Goal: Transaction & Acquisition: Purchase product/service

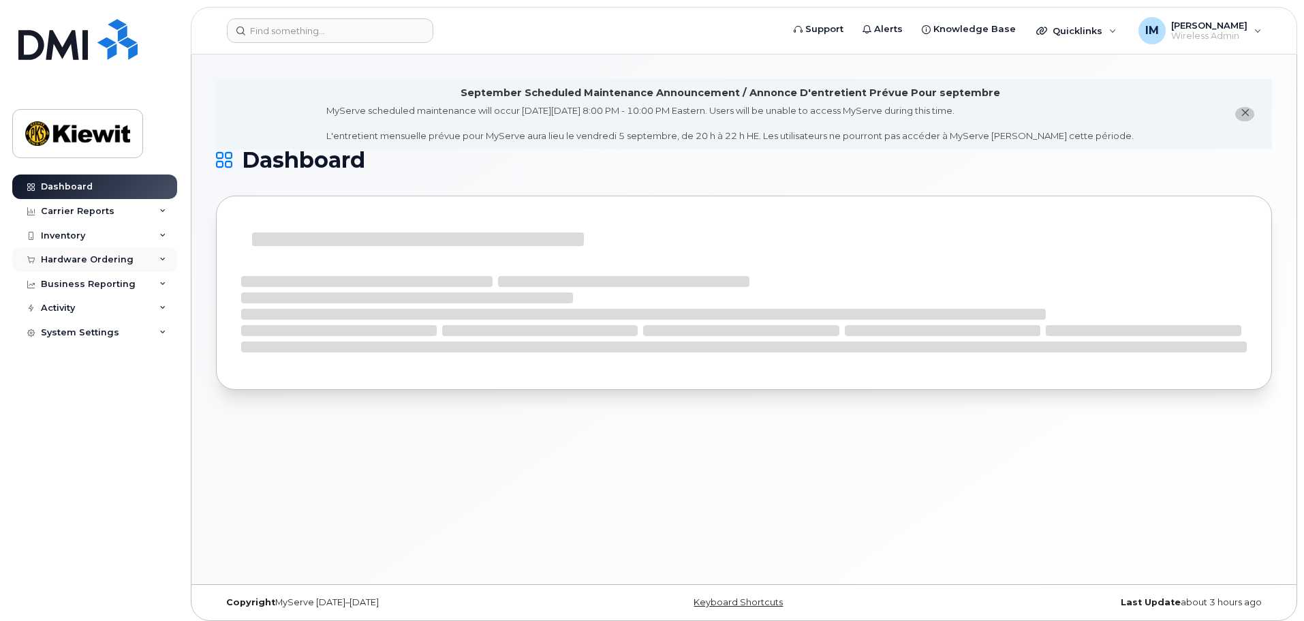
click at [84, 262] on div "Hardware Ordering" at bounding box center [87, 259] width 93 height 11
click at [69, 311] on div "Orders" at bounding box center [63, 311] width 33 height 12
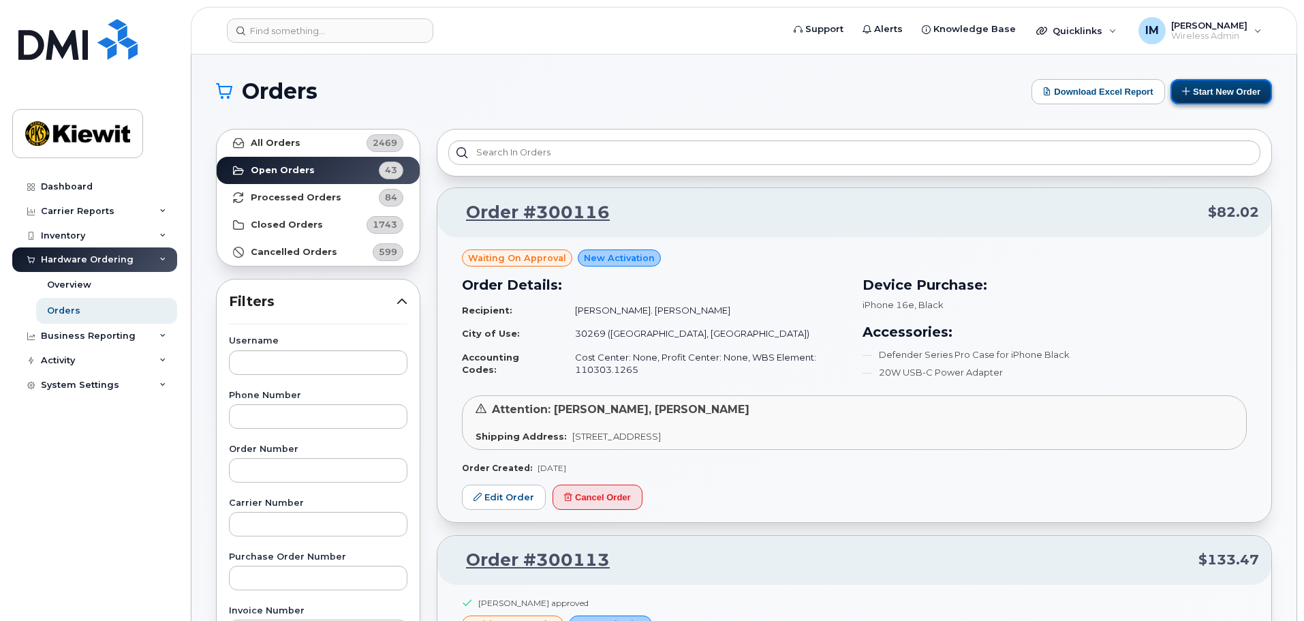
click at [1206, 93] on button "Start New Order" at bounding box center [1221, 91] width 102 height 25
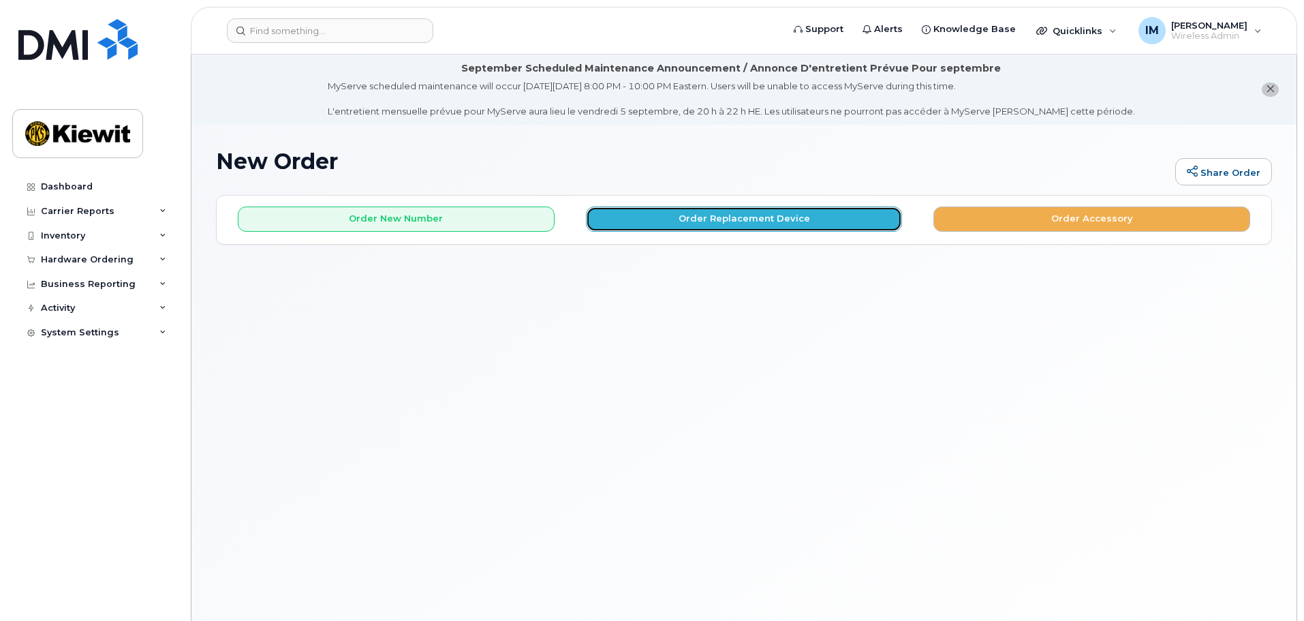
click at [752, 217] on button "Order Replacement Device" at bounding box center [744, 218] width 317 height 25
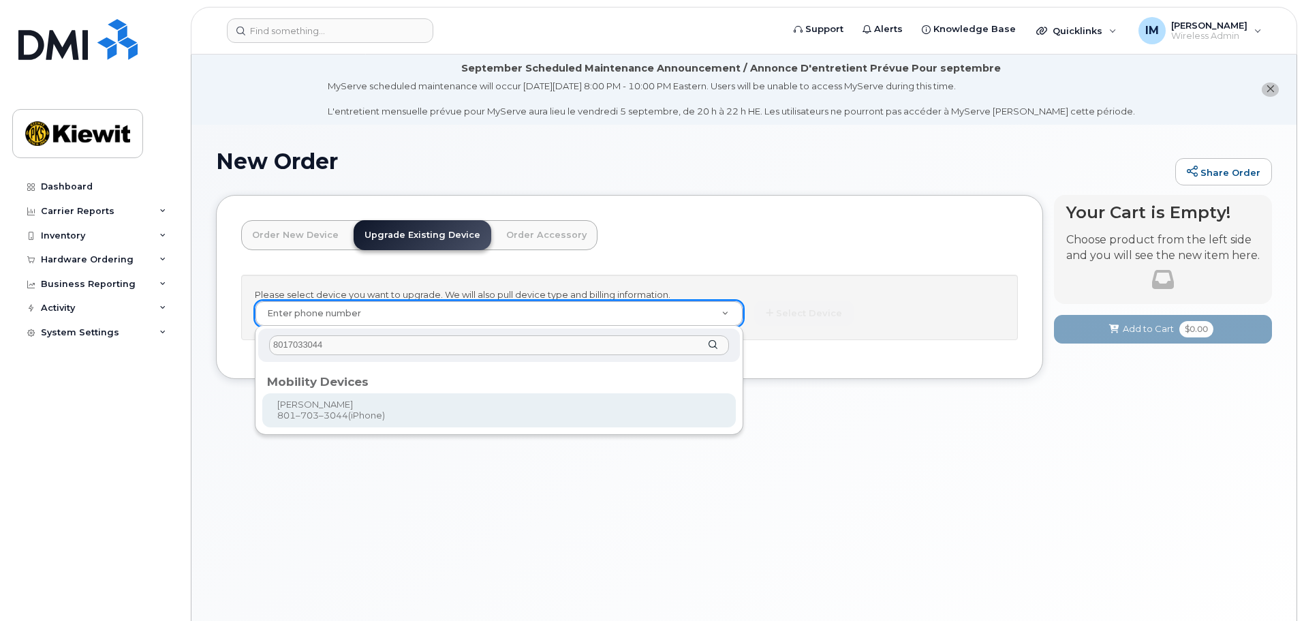
type input "8017033044"
type input "1118902"
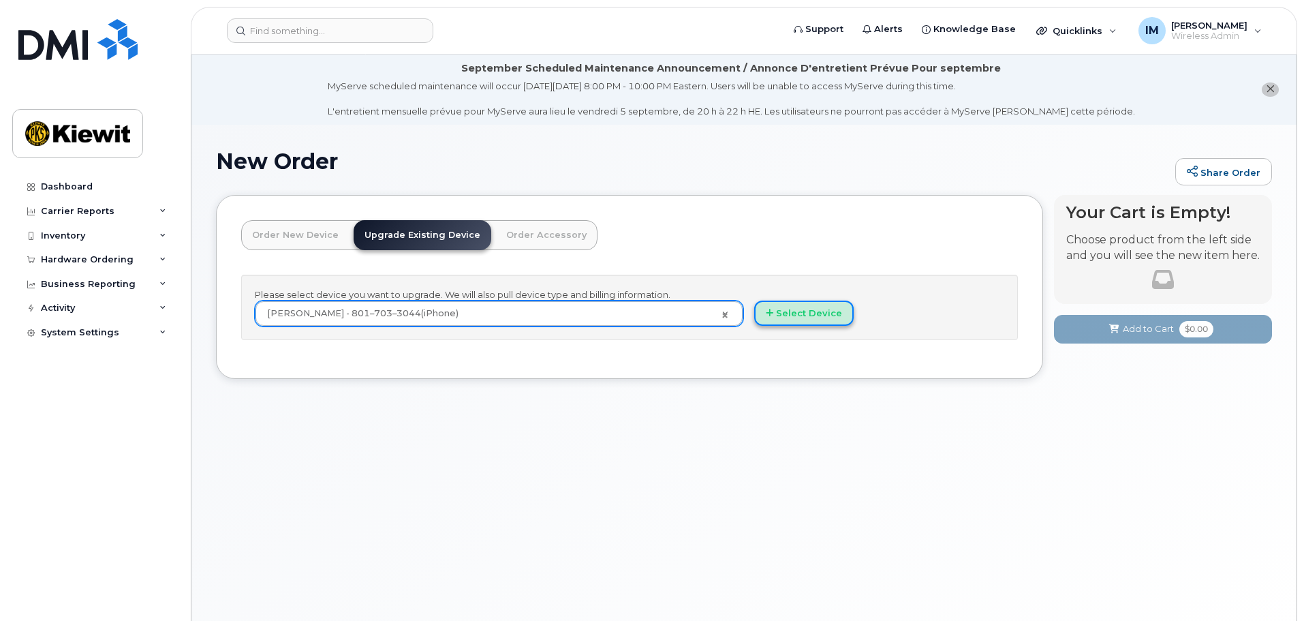
click at [795, 310] on button "Select Device" at bounding box center [803, 312] width 99 height 25
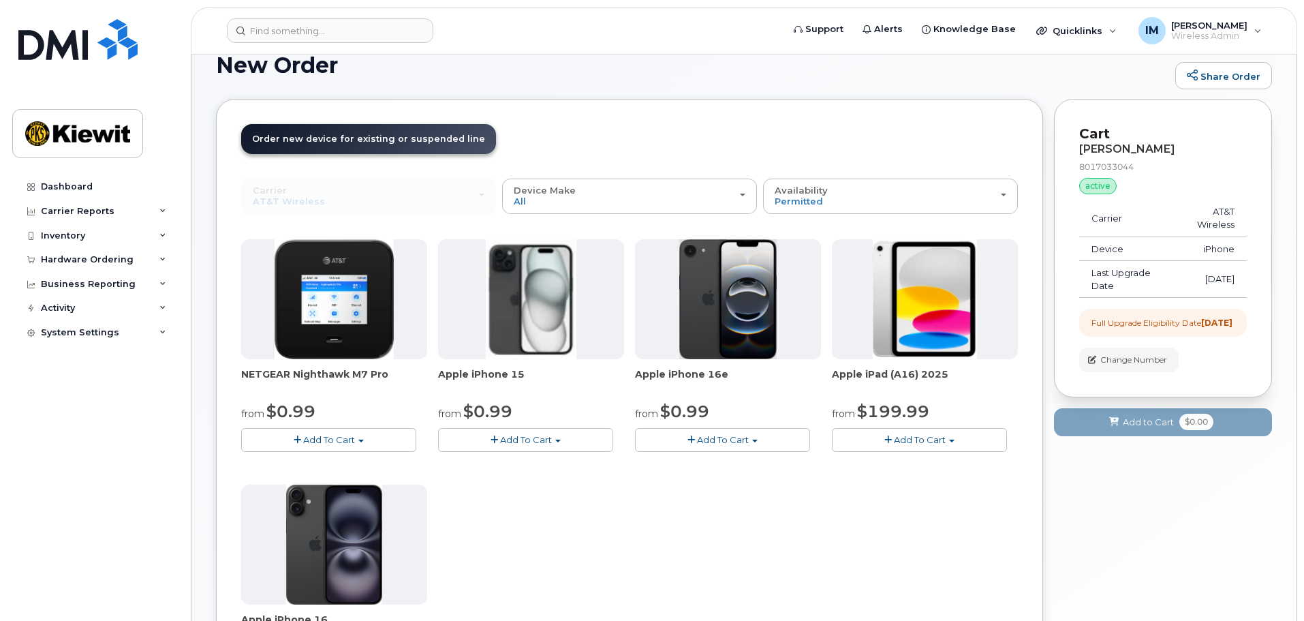
scroll to position [136, 0]
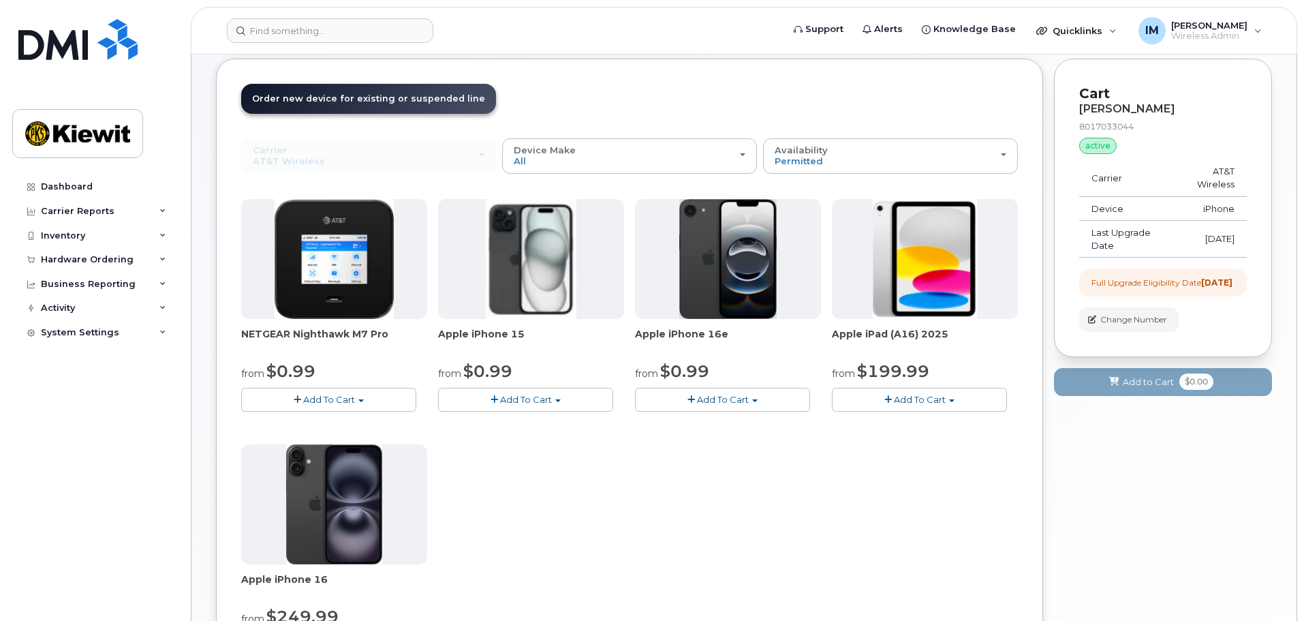
click at [734, 402] on span "Add To Cart" at bounding box center [723, 399] width 52 height 11
click at [709, 426] on link "$0.99 - 2 Year Upgrade (128GB)" at bounding box center [723, 424] width 171 height 17
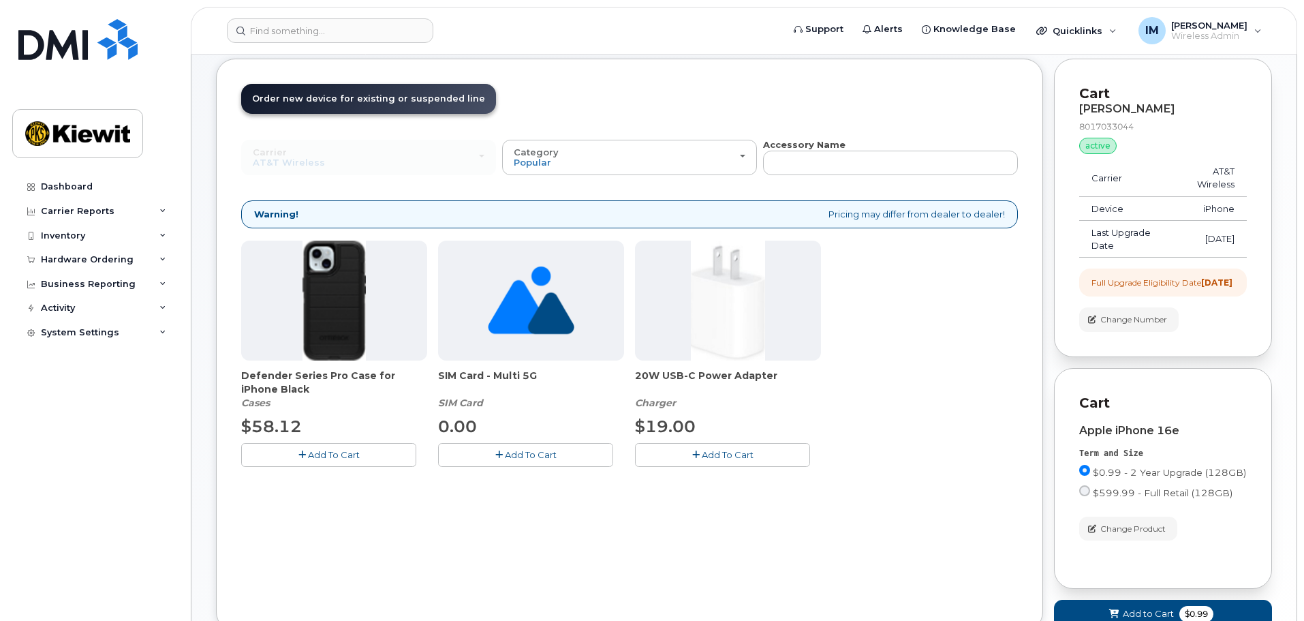
click at [360, 459] on button "Add To Cart" at bounding box center [328, 455] width 175 height 24
click at [500, 459] on icon "button" at bounding box center [498, 454] width 7 height 9
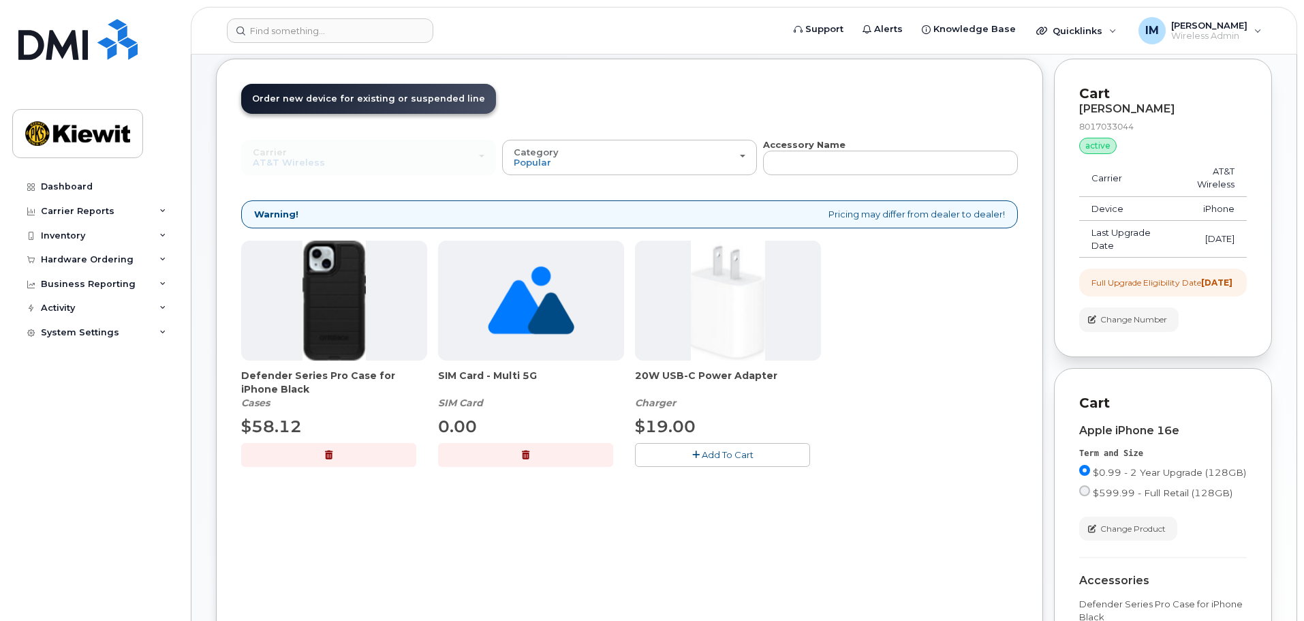
click at [724, 454] on span "Add To Cart" at bounding box center [728, 454] width 52 height 11
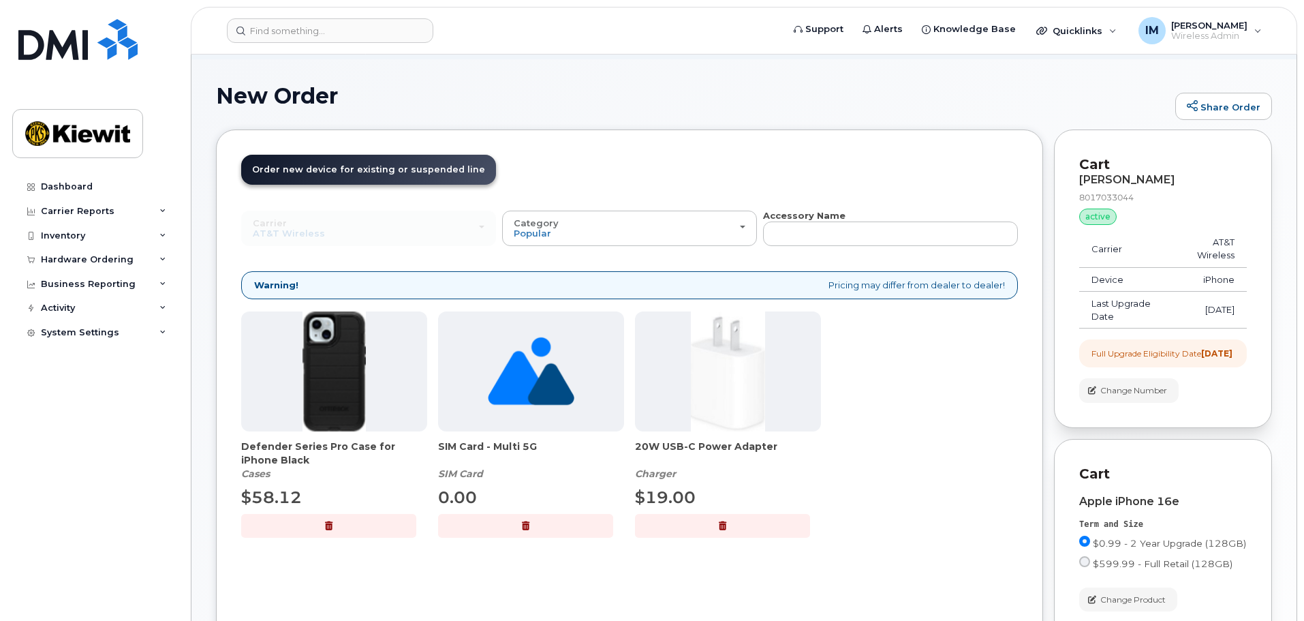
scroll to position [0, 0]
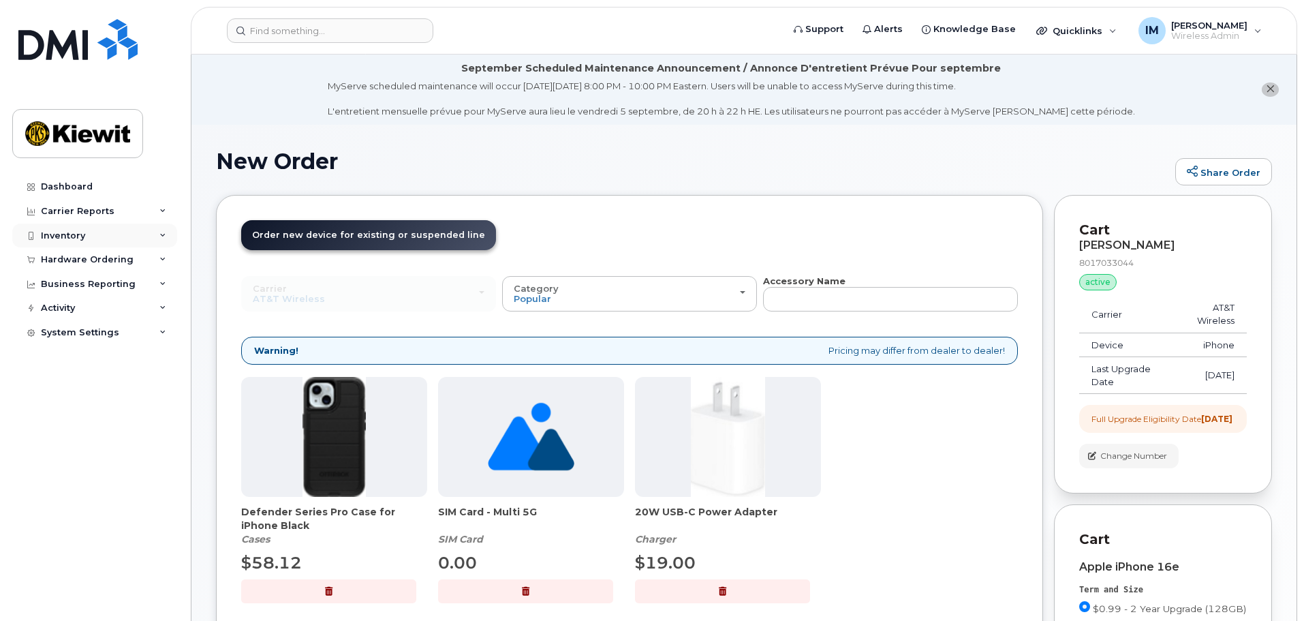
click at [71, 238] on div "Inventory" at bounding box center [63, 235] width 44 height 11
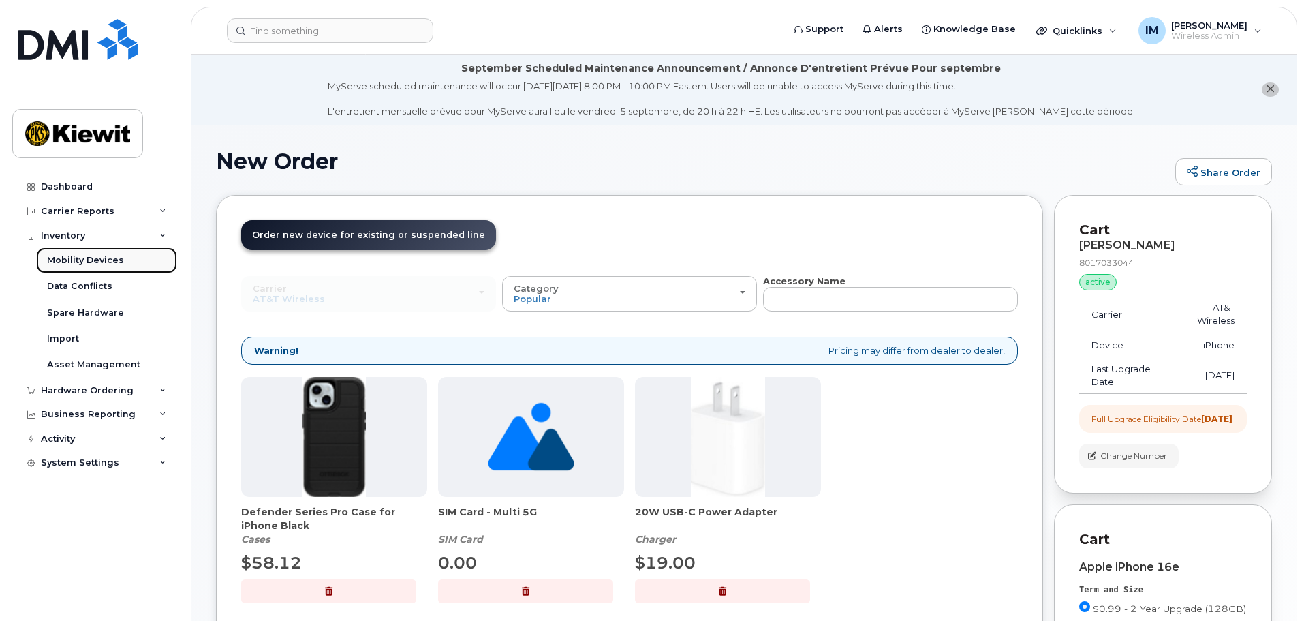
click at [82, 258] on div "Mobility Devices" at bounding box center [85, 260] width 77 height 12
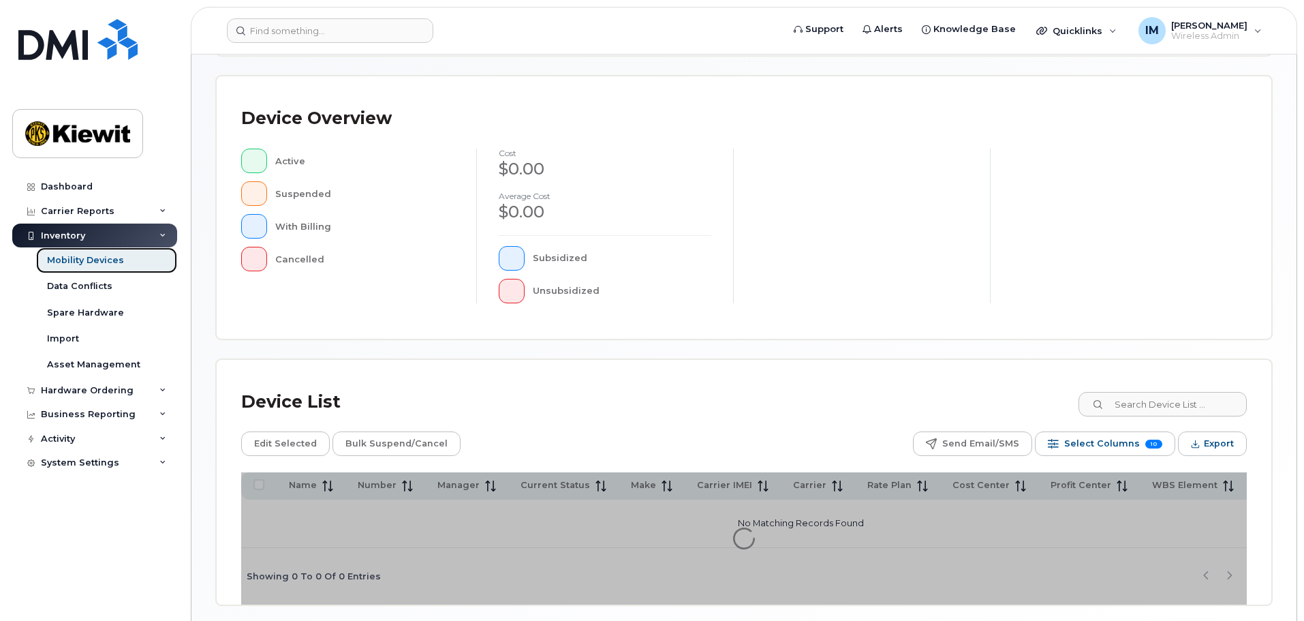
scroll to position [320, 0]
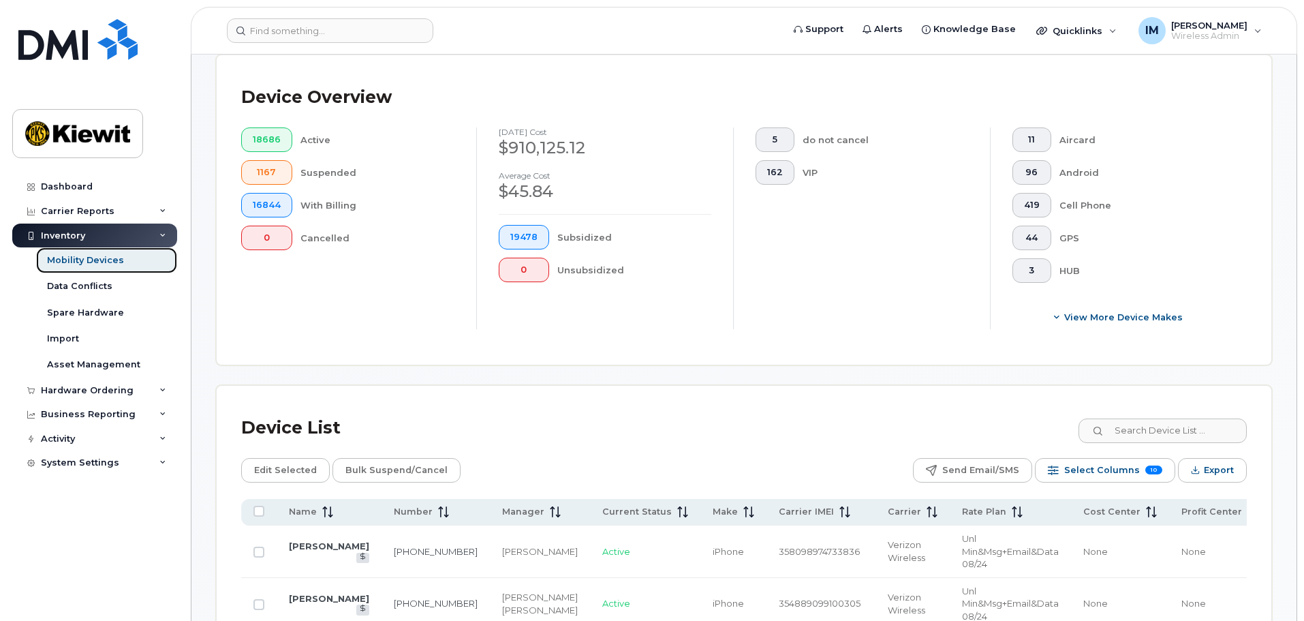
scroll to position [344, 0]
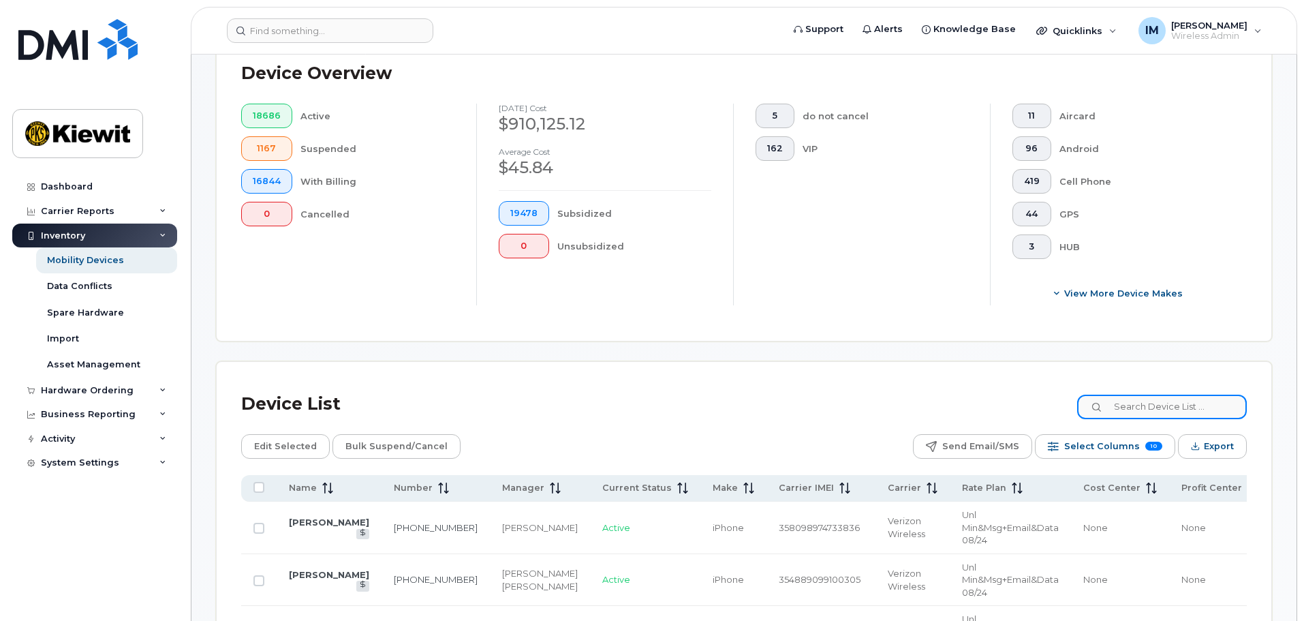
click at [1192, 399] on input at bounding box center [1162, 406] width 170 height 25
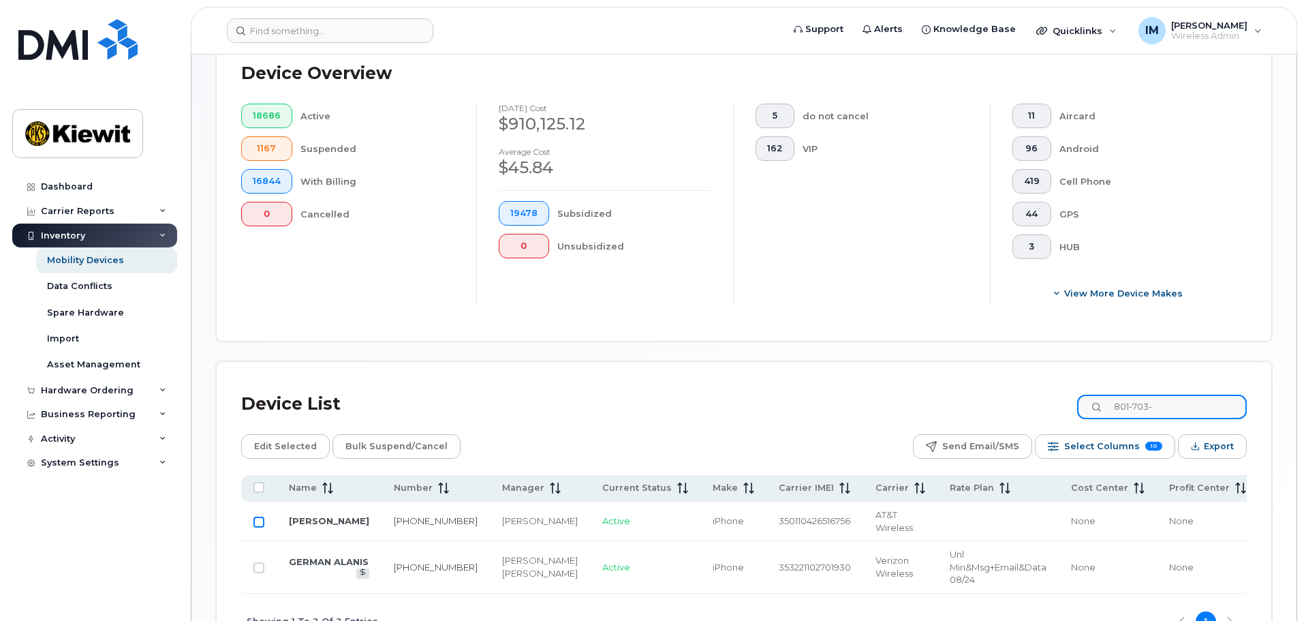
type input "801-703-"
click at [259, 516] on input "Row Unselected" at bounding box center [258, 521] width 11 height 11
checkbox input "true"
click at [279, 436] on span "Edit Selected" at bounding box center [285, 446] width 63 height 20
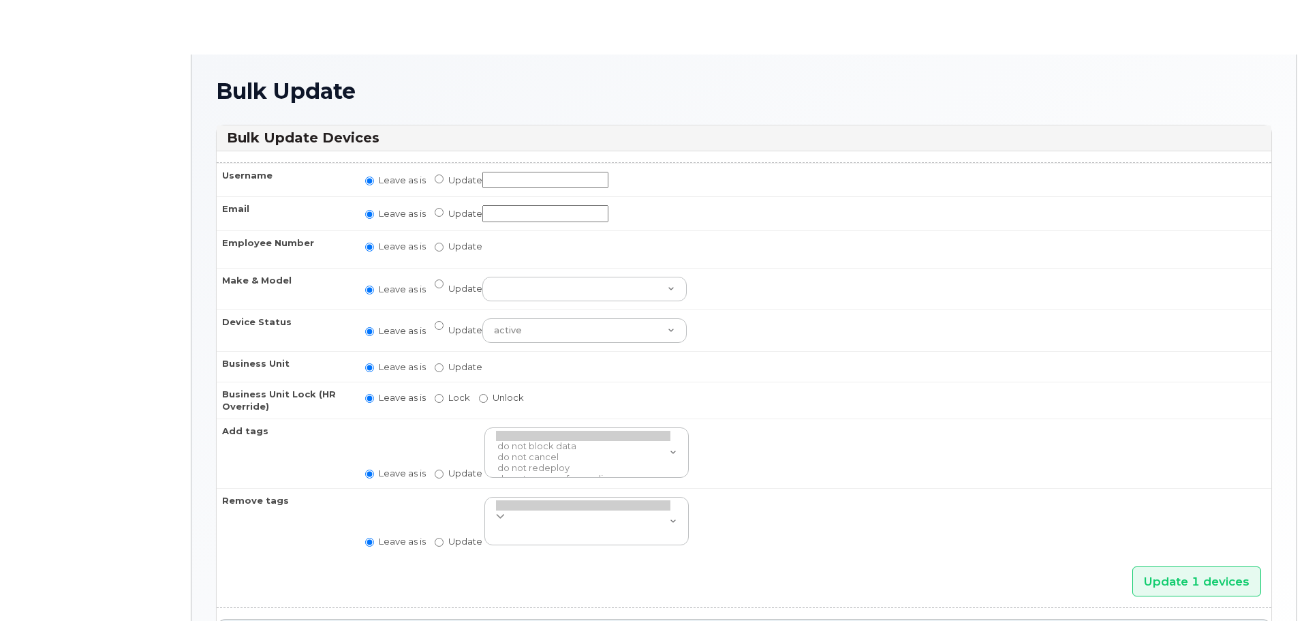
radio input "true"
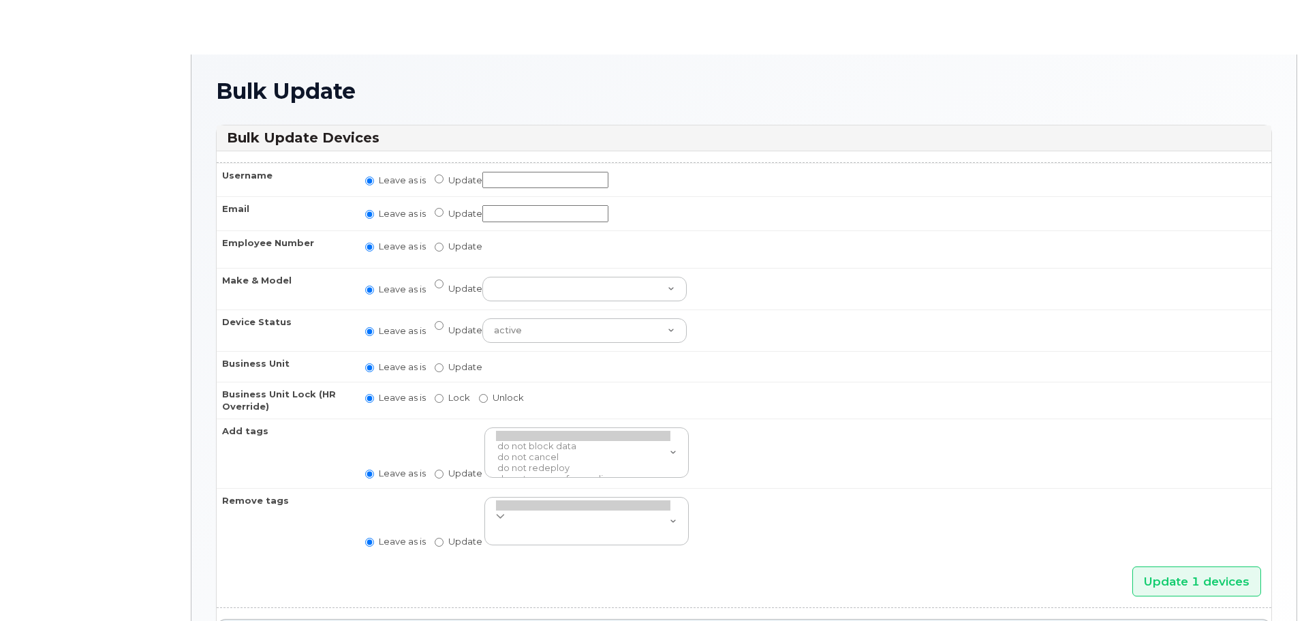
radio input "true"
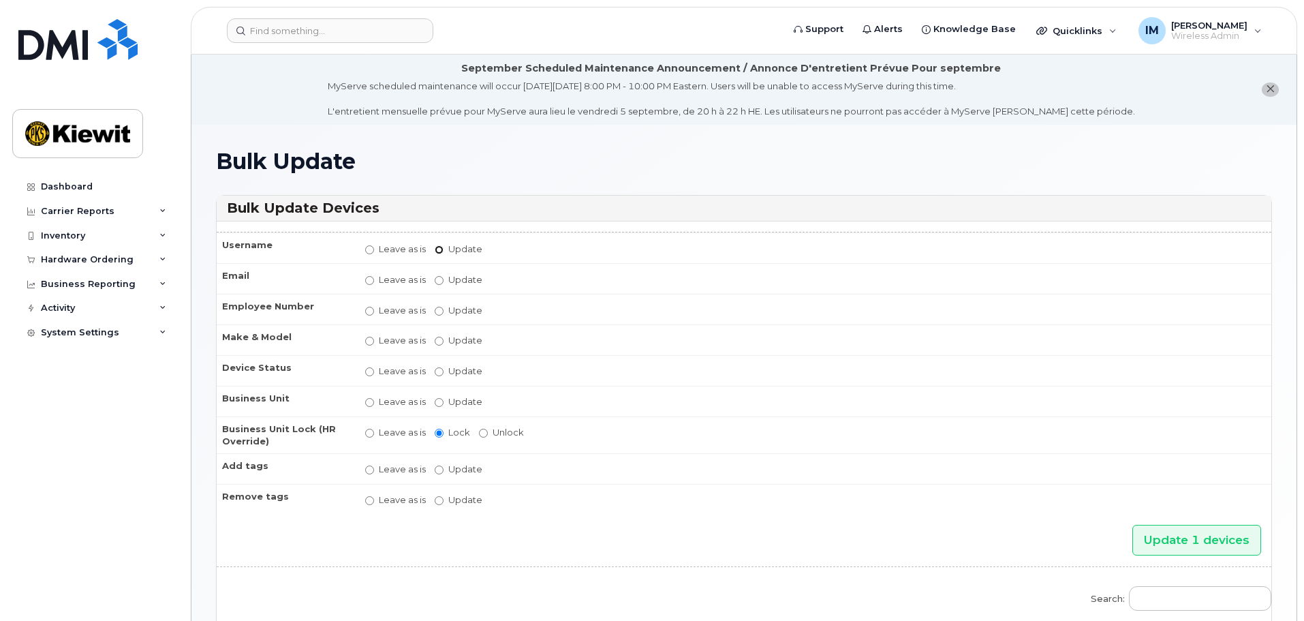
click at [440, 248] on input "Update" at bounding box center [439, 249] width 9 height 9
radio input "true"
radio input "false"
click at [497, 250] on input "Update" at bounding box center [545, 249] width 126 height 17
type input "[PERSON_NAME]"
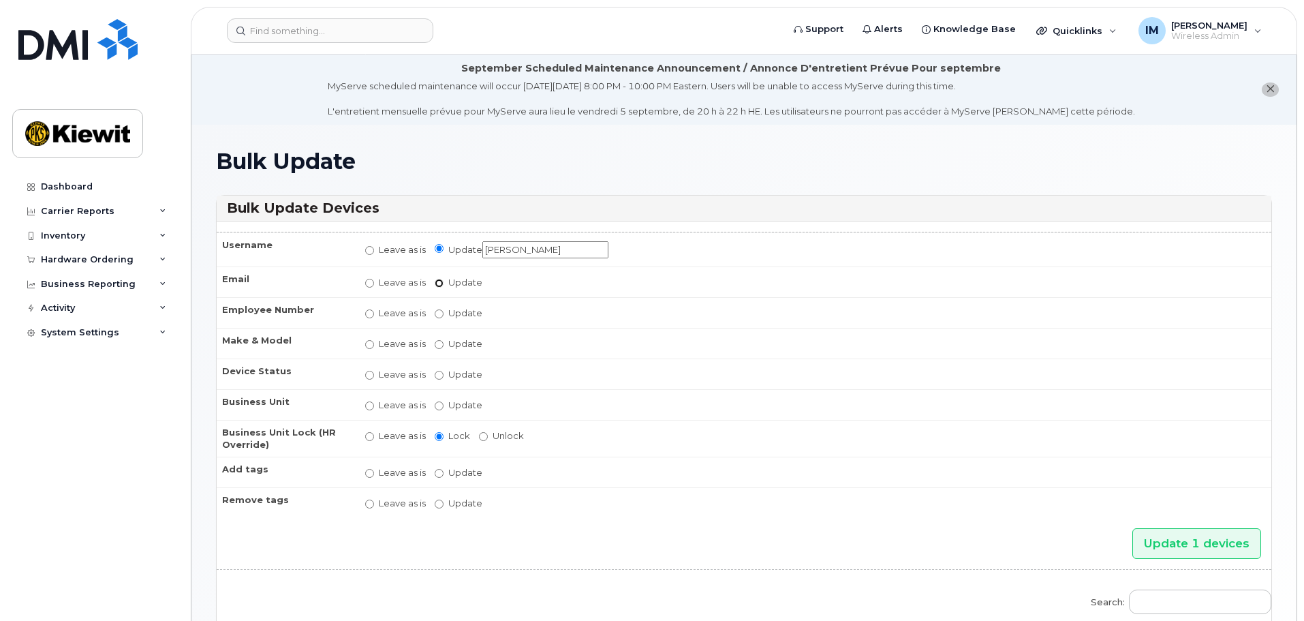
click at [438, 283] on input "Update" at bounding box center [439, 283] width 9 height 9
radio input "true"
click at [375, 285] on label "Leave as is" at bounding box center [395, 283] width 61 height 13
click at [374, 285] on input "Leave as is" at bounding box center [369, 284] width 9 height 9
radio input "true"
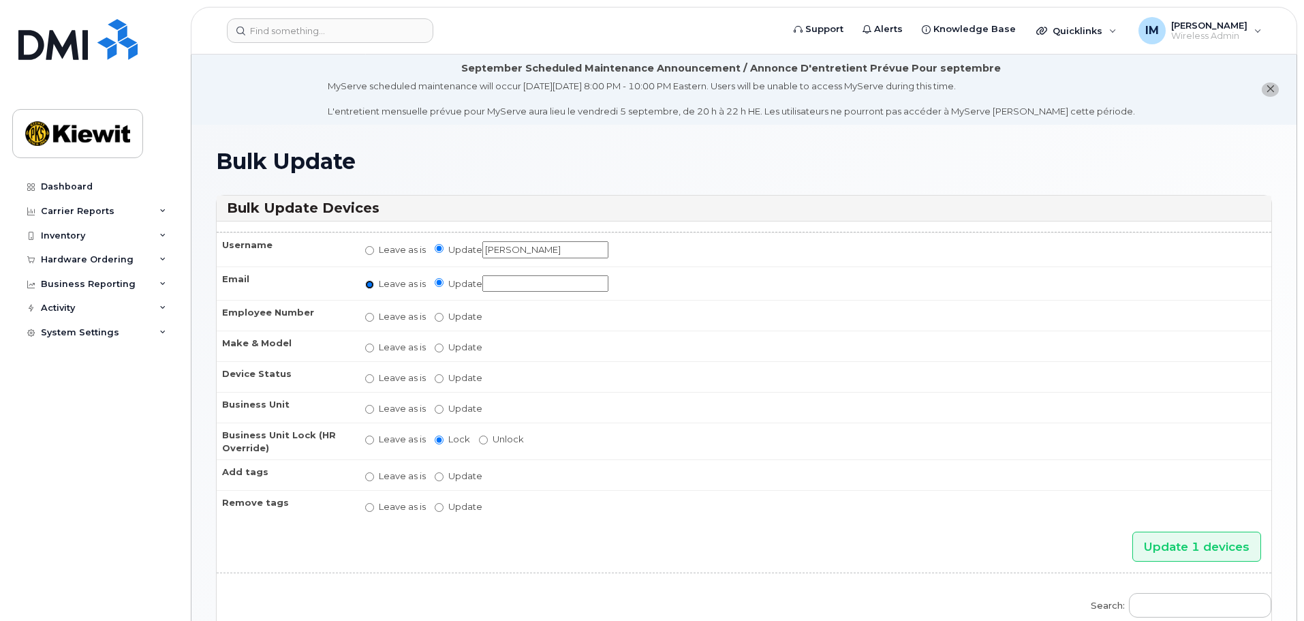
radio input "false"
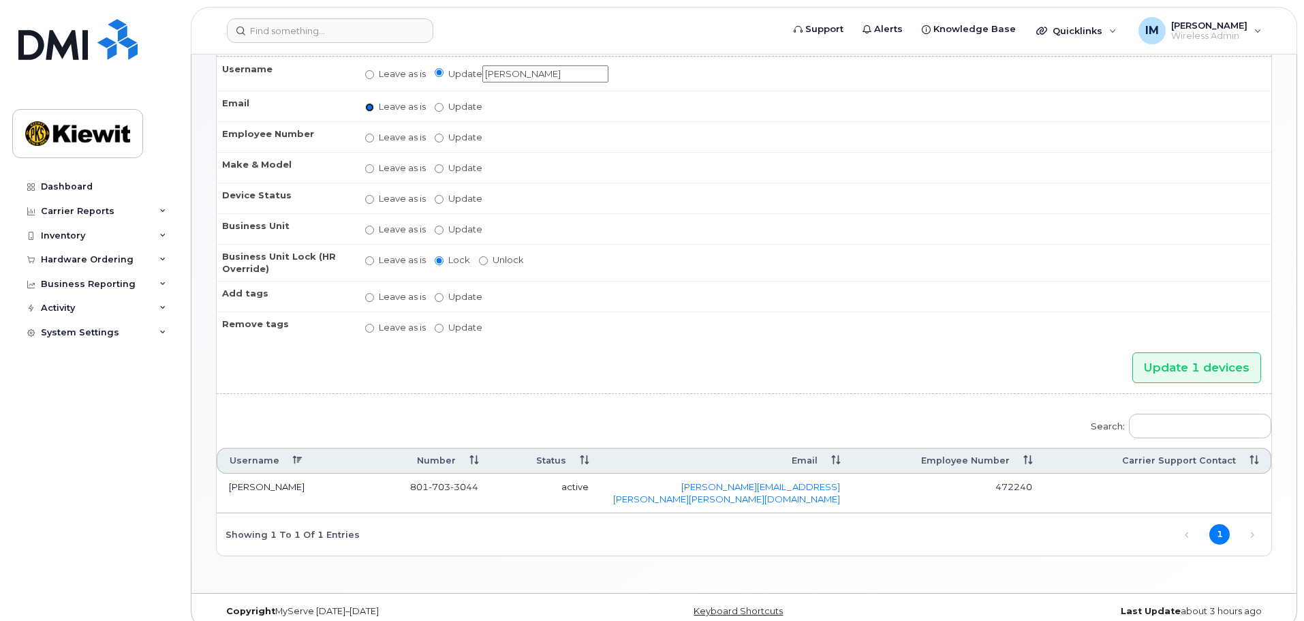
scroll to position [178, 0]
click at [1227, 360] on input "Update 1 devices" at bounding box center [1196, 365] width 129 height 31
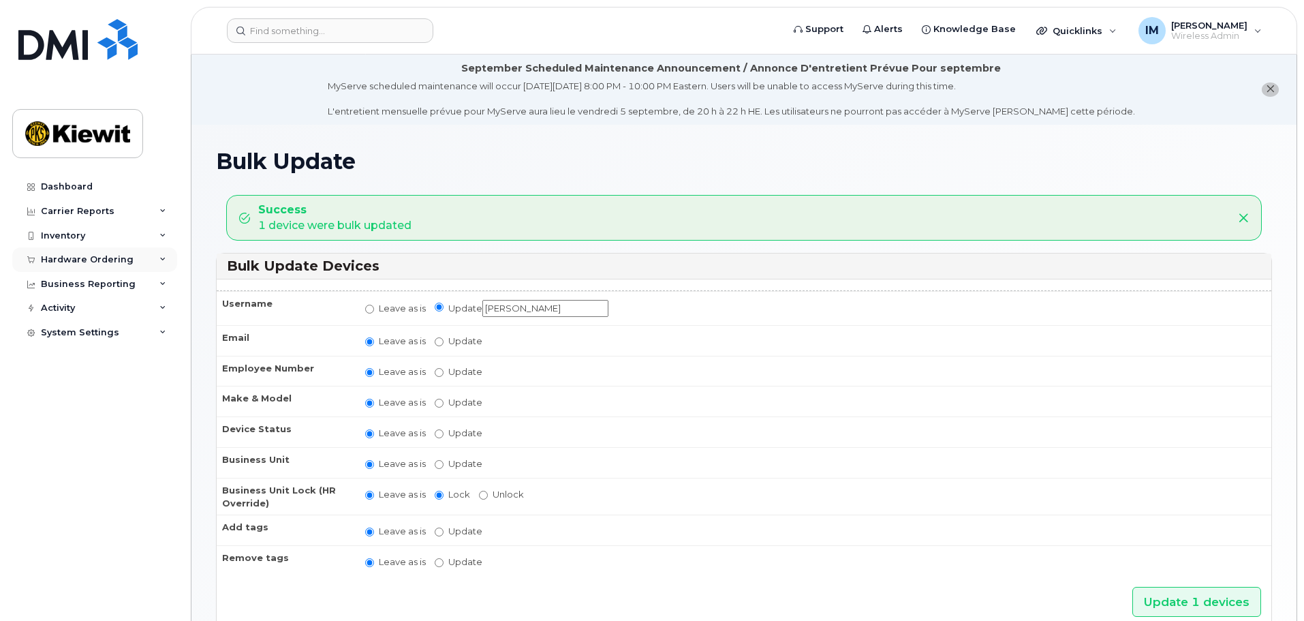
click at [110, 260] on div "Hardware Ordering" at bounding box center [87, 259] width 93 height 11
click at [65, 314] on div "Orders" at bounding box center [63, 311] width 33 height 12
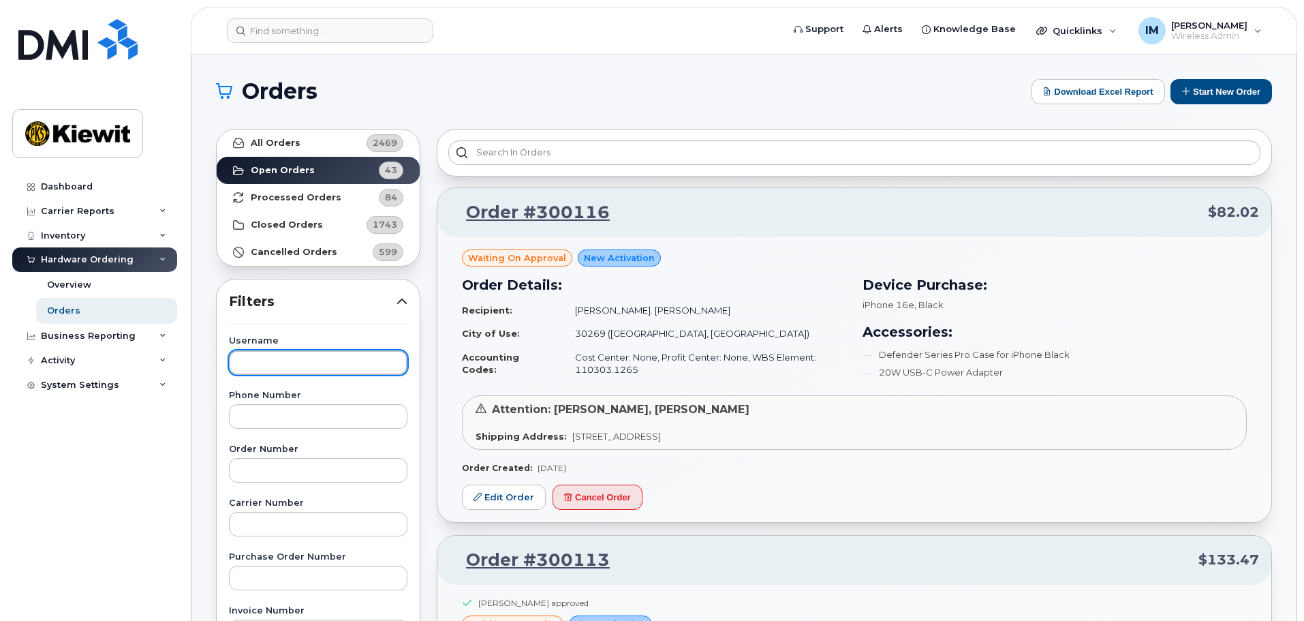
click at [299, 356] on input "text" at bounding box center [318, 362] width 178 height 25
type input "denise renteria"
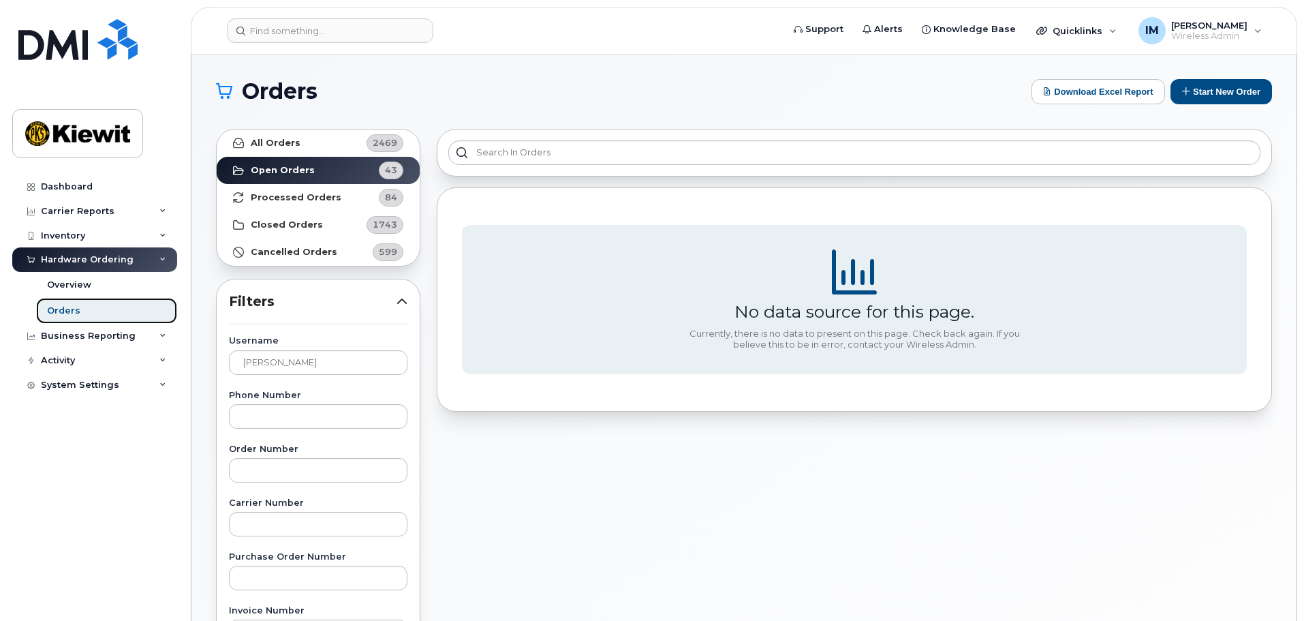
click at [69, 305] on div "Orders" at bounding box center [63, 311] width 33 height 12
click at [1224, 84] on button "Start New Order" at bounding box center [1221, 91] width 102 height 25
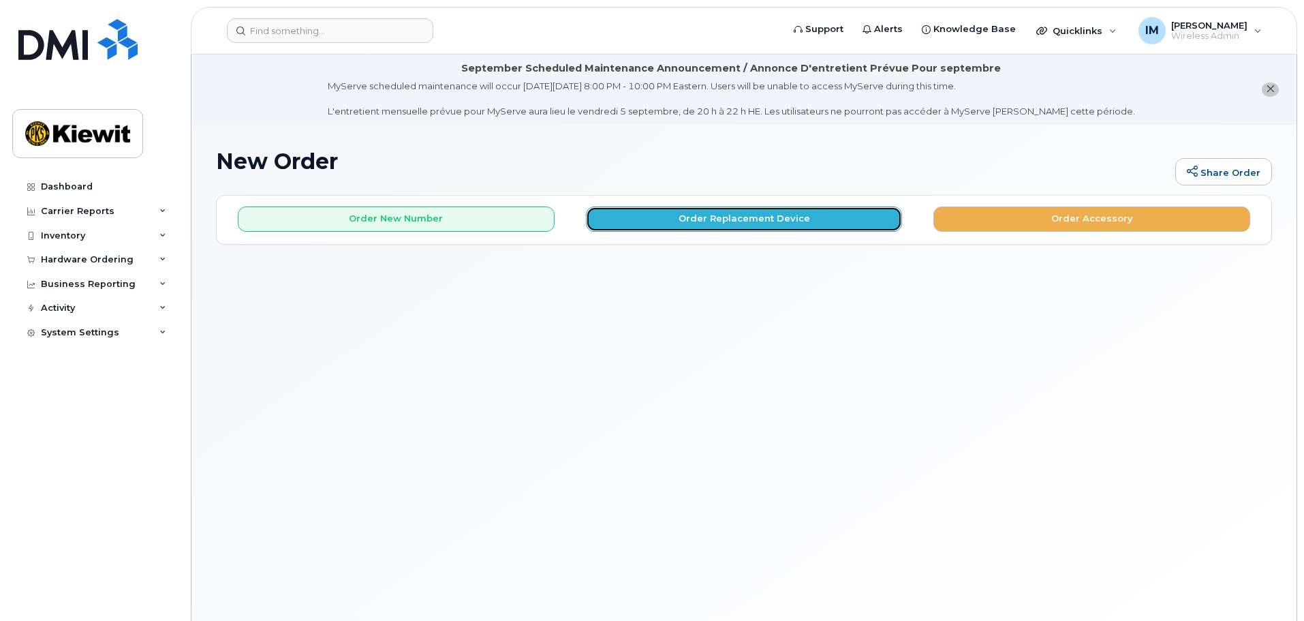
click at [698, 219] on button "Order Replacement Device" at bounding box center [744, 218] width 317 height 25
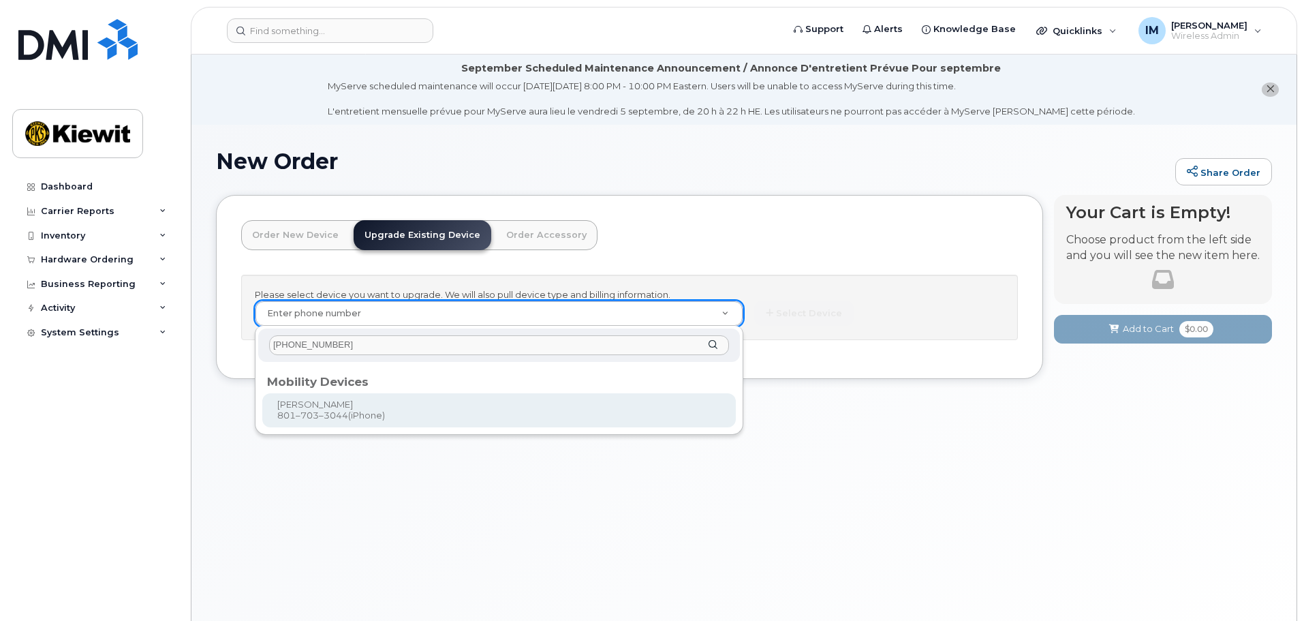
type input "[PHONE_NUMBER]"
type input "1118902"
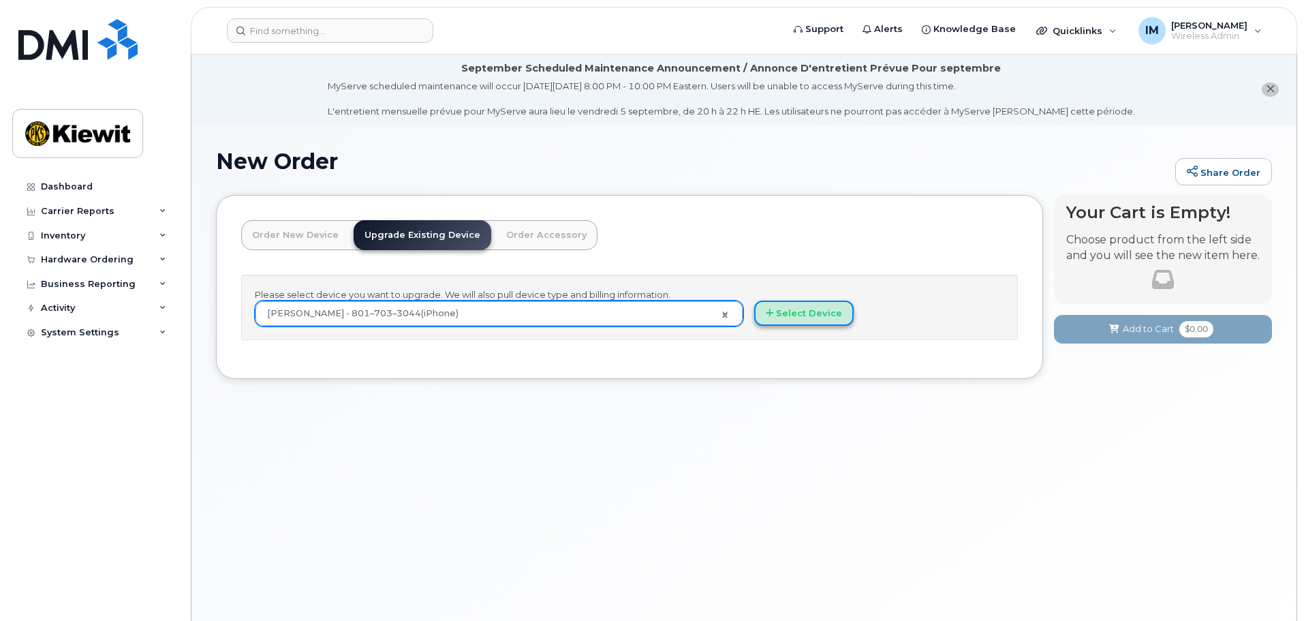
click at [807, 308] on button "Select Device" at bounding box center [803, 312] width 99 height 25
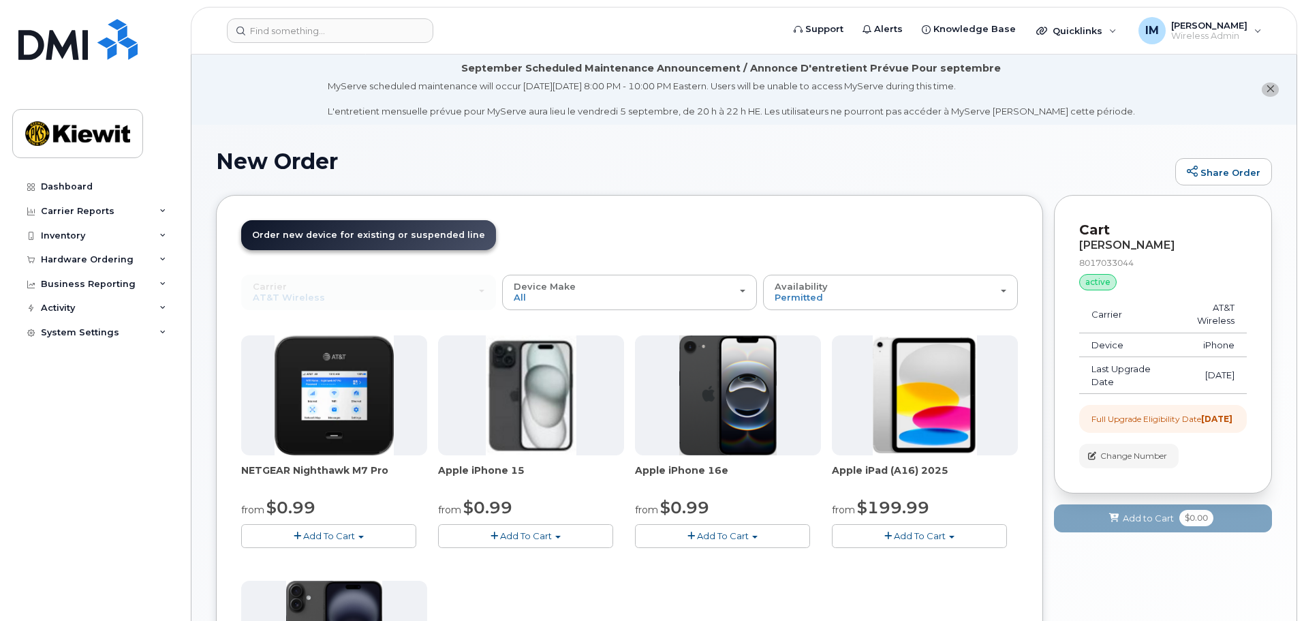
click at [709, 535] on span "Add To Cart" at bounding box center [723, 535] width 52 height 11
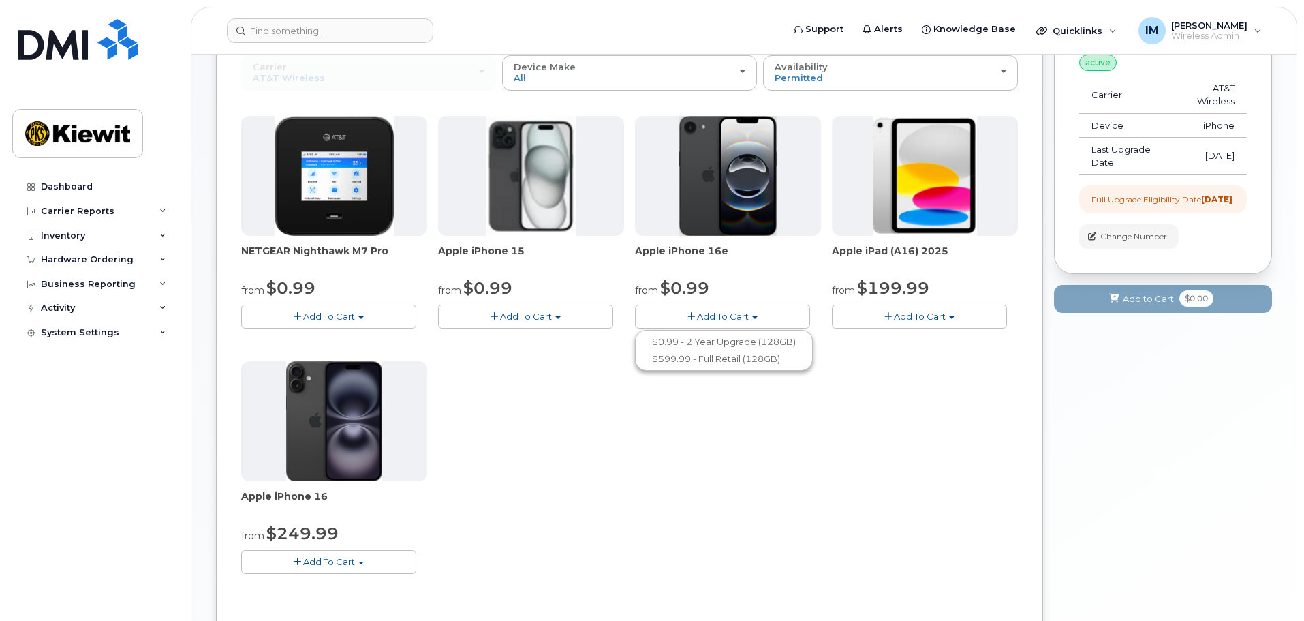
scroll to position [273, 0]
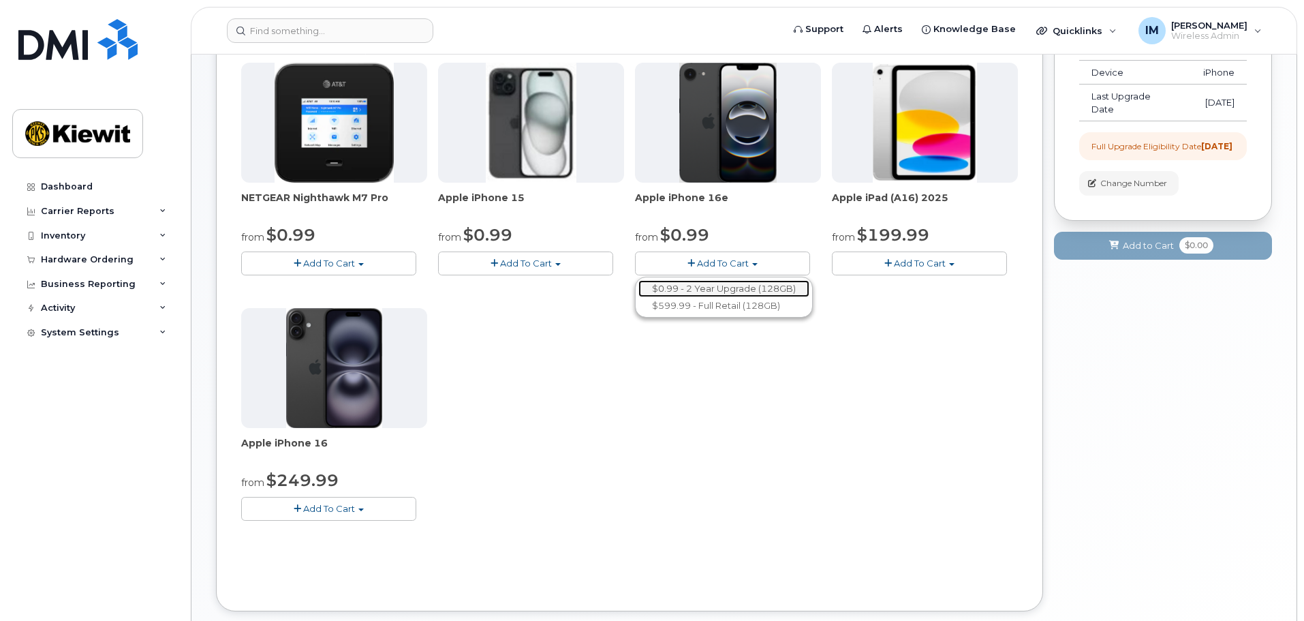
click at [691, 291] on link "$0.99 - 2 Year Upgrade (128GB)" at bounding box center [723, 288] width 171 height 17
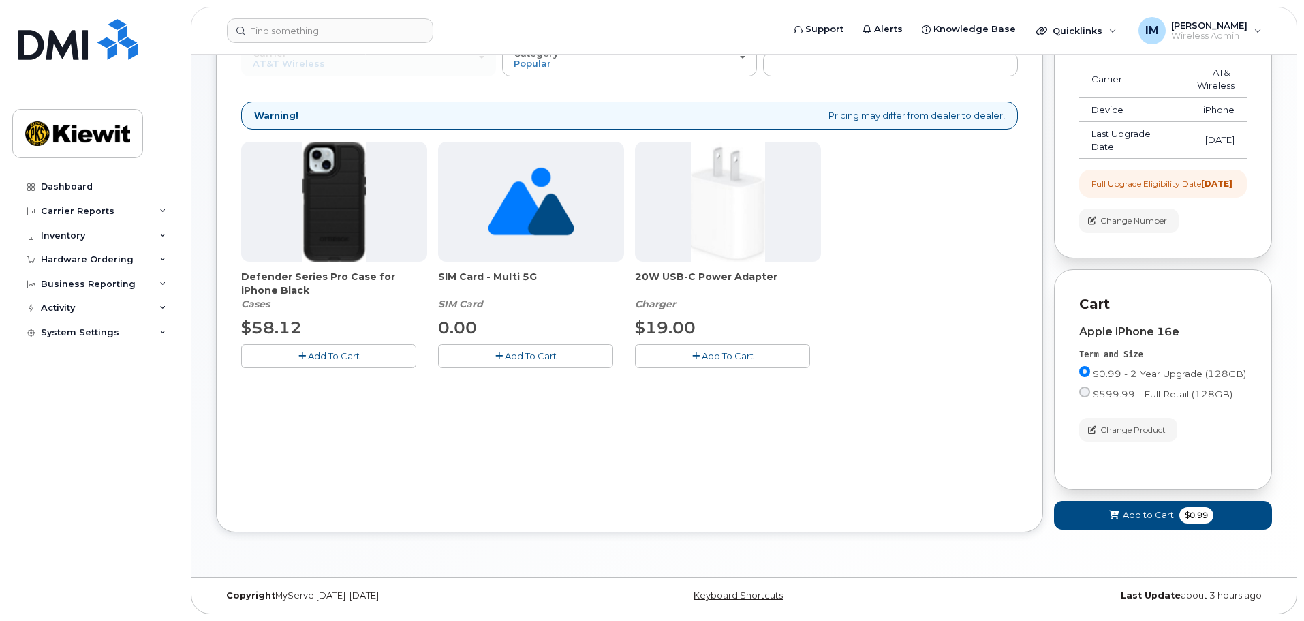
click at [283, 344] on button "Add To Cart" at bounding box center [328, 356] width 175 height 24
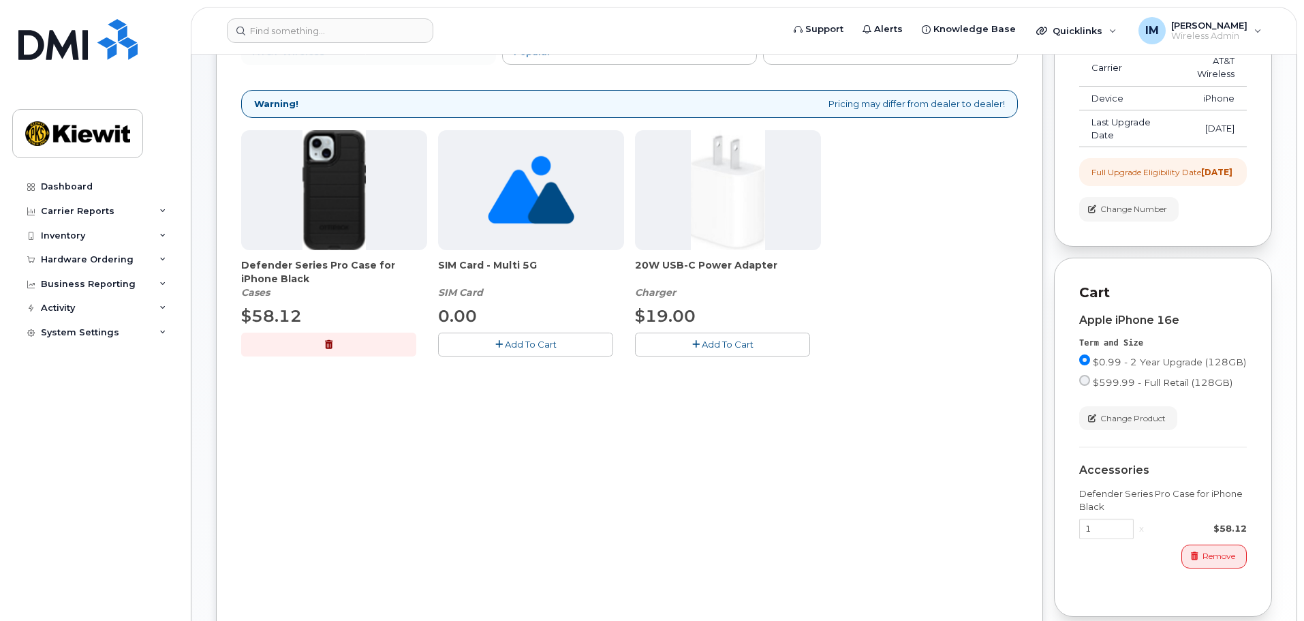
drag, startPoint x: 710, startPoint y: 343, endPoint x: 709, endPoint y: 356, distance: 13.0
click at [710, 345] on span "Add To Cart" at bounding box center [728, 344] width 52 height 11
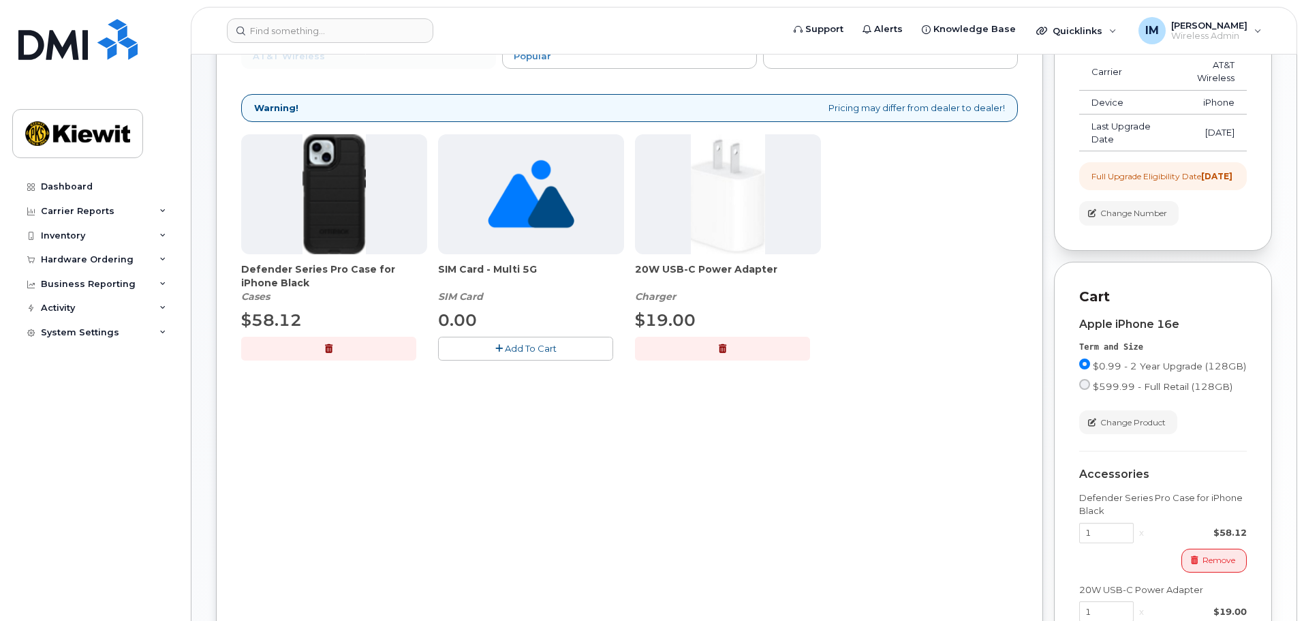
scroll to position [178, 0]
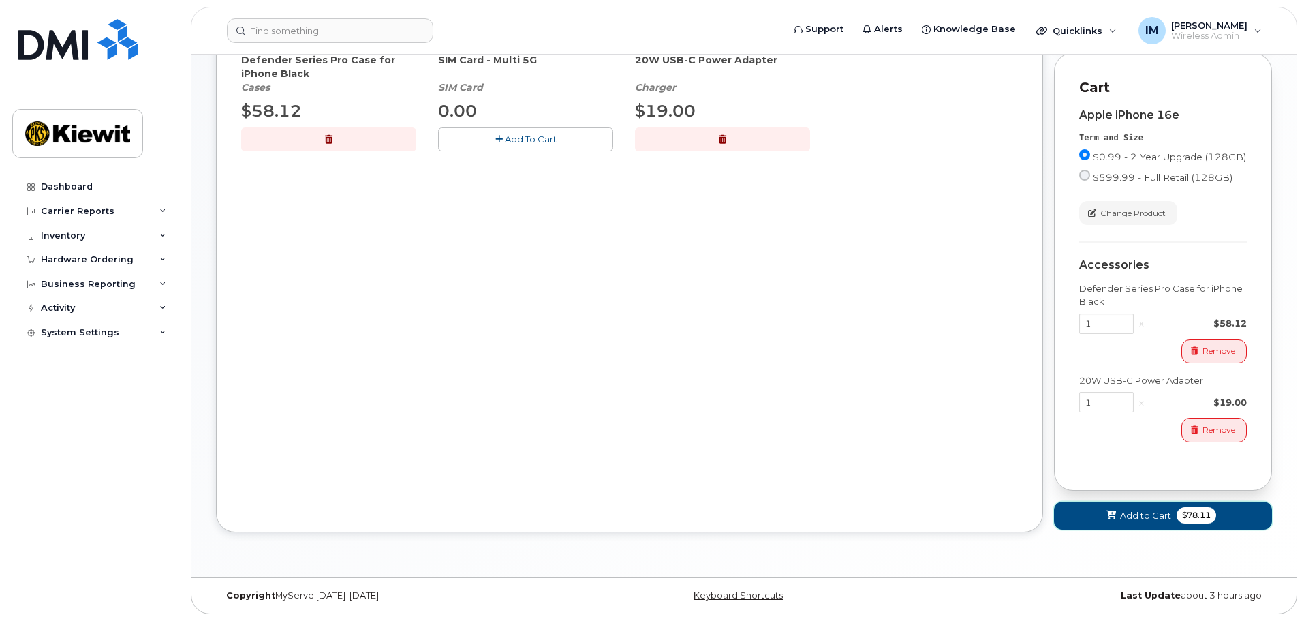
click at [1119, 518] on button "Add to Cart $78.11" at bounding box center [1163, 515] width 218 height 28
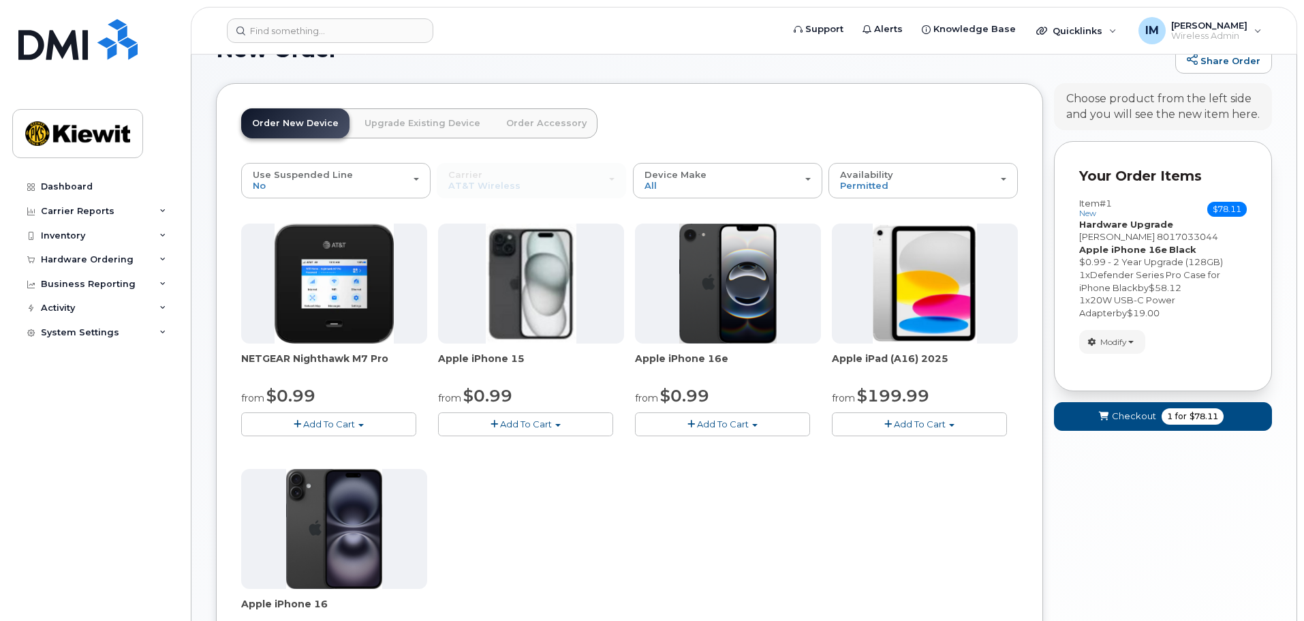
scroll to position [79, 0]
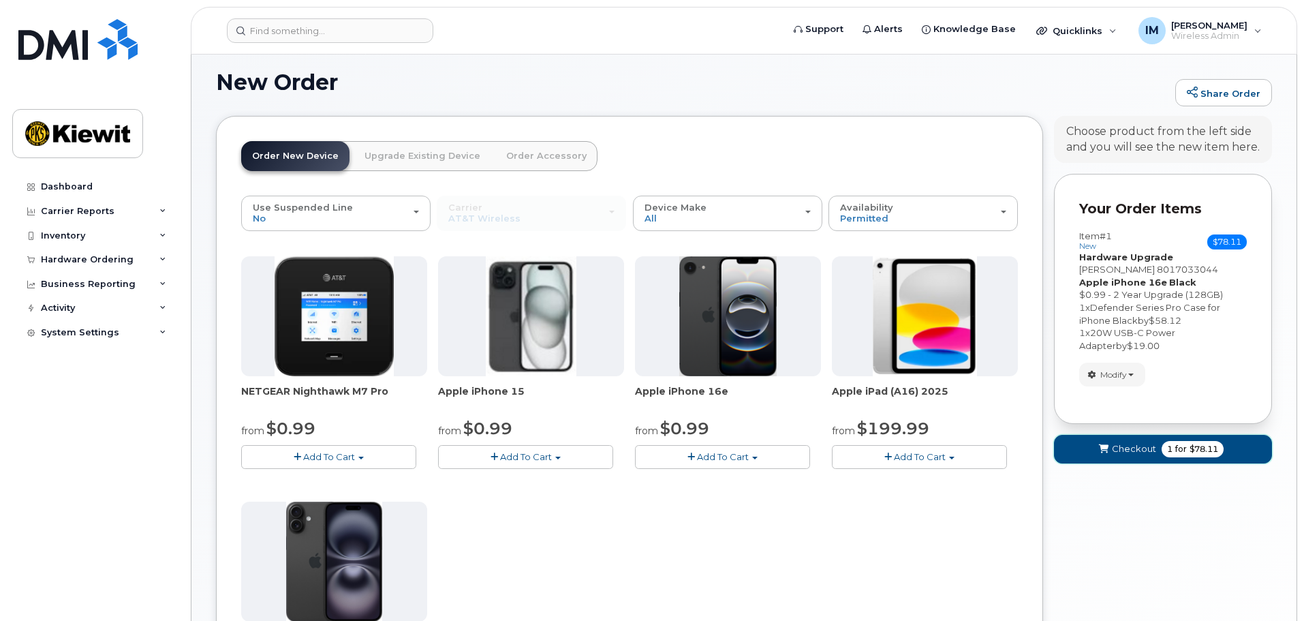
click at [1120, 446] on span "Checkout" at bounding box center [1134, 448] width 44 height 13
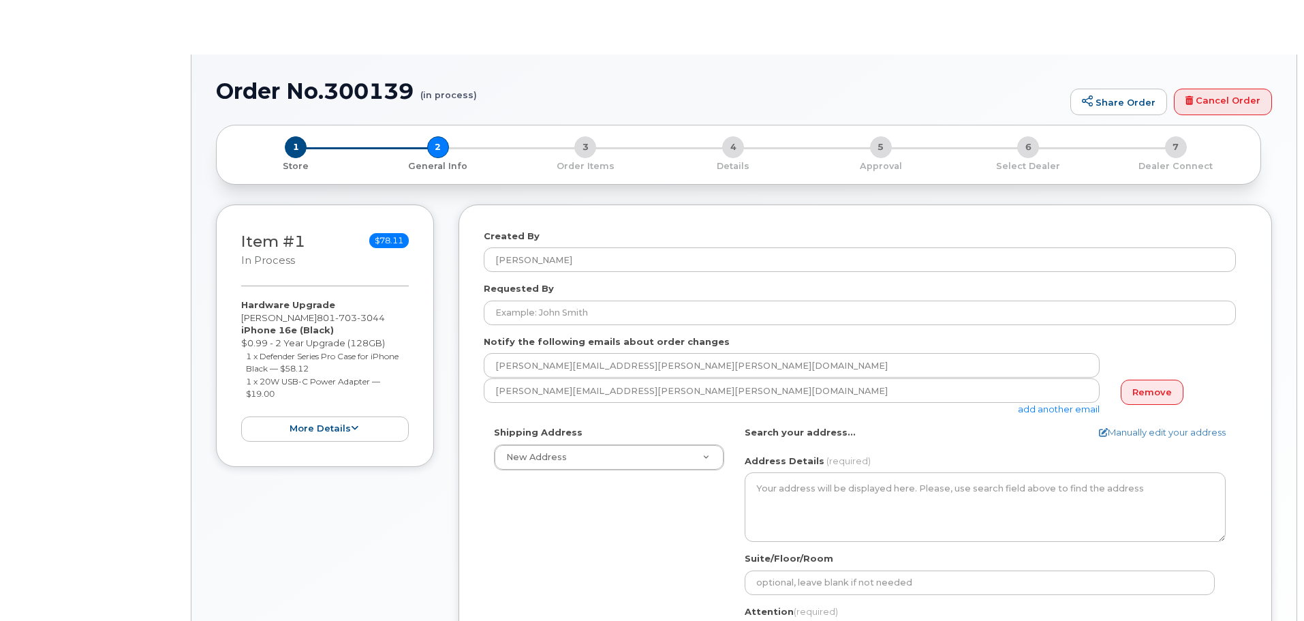
select select
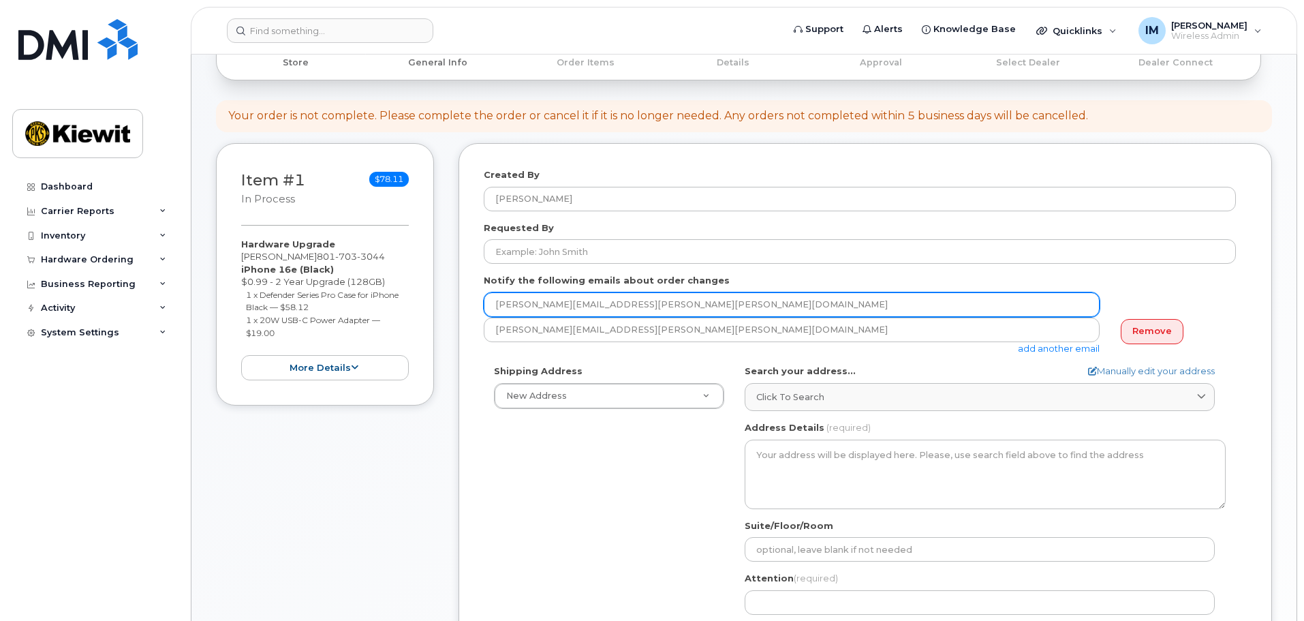
scroll to position [204, 0]
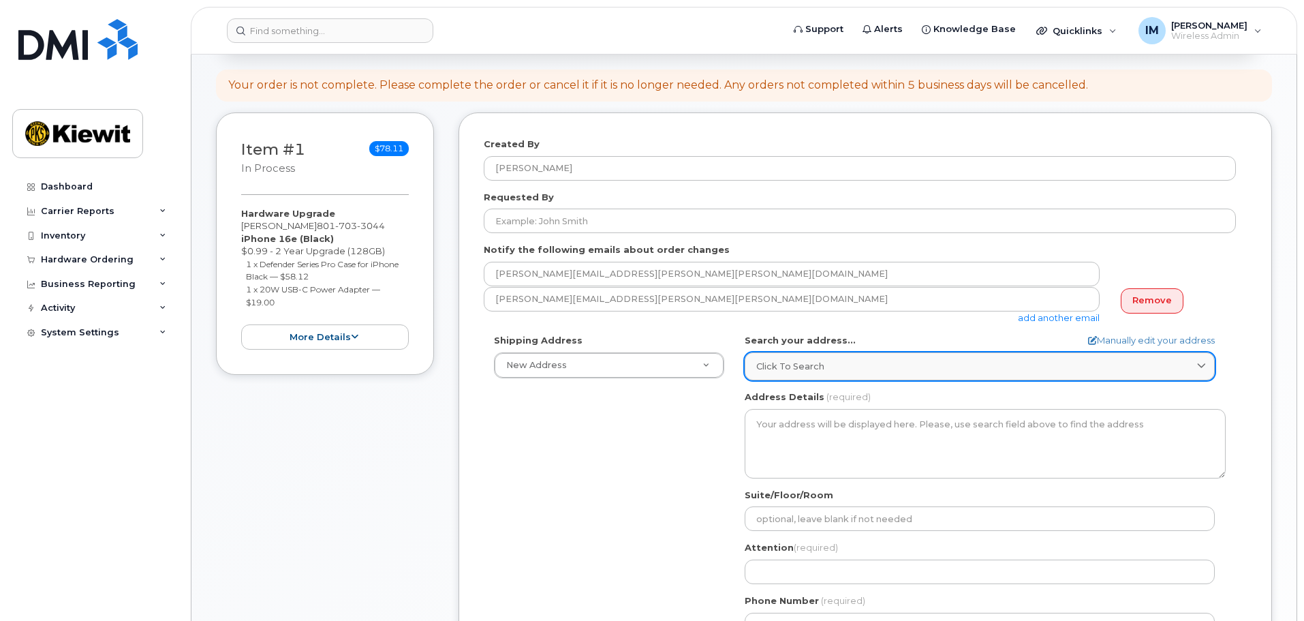
click at [818, 373] on span "Click to search" at bounding box center [790, 366] width 68 height 13
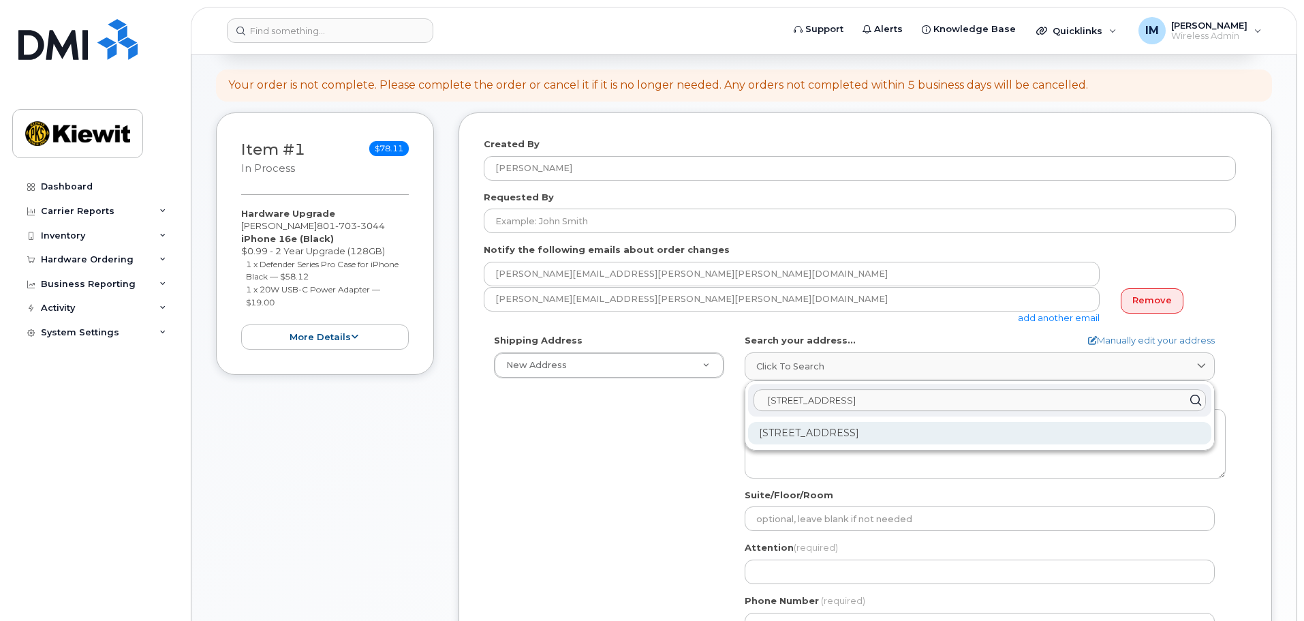
type input "1243 S 27th Street, Phoenix Az"
click at [800, 430] on div "1243 S 7th St Ste 2 Phoenix AZ 85034-4507" at bounding box center [979, 433] width 463 height 22
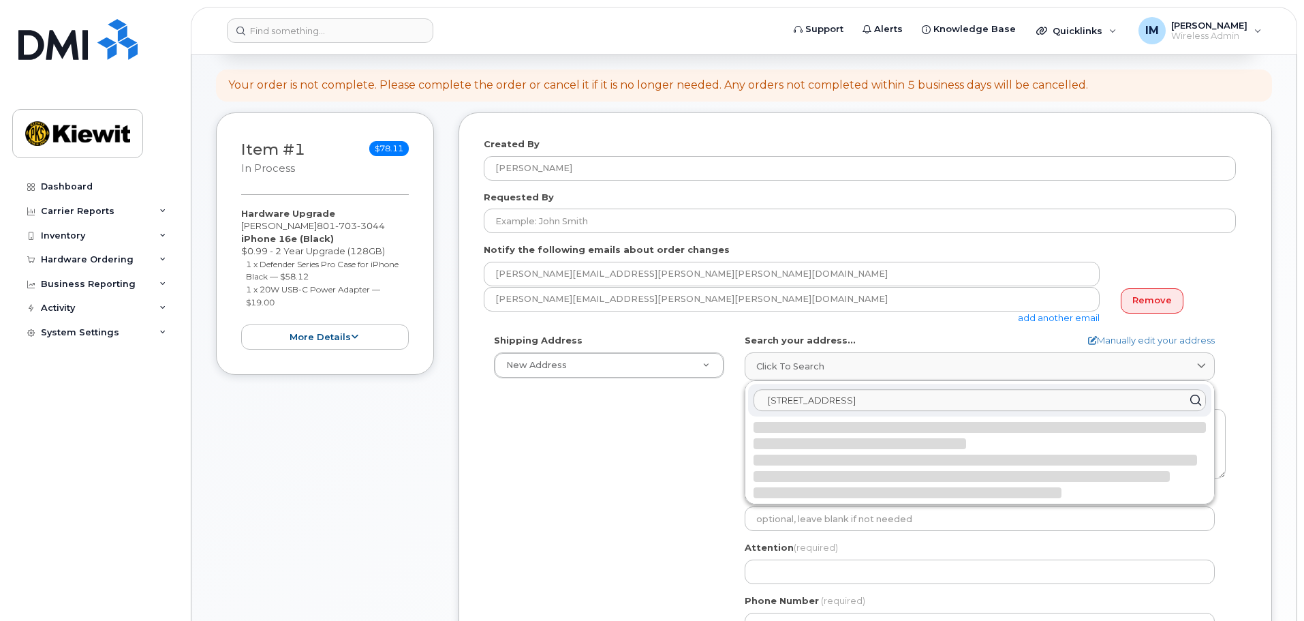
select select
type textarea "1243 S 7th St Ste 2 PHOENIX AZ 85034-4507 UNITED STATES"
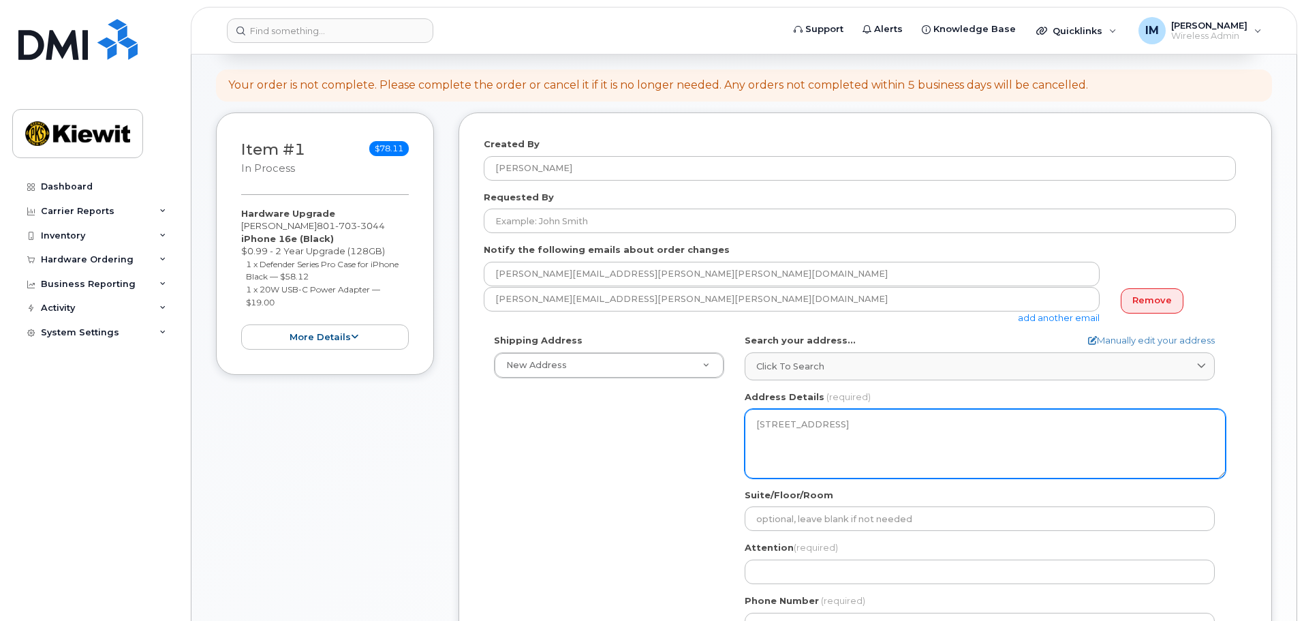
drag, startPoint x: 895, startPoint y: 443, endPoint x: 863, endPoint y: 421, distance: 39.3
click at [888, 440] on textarea "1243 S 7th St Ste 2 PHOENIX AZ 85034-4507 UNITED STATES" at bounding box center [985, 443] width 481 height 69
click at [854, 418] on textarea "1243 S 7th St Ste 2 PHOENIX AZ 85034-4507 UNITED STATES" at bounding box center [985, 443] width 481 height 69
click at [846, 445] on textarea "1243 S 7th St Ste 2 PHOENIX AZ 85034-4507 UNITED STATES" at bounding box center [985, 443] width 481 height 69
drag, startPoint x: 872, startPoint y: 459, endPoint x: 771, endPoint y: 435, distance: 104.4
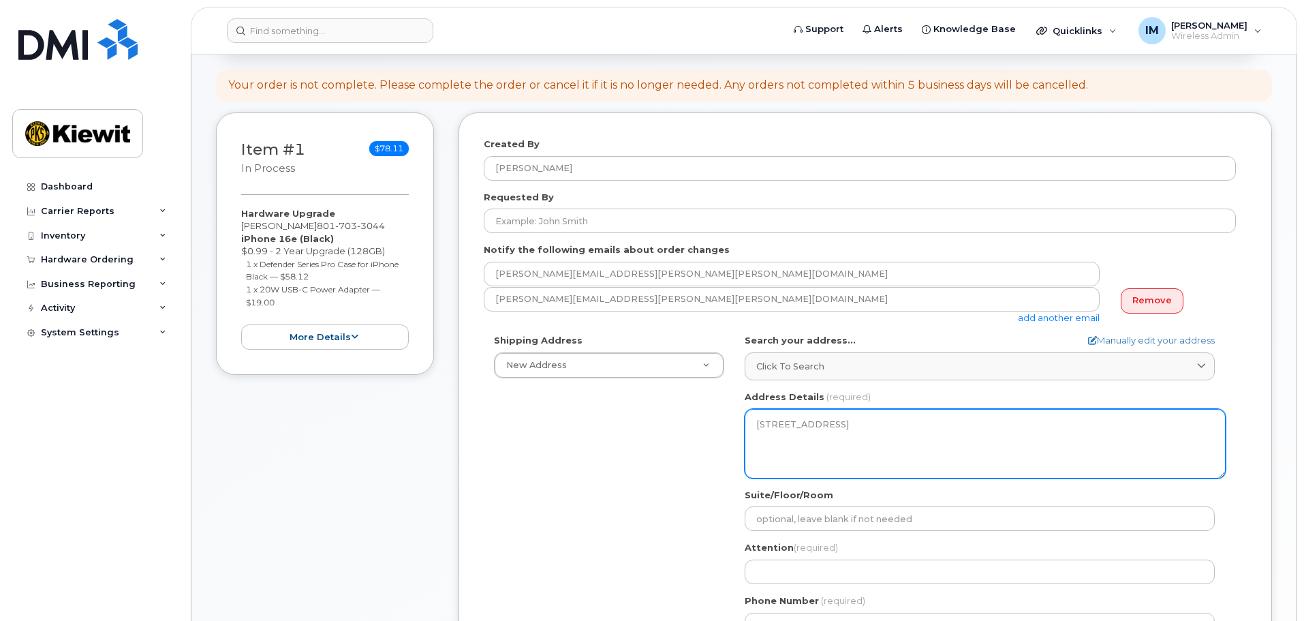
click at [771, 436] on textarea "1243 S 7th St Ste 2 PHOENIX AZ 85034-4507 UNITED STATES" at bounding box center [985, 443] width 481 height 69
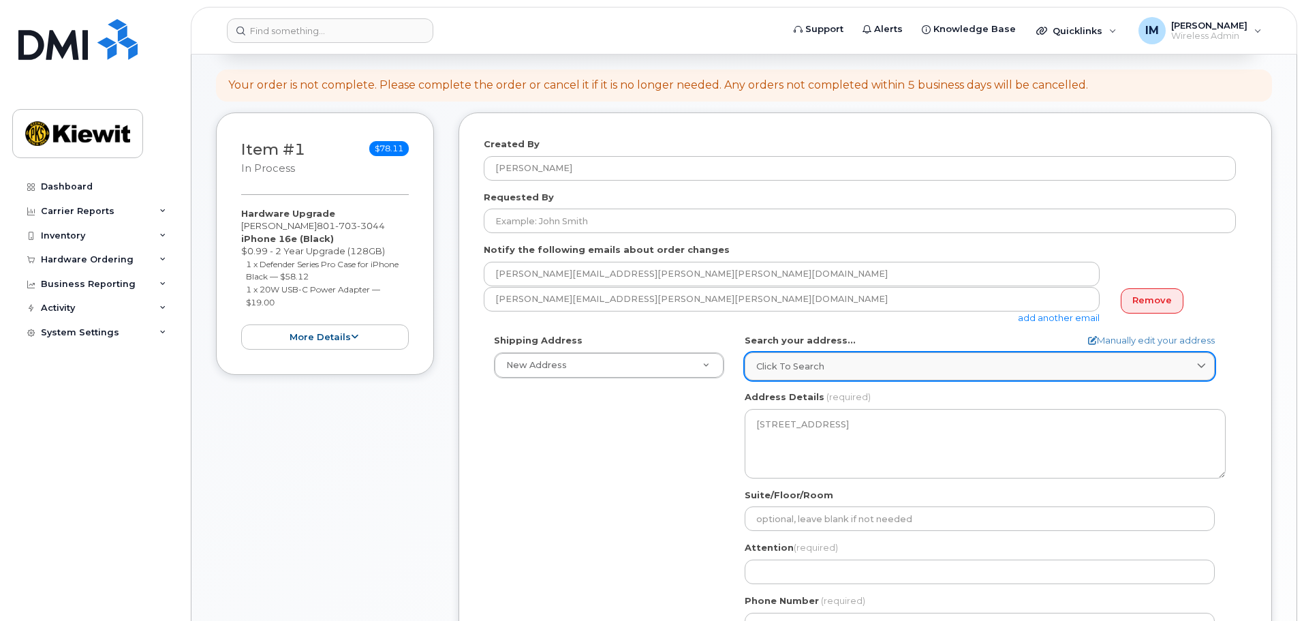
click at [880, 366] on div "Click to search" at bounding box center [979, 366] width 447 height 13
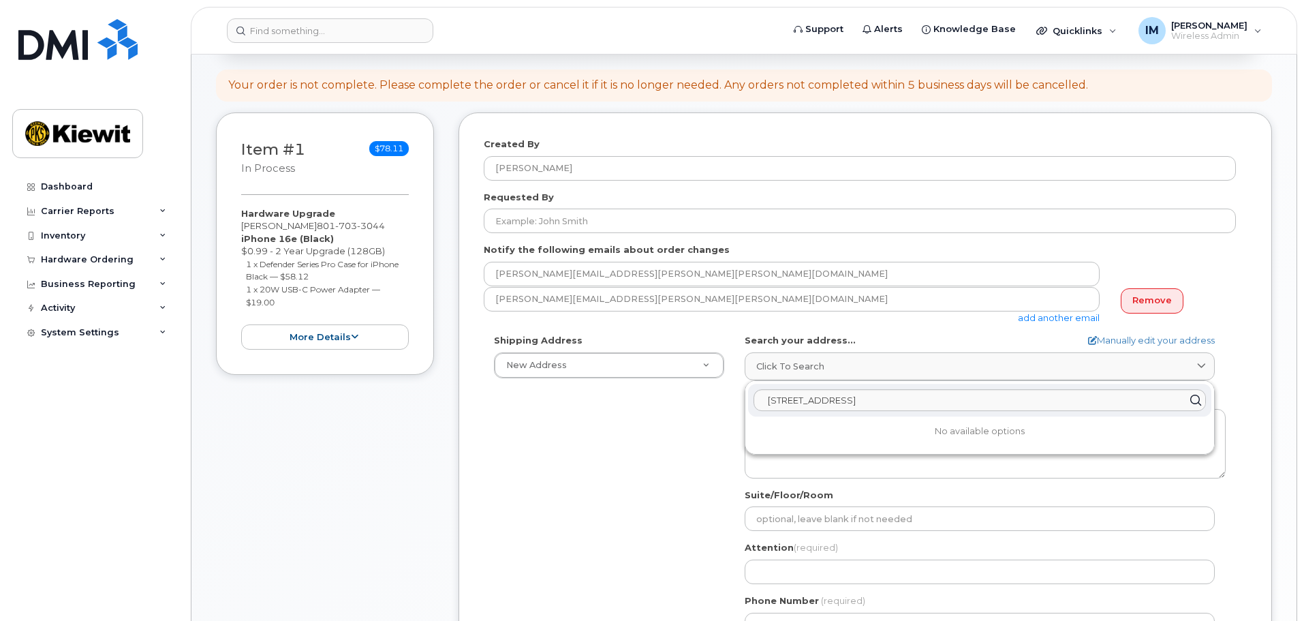
click at [1196, 401] on icon at bounding box center [1195, 400] width 20 height 20
click at [1191, 402] on icon at bounding box center [1195, 400] width 20 height 20
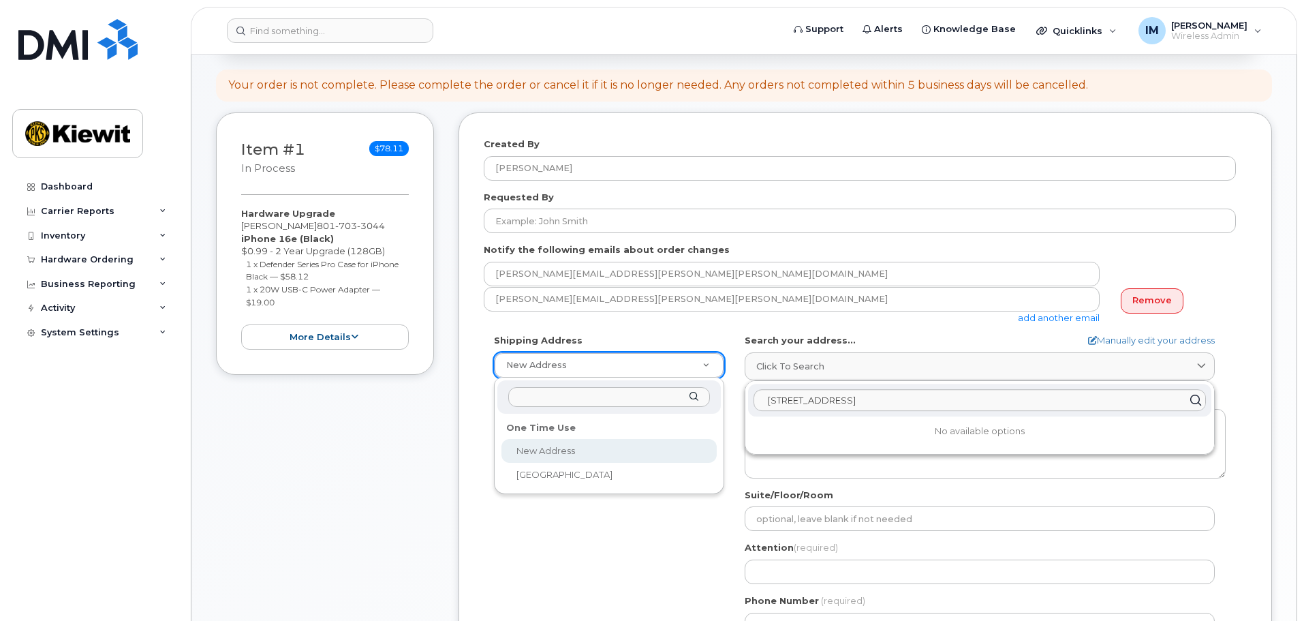
select select
select select "? string:AB ?"
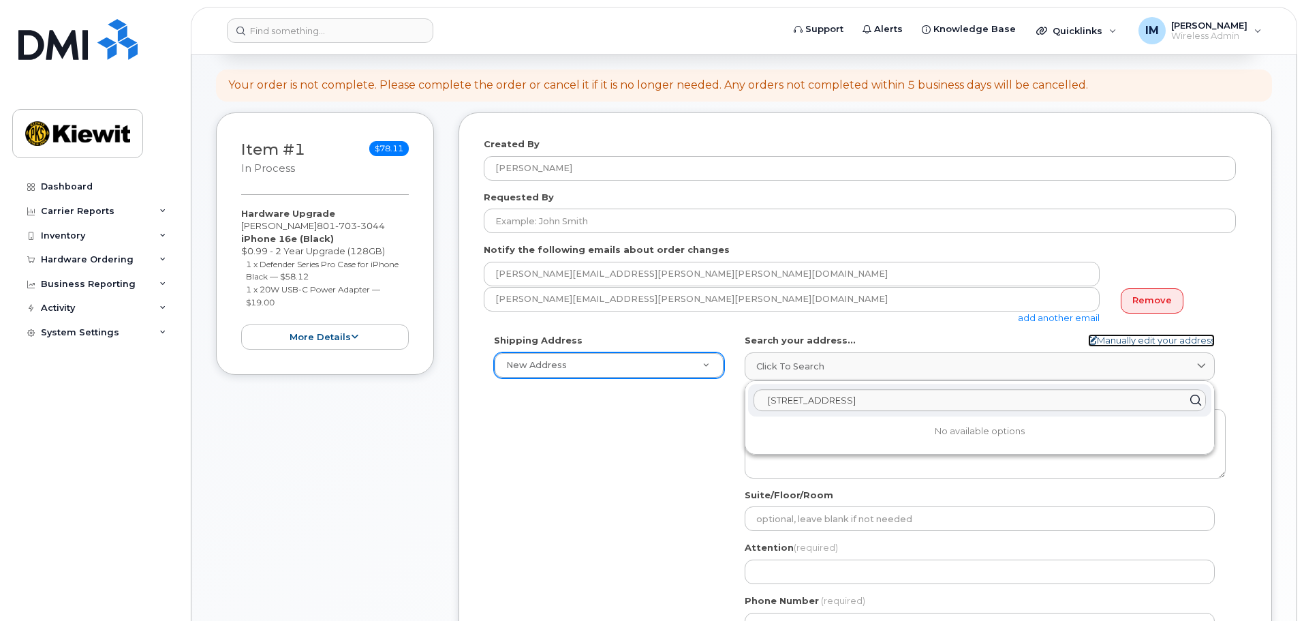
click at [1123, 339] on link "Manually edit your address" at bounding box center [1151, 340] width 127 height 13
select select
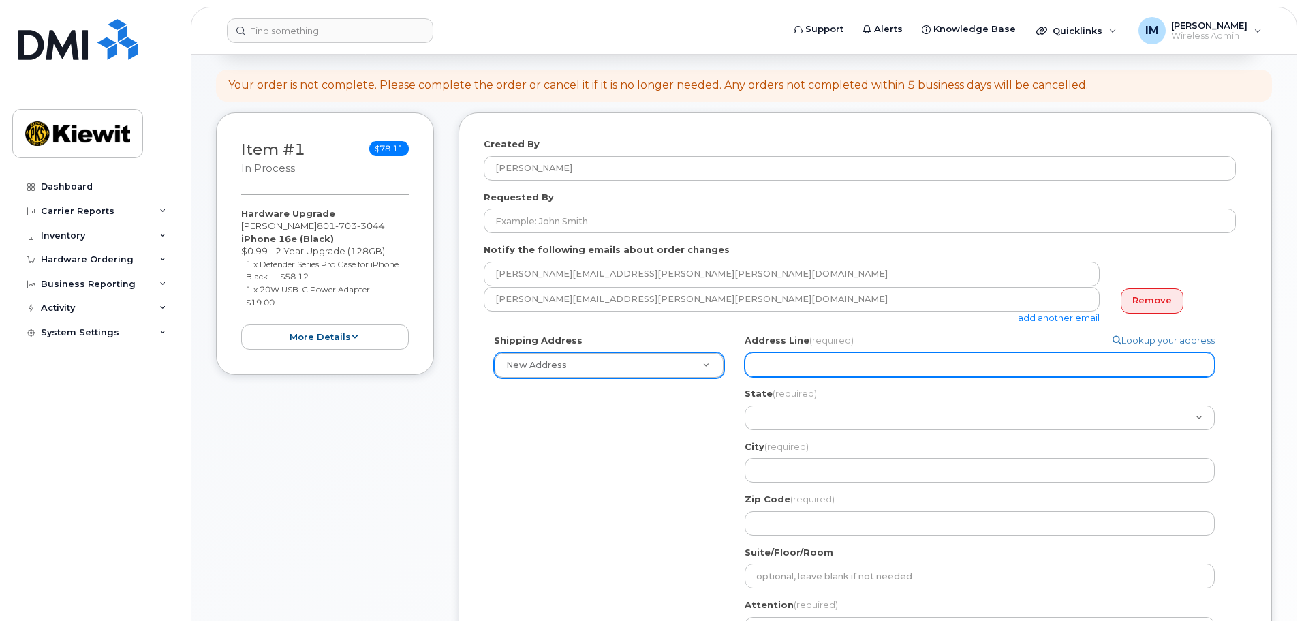
click at [843, 362] on input "Address Line (required)" at bounding box center [980, 364] width 470 height 25
select select
type input "1"
select select
type input "12"
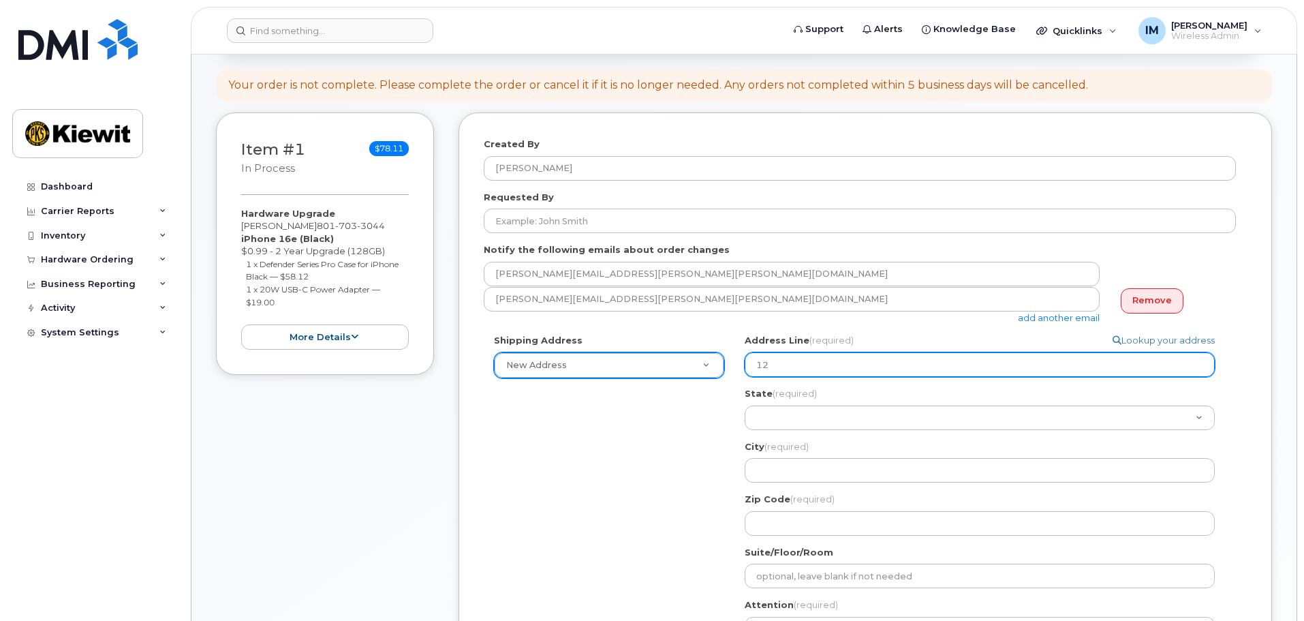
select select
type input "124"
select select
type input "1243"
select select
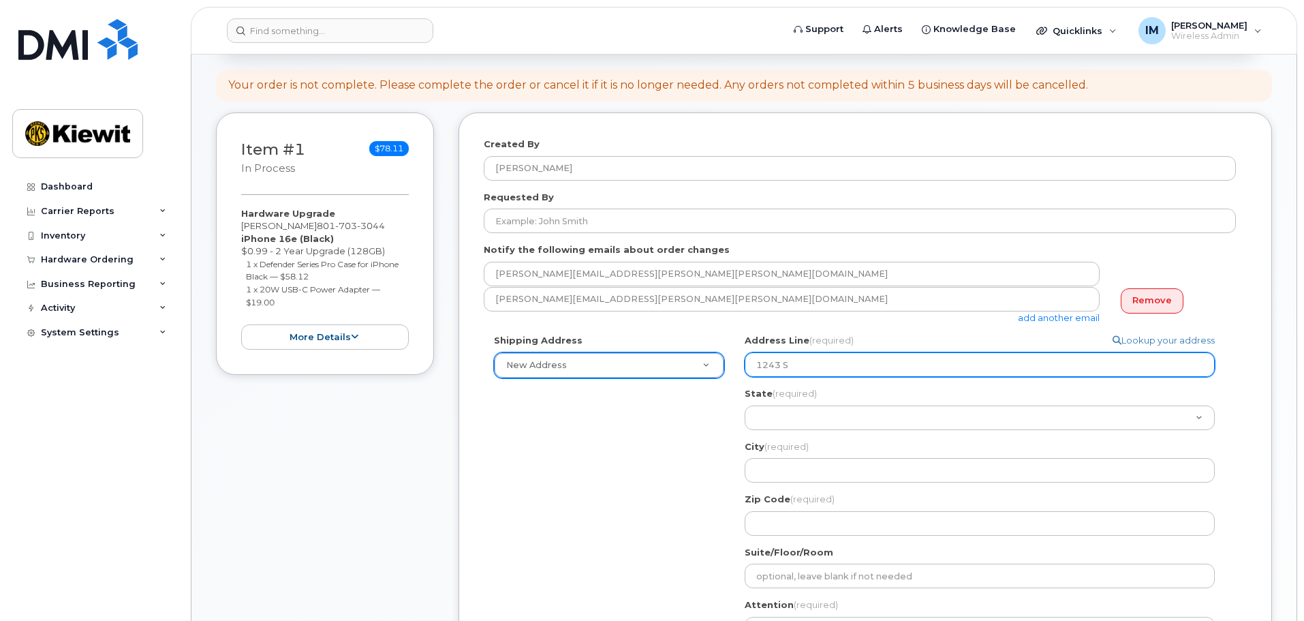
type input "1243 S"
select select
type input "1243 S 2"
select select
type input "1243 S 27"
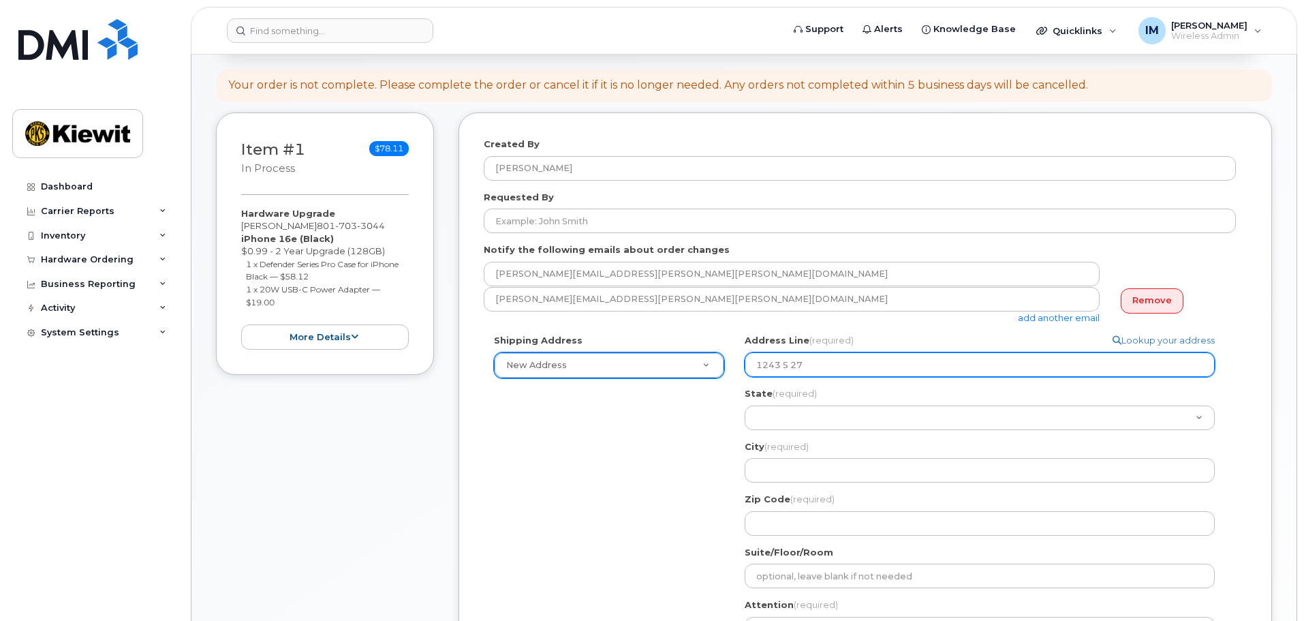
select select
type input "1243 S 27t"
select select
type input "1243 S 27th"
select select
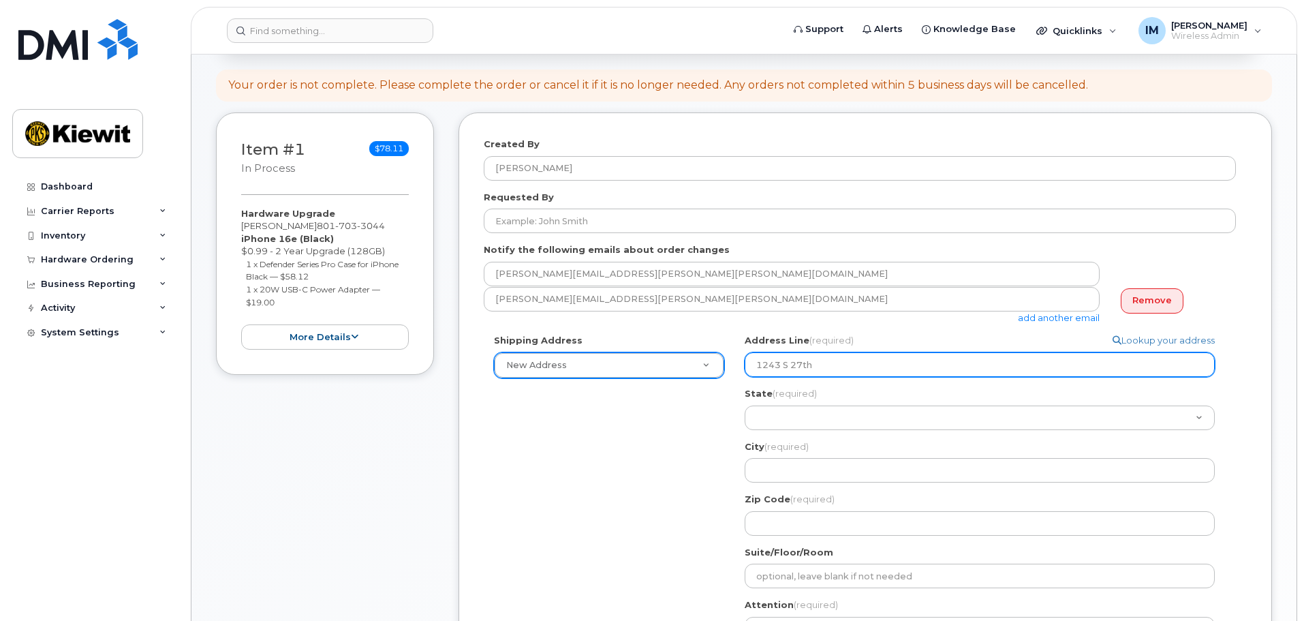
type input "1243 S 27th S"
select select
type input "1243 S 27th St"
select select
type input "1243 S 27th Str"
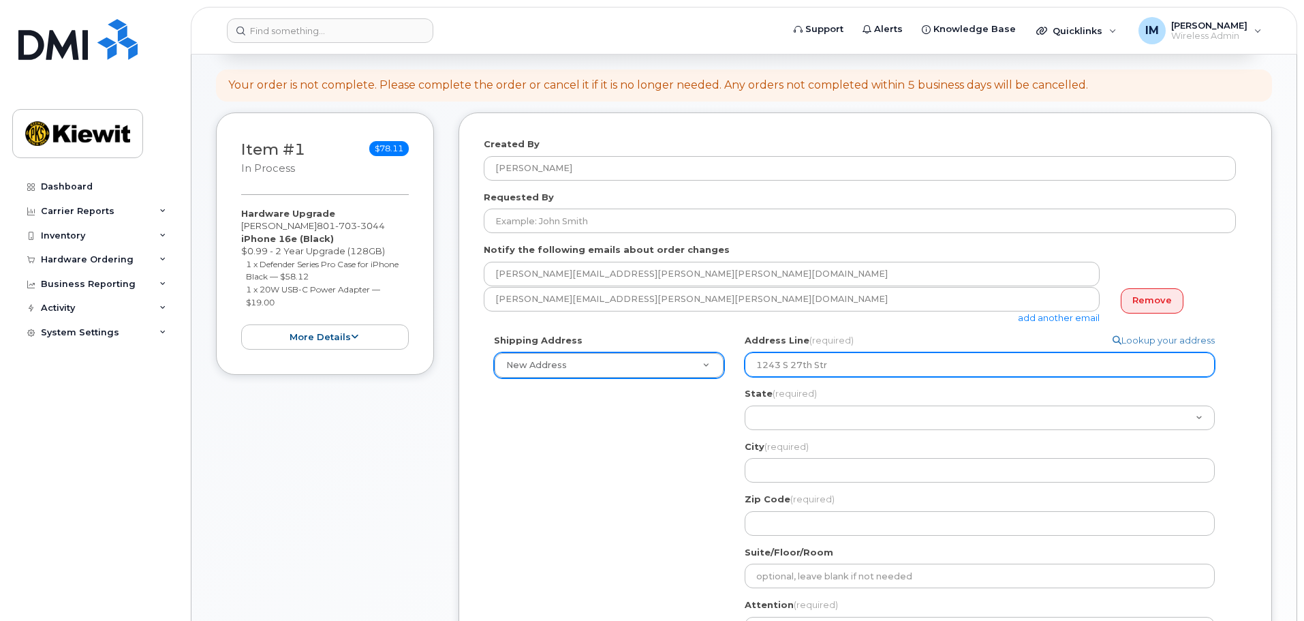
select select
type input "1243 S 27th Stre"
select select
type input "1243 S 27th Stree"
select select
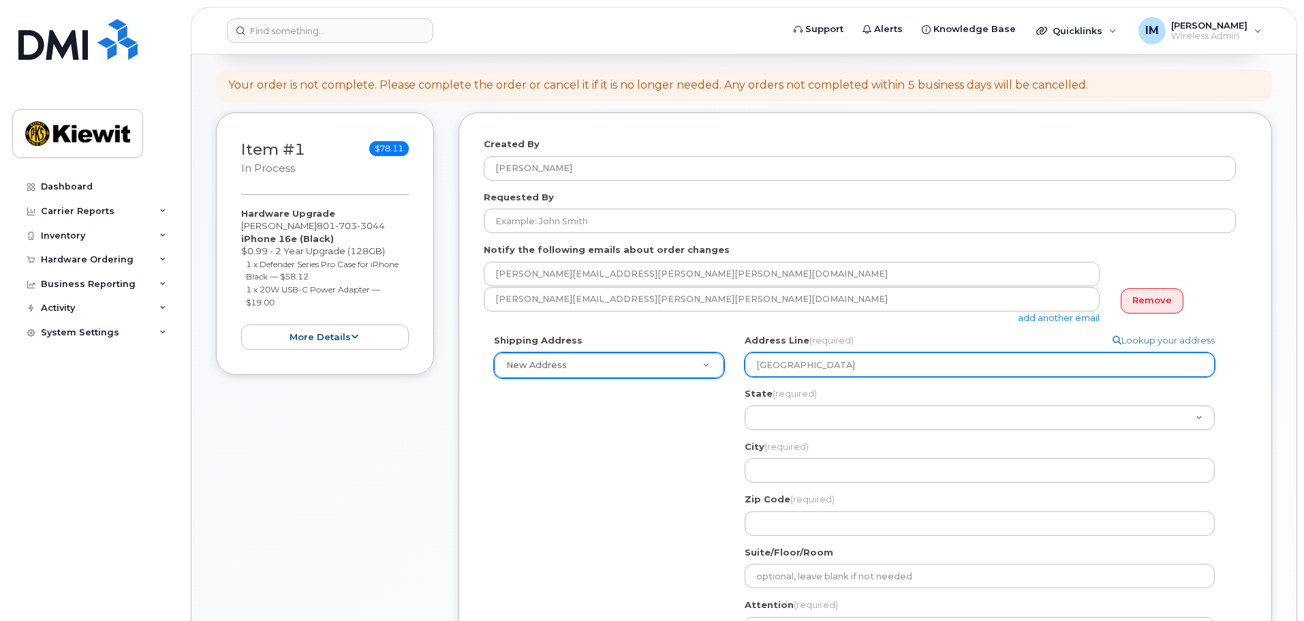
type input "1243 S 27th Street"
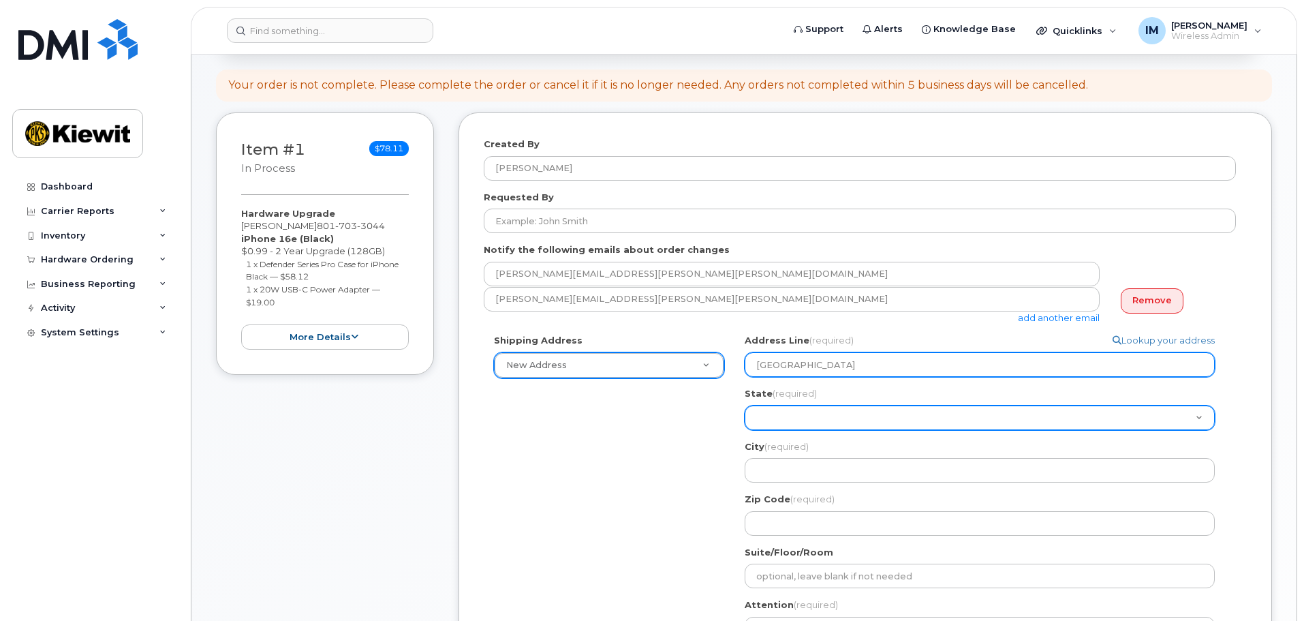
select select "AL"
select select
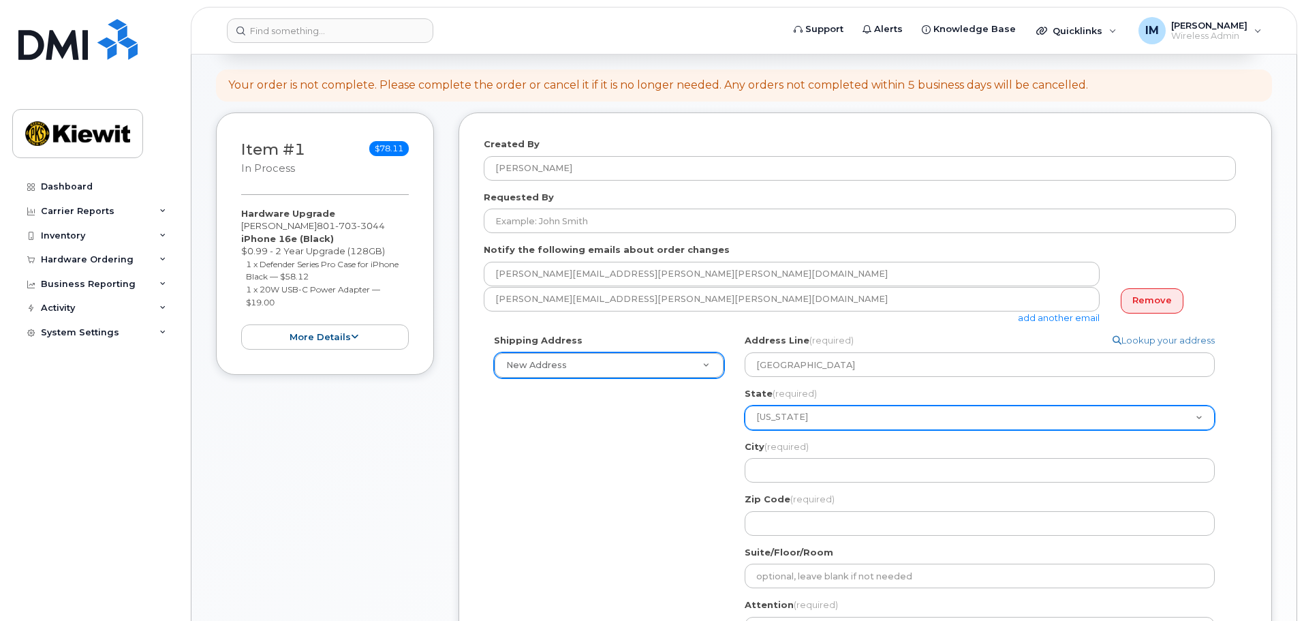
click at [854, 418] on select "Alabama Alaska American Samoa Arizona Arkansas California Colorado Connecticut …" at bounding box center [980, 417] width 470 height 25
select select "AZ"
click at [745, 405] on select "Alabama Alaska American Samoa Arizona Arkansas California Colorado Connecticut …" at bounding box center [980, 417] width 470 height 25
select select
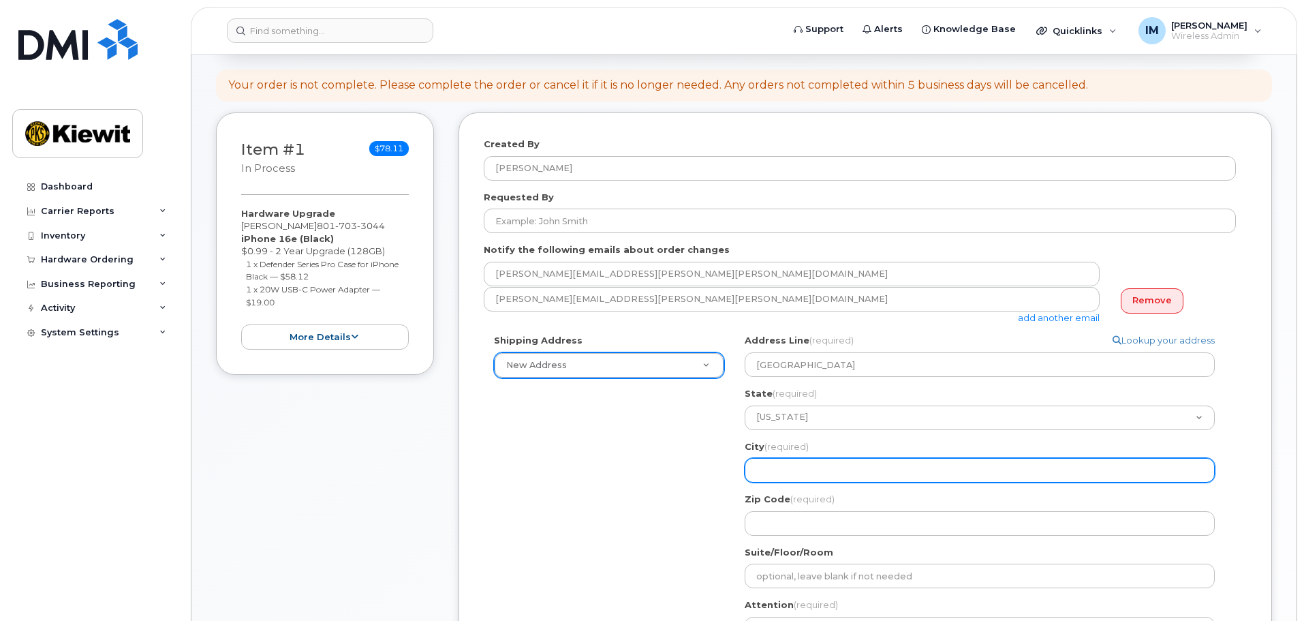
click at [783, 474] on input "City (required)" at bounding box center [980, 470] width 470 height 25
type input "Phoenix"
select select
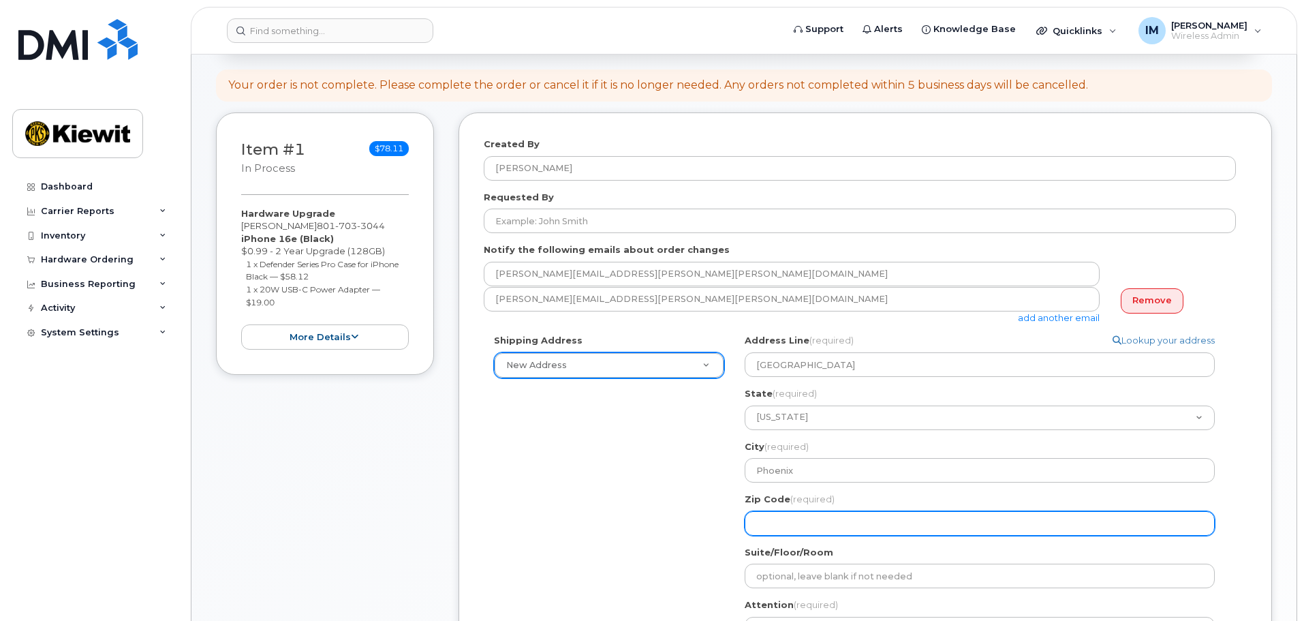
click at [810, 523] on input "Zip Code (required)" at bounding box center [980, 523] width 470 height 25
type input "85034"
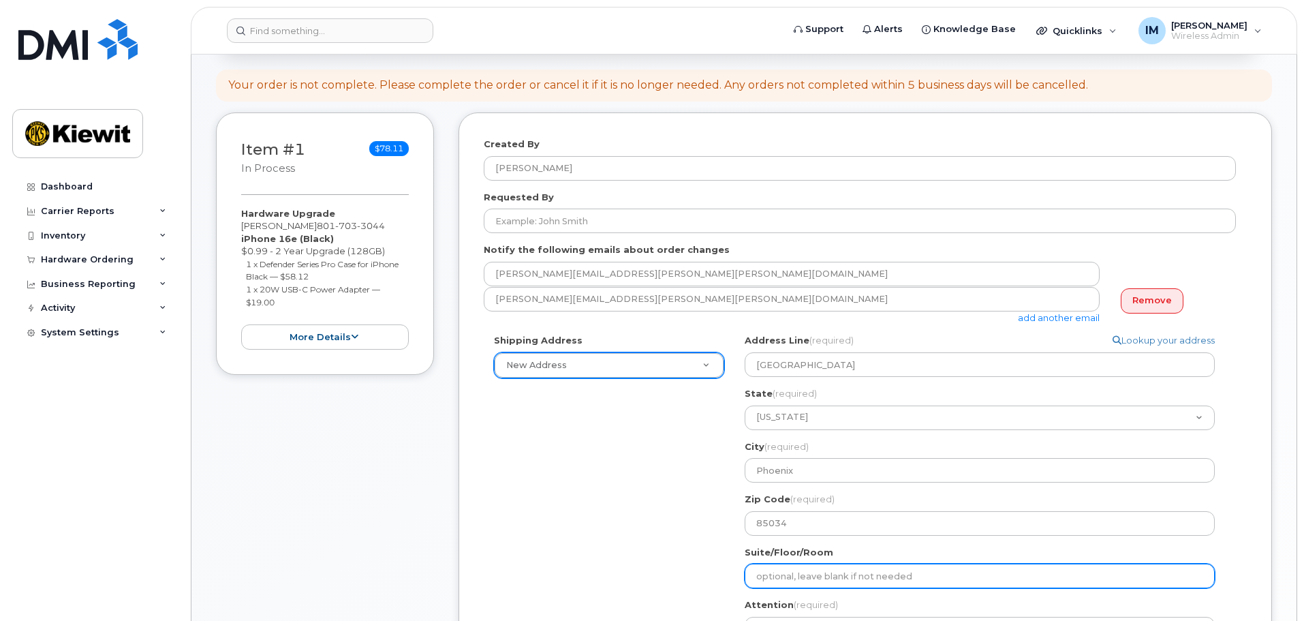
click at [852, 580] on input "Suite/Floor/Room" at bounding box center [980, 575] width 470 height 25
select select
type input "1"
select select
type input "12"
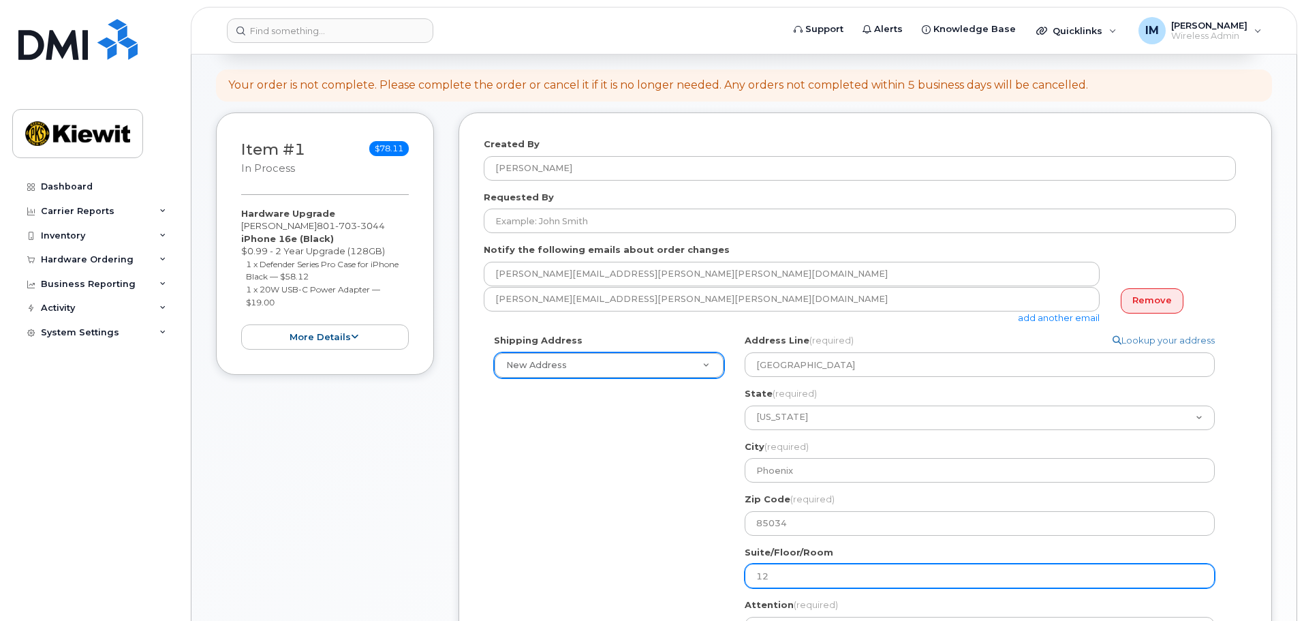
select select
type input "124"
select select
type input "1240, Middle Trailer"
select select
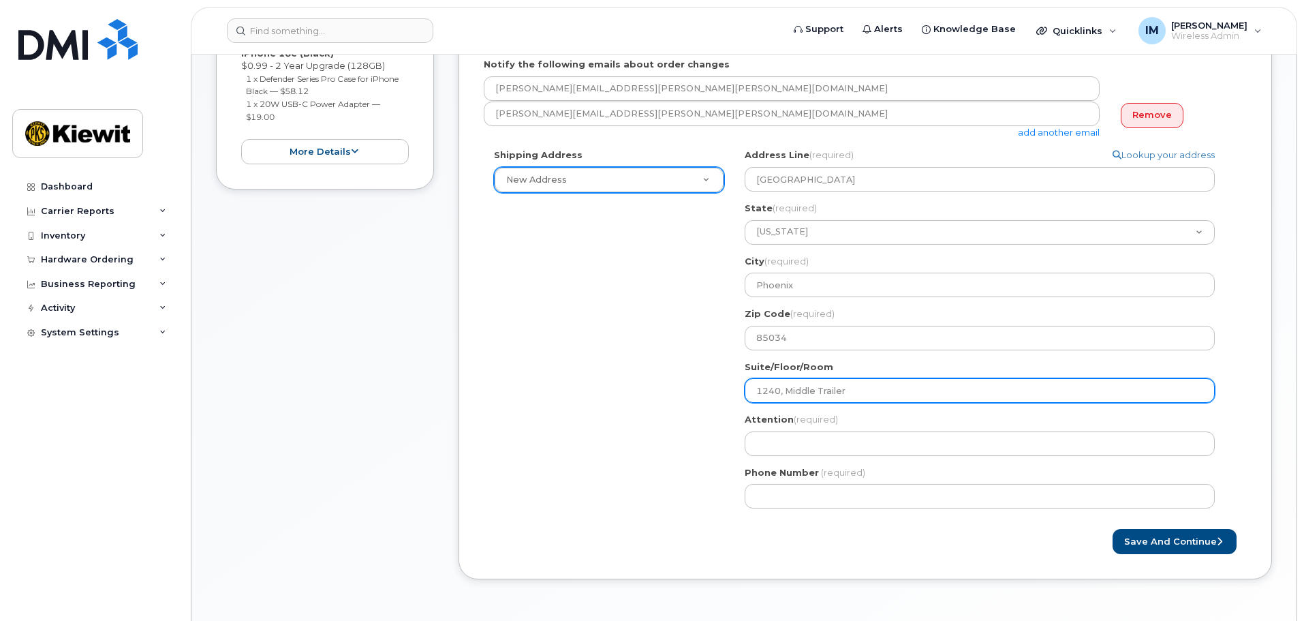
scroll to position [409, 0]
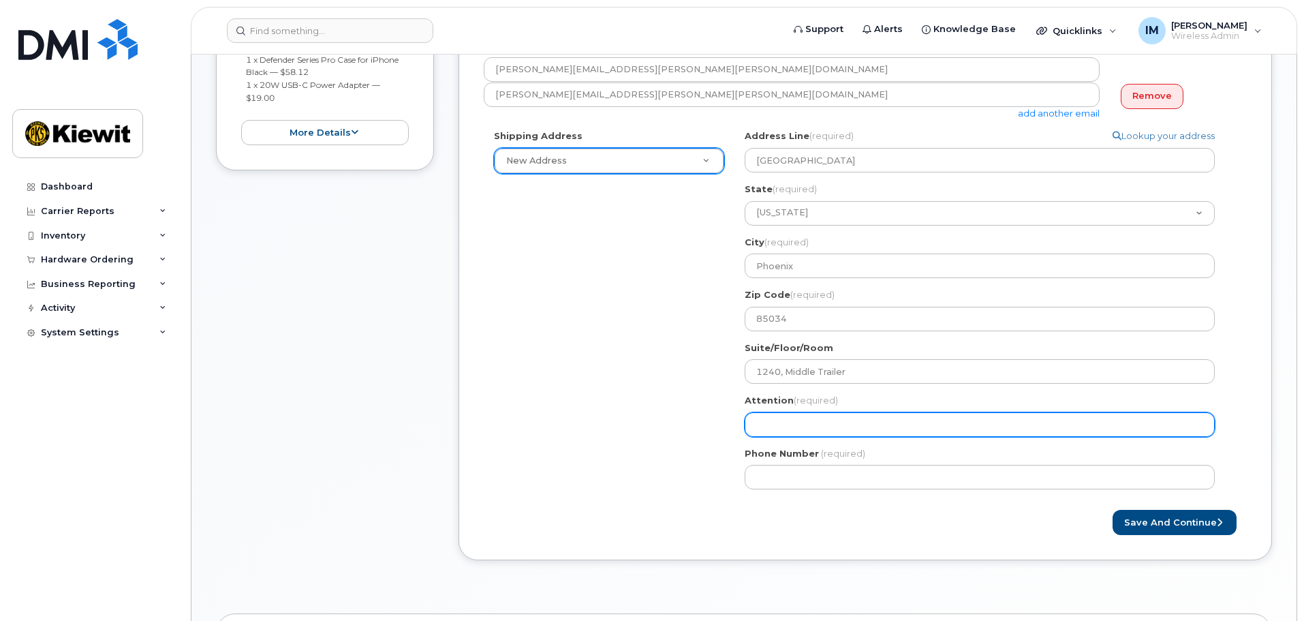
click at [777, 422] on input "Attention (required)" at bounding box center [980, 424] width 470 height 25
type input "C/O [PERSON_NAME]"
select select
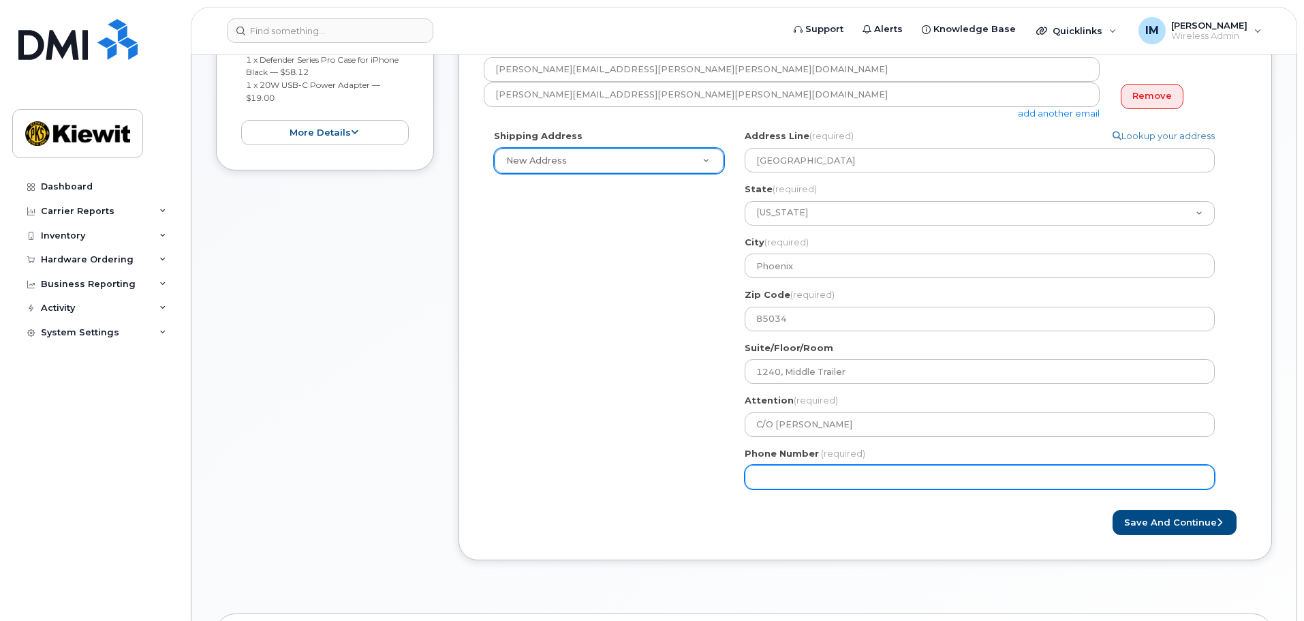
click at [794, 469] on input "Phone Number" at bounding box center [980, 477] width 470 height 25
type input "602"
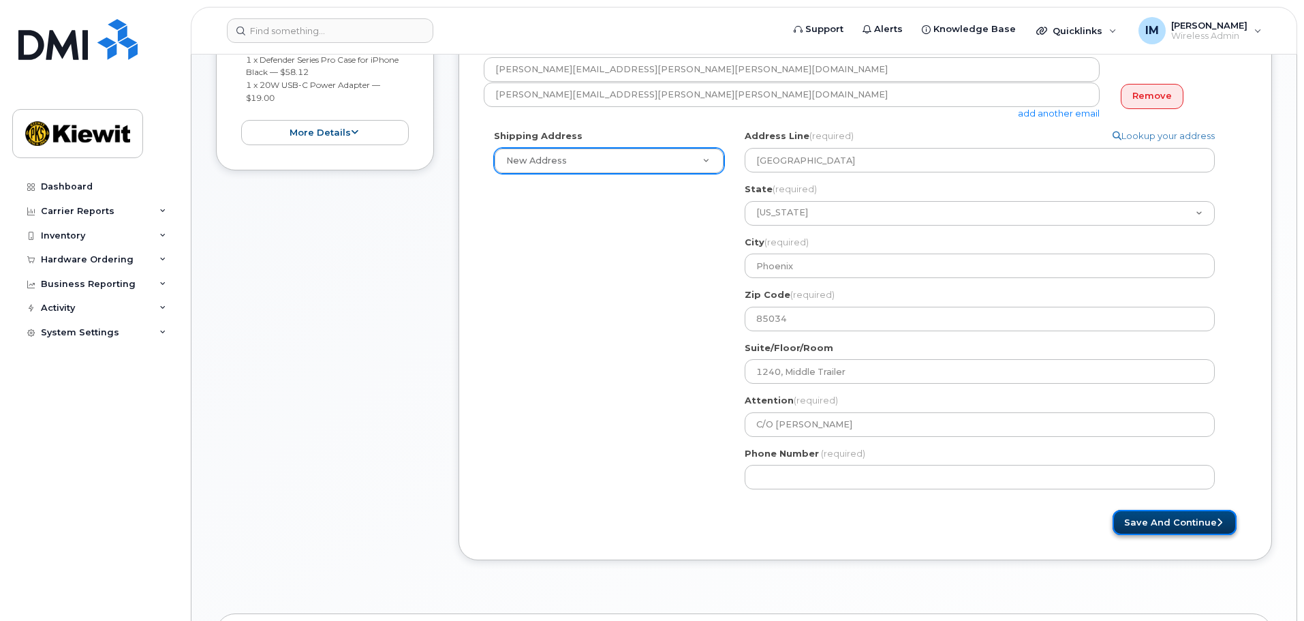
click at [1167, 518] on button "Save and Continue" at bounding box center [1175, 522] width 124 height 25
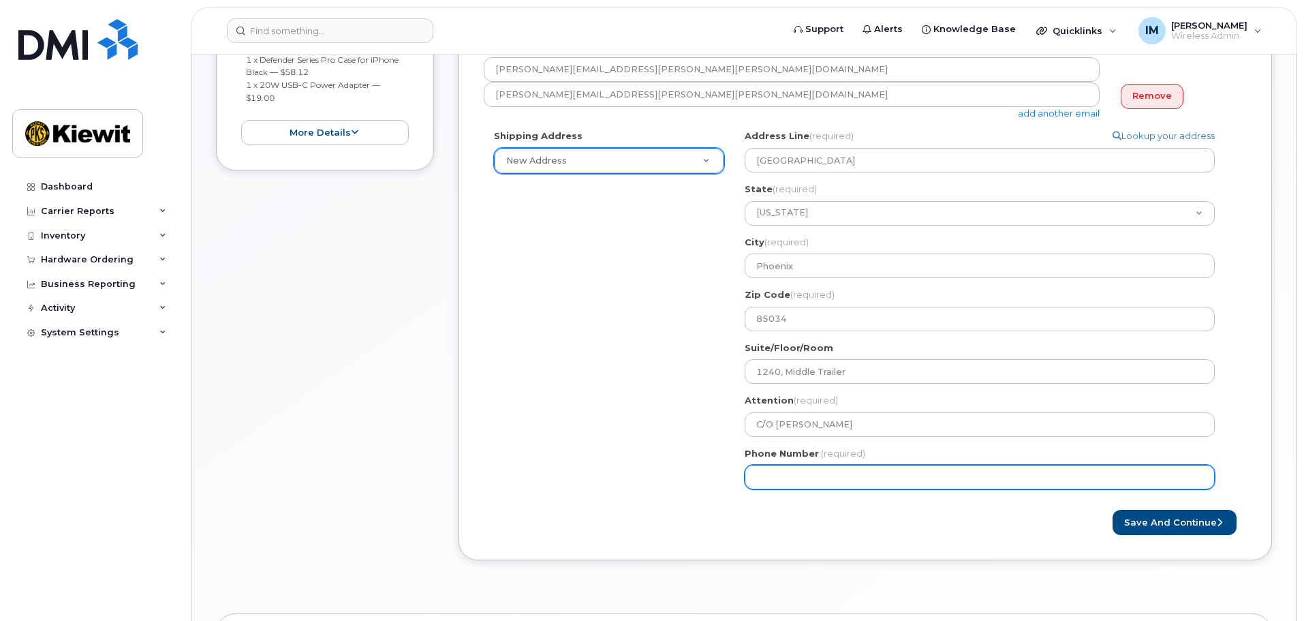
drag, startPoint x: 860, startPoint y: 480, endPoint x: 675, endPoint y: 462, distance: 185.5
click at [681, 465] on div "Shipping Address New Address New Address 1243 S 27th Street AZ Phoenix Search y…" at bounding box center [860, 314] width 752 height 370
type input "602342653"
select select
type input "6023426536"
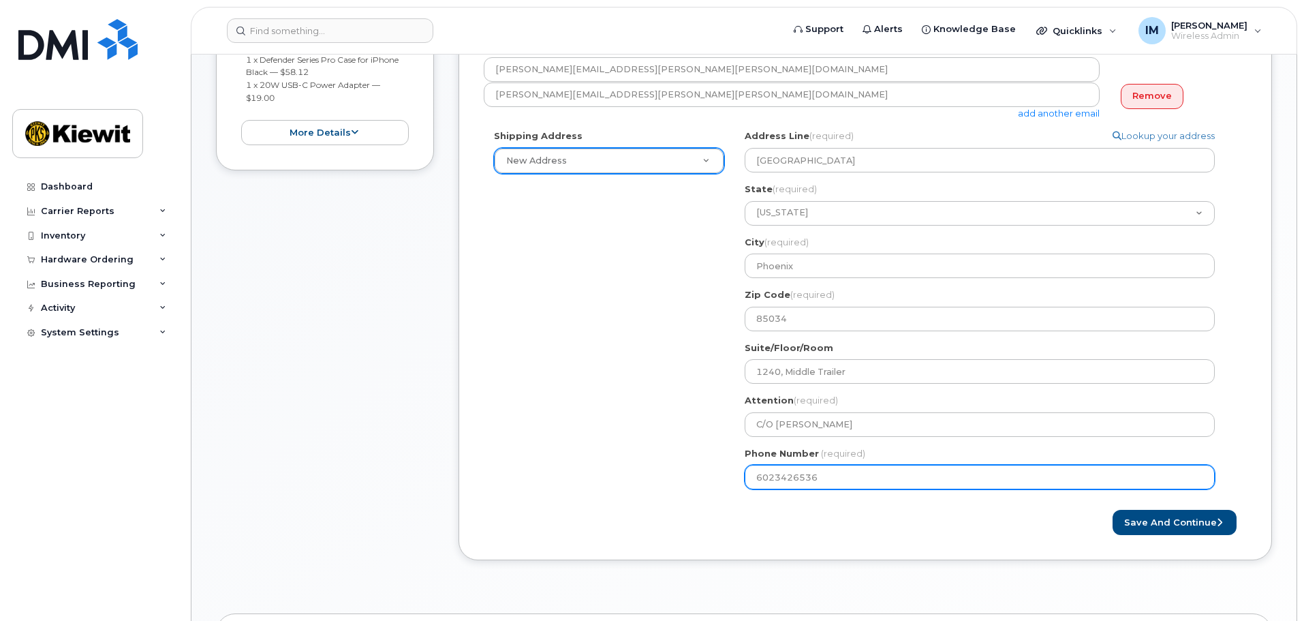
click at [1113, 510] on button "Save and Continue" at bounding box center [1175, 522] width 124 height 25
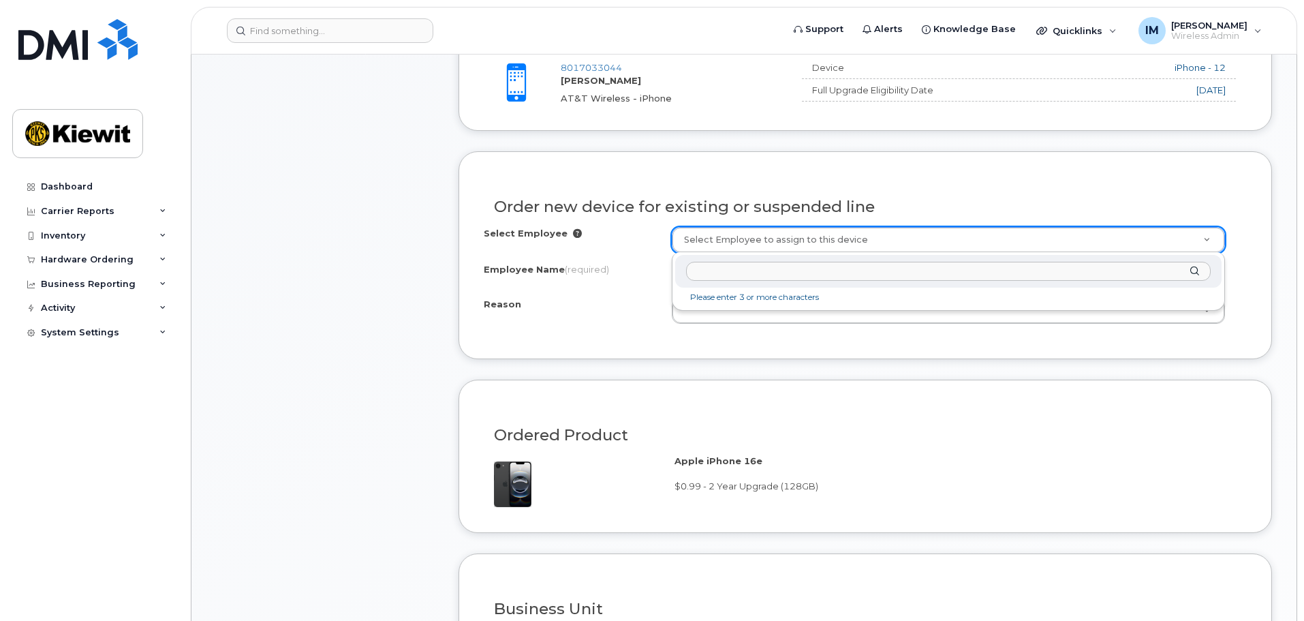
scroll to position [545, 0]
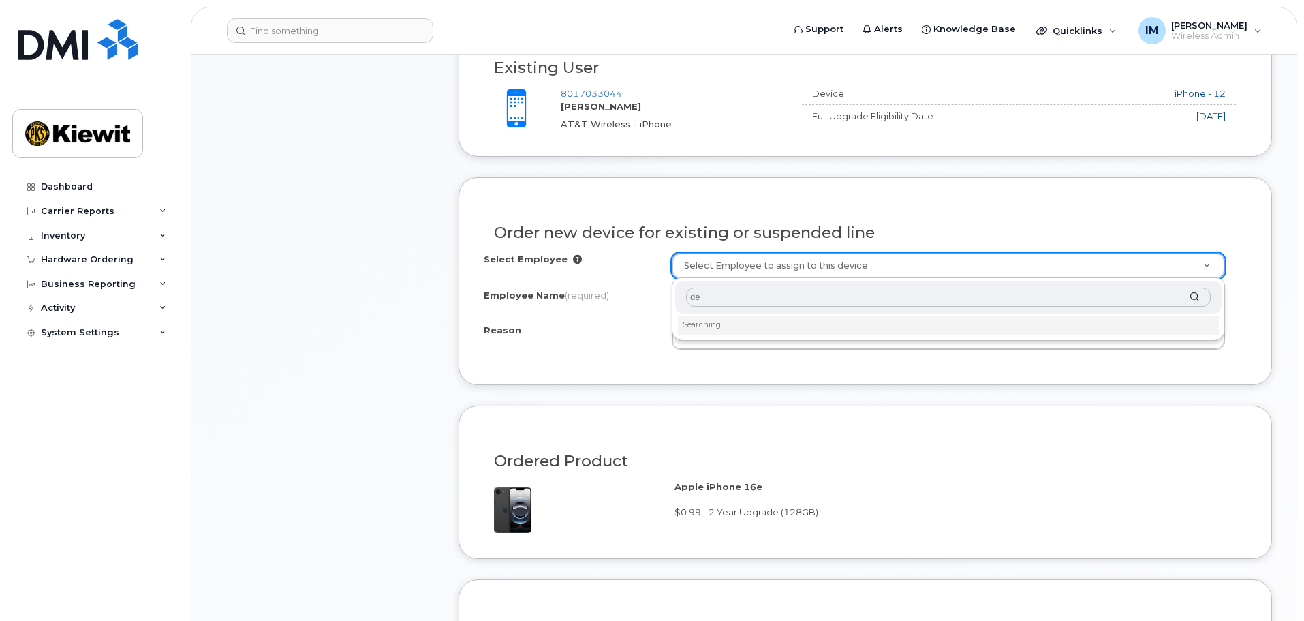
type input "d"
type input "[PERSON_NAME]"
type input "2159129"
select select
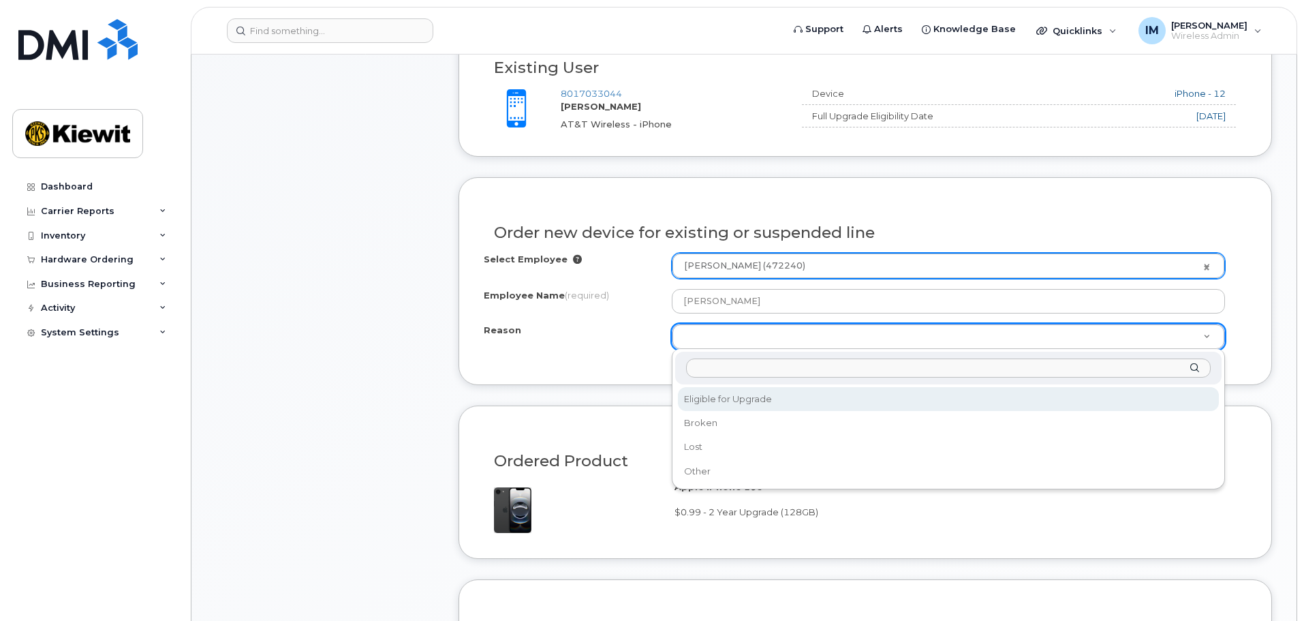
select select "eligible_for_upgrade"
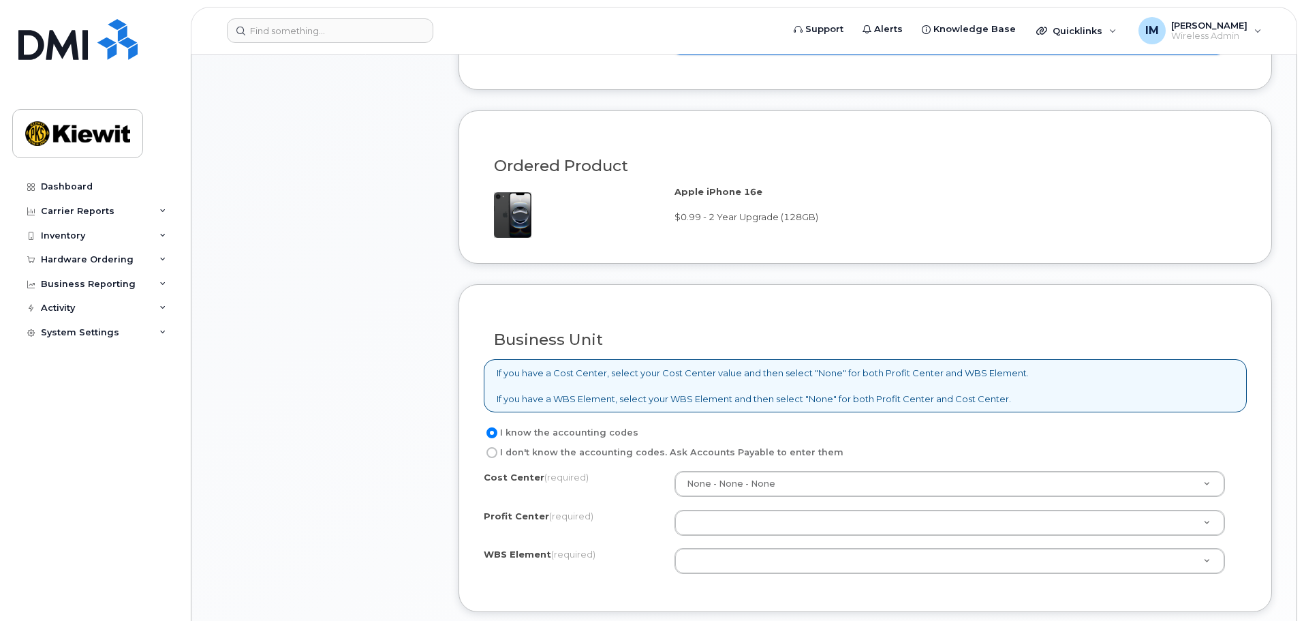
scroll to position [886, 0]
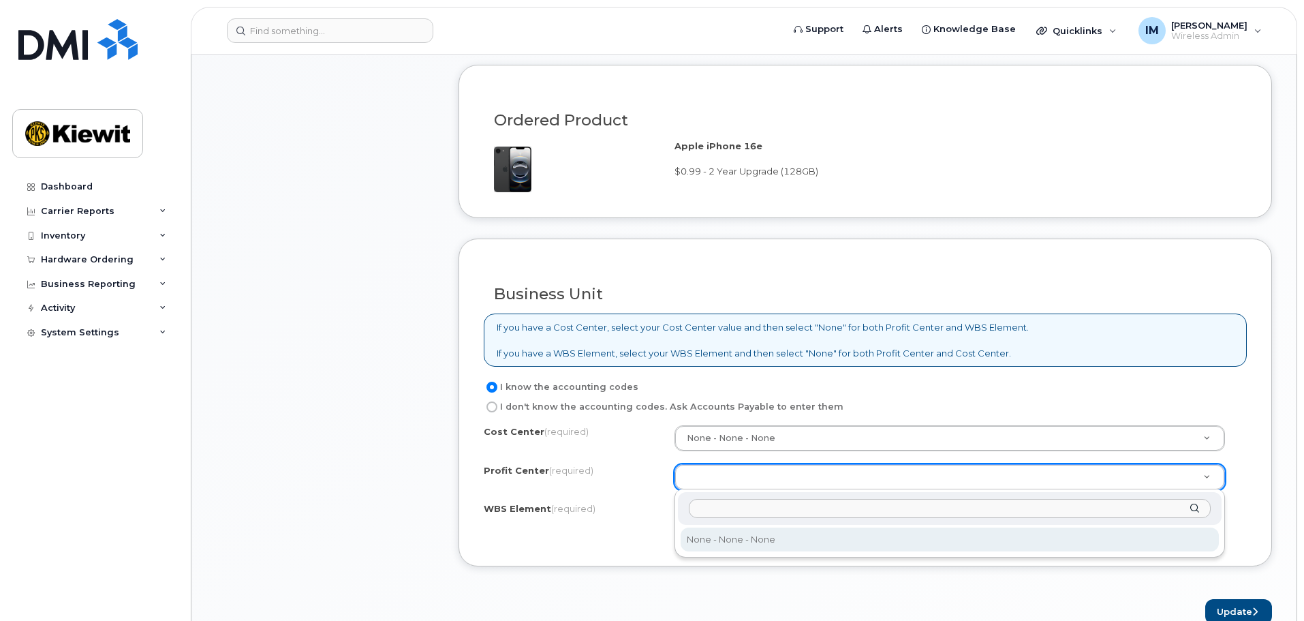
select select "None"
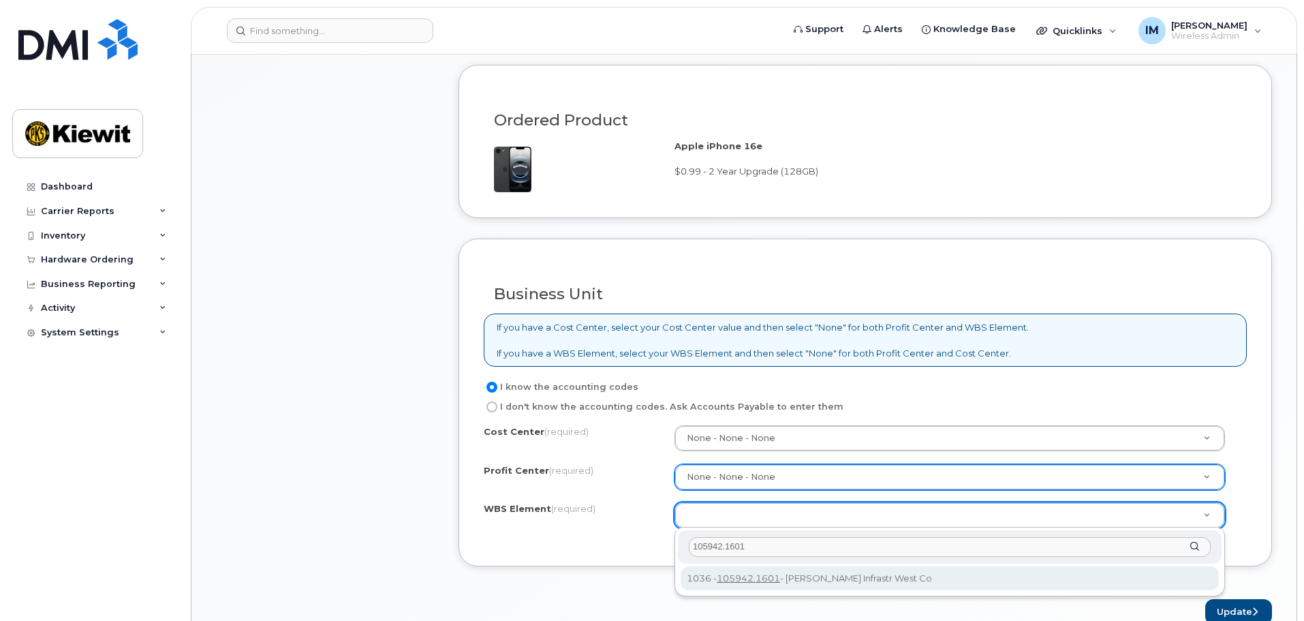
type input "105942.1601"
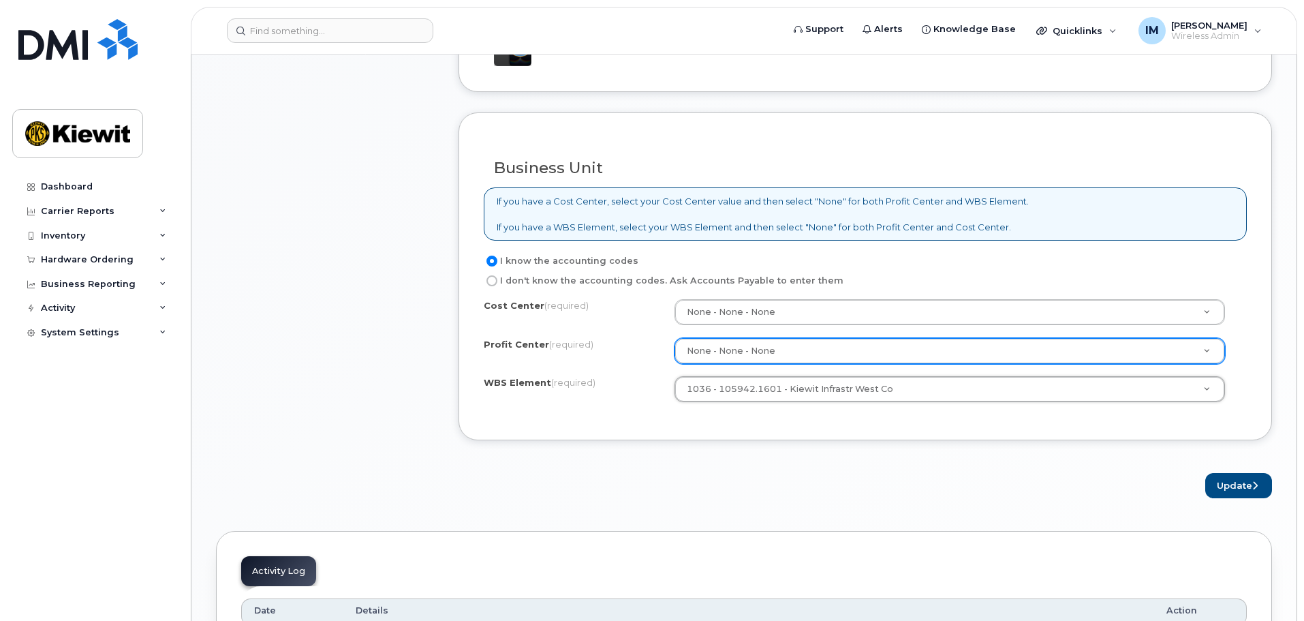
scroll to position [1022, 0]
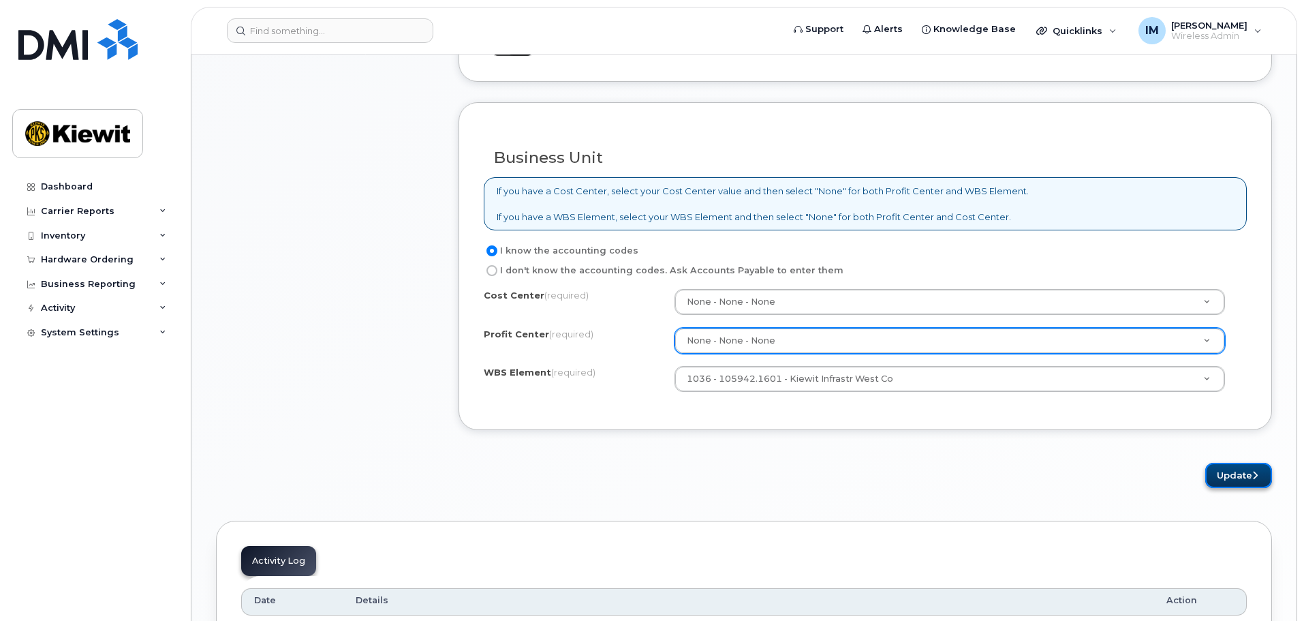
click at [1233, 471] on button "Update" at bounding box center [1238, 475] width 67 height 25
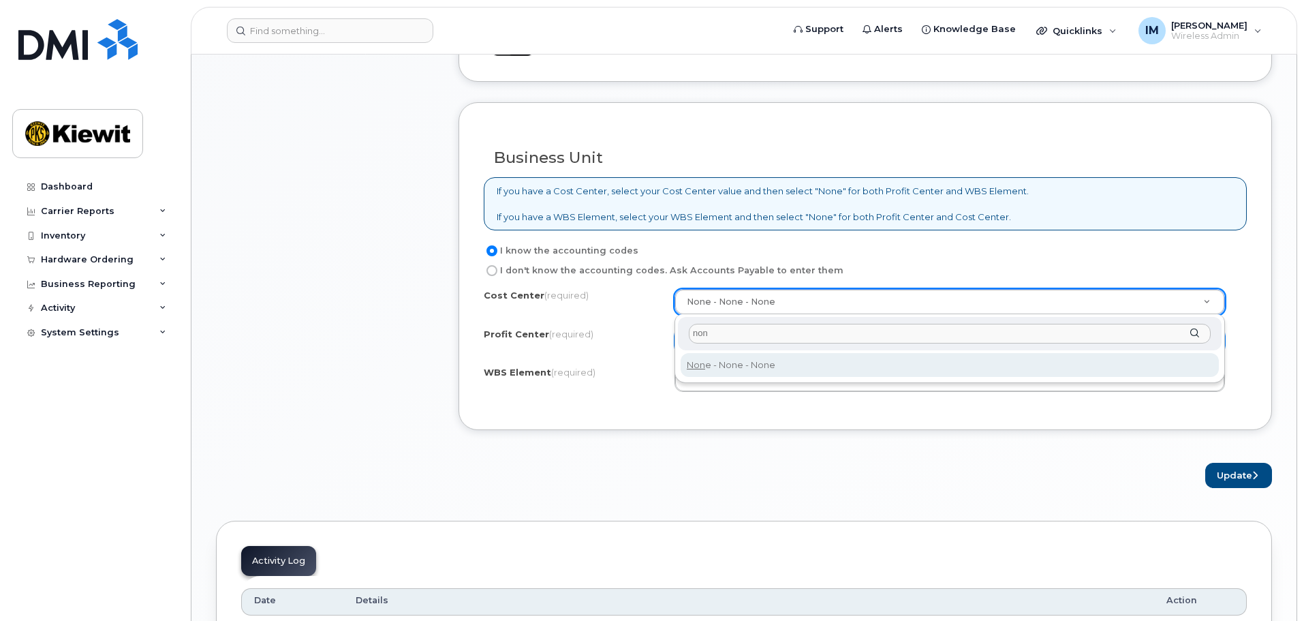
type input "non"
type input "None"
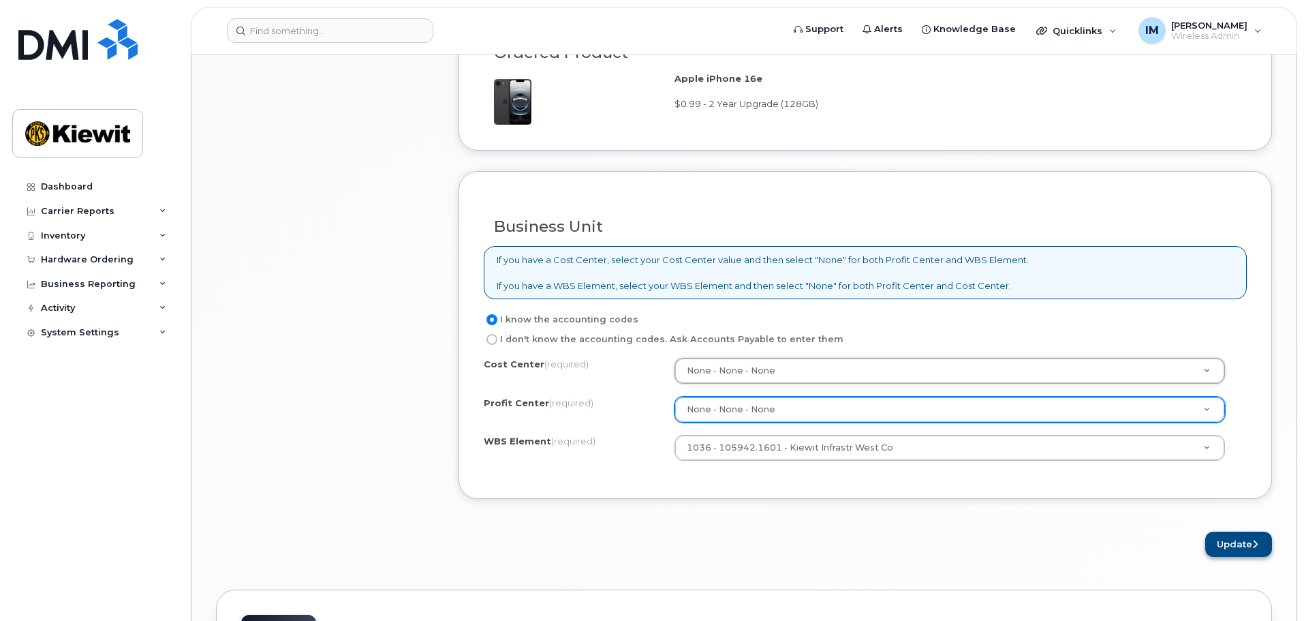
scroll to position [954, 0]
click at [1233, 542] on button "Update" at bounding box center [1238, 543] width 67 height 25
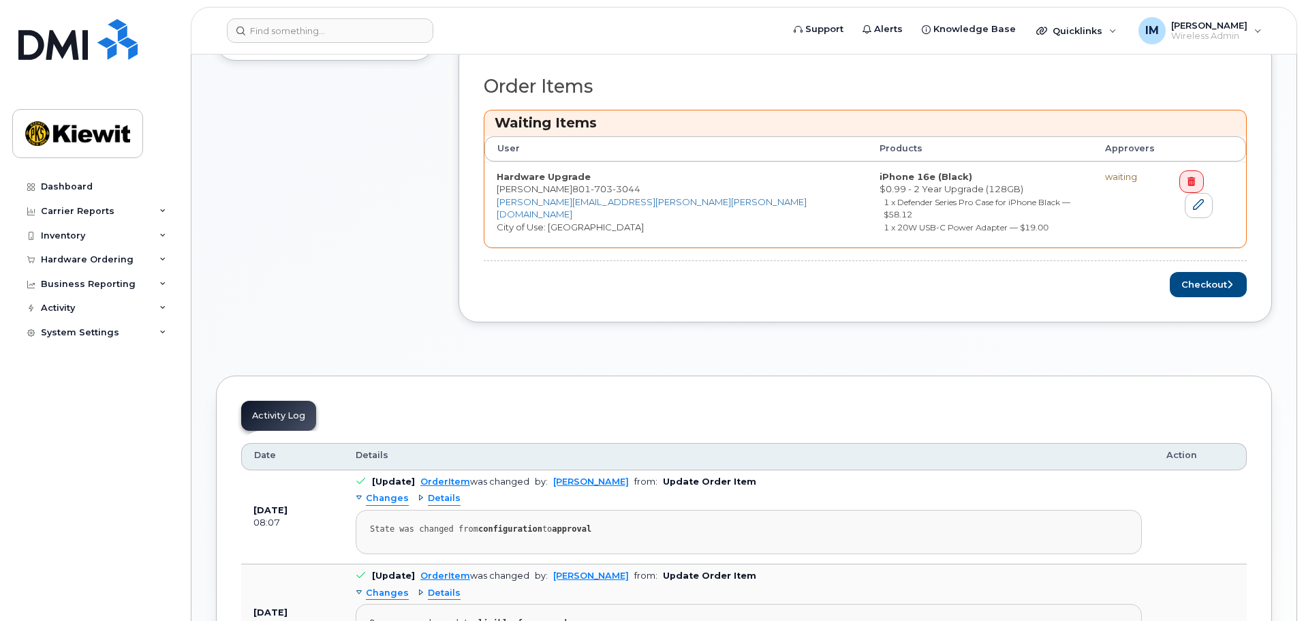
scroll to position [613, 0]
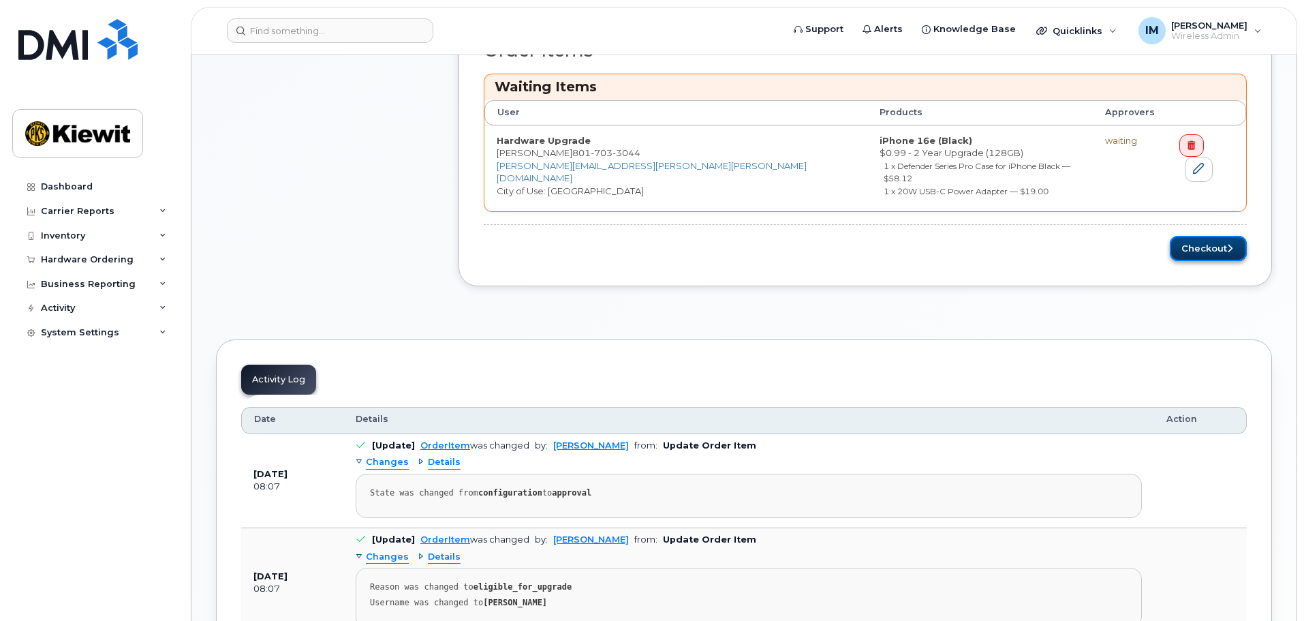
click at [1203, 236] on button "Checkout" at bounding box center [1208, 248] width 77 height 25
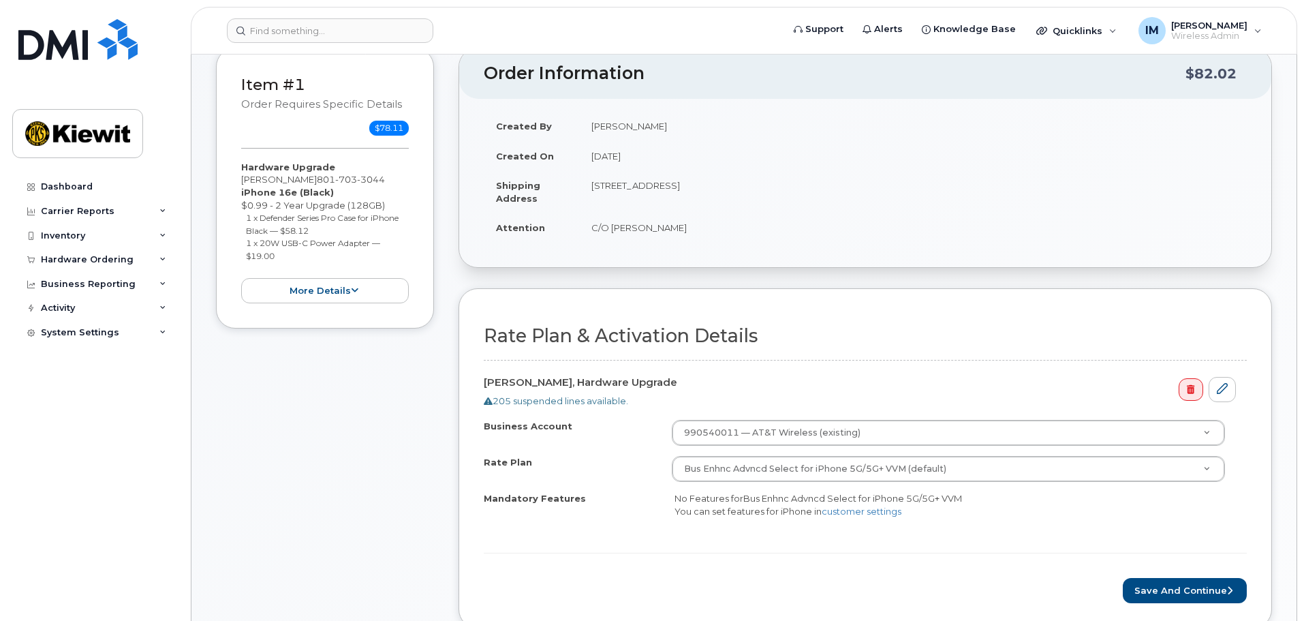
scroll to position [273, 0]
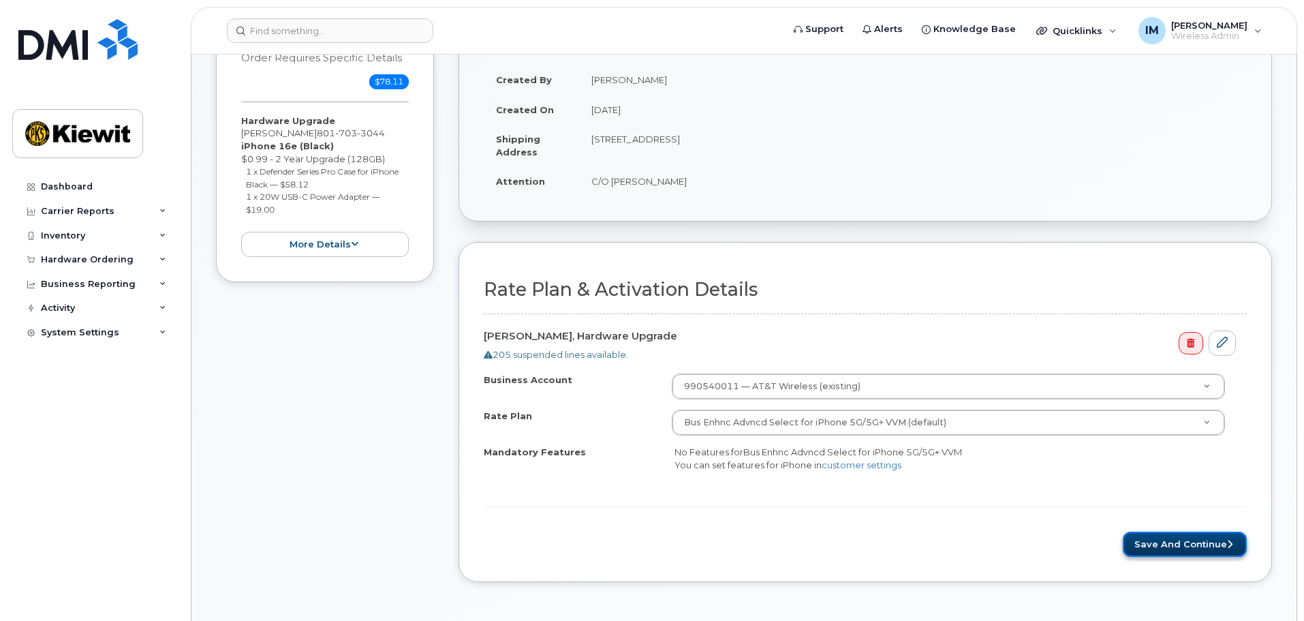
click at [1180, 545] on button "Save and Continue" at bounding box center [1185, 543] width 124 height 25
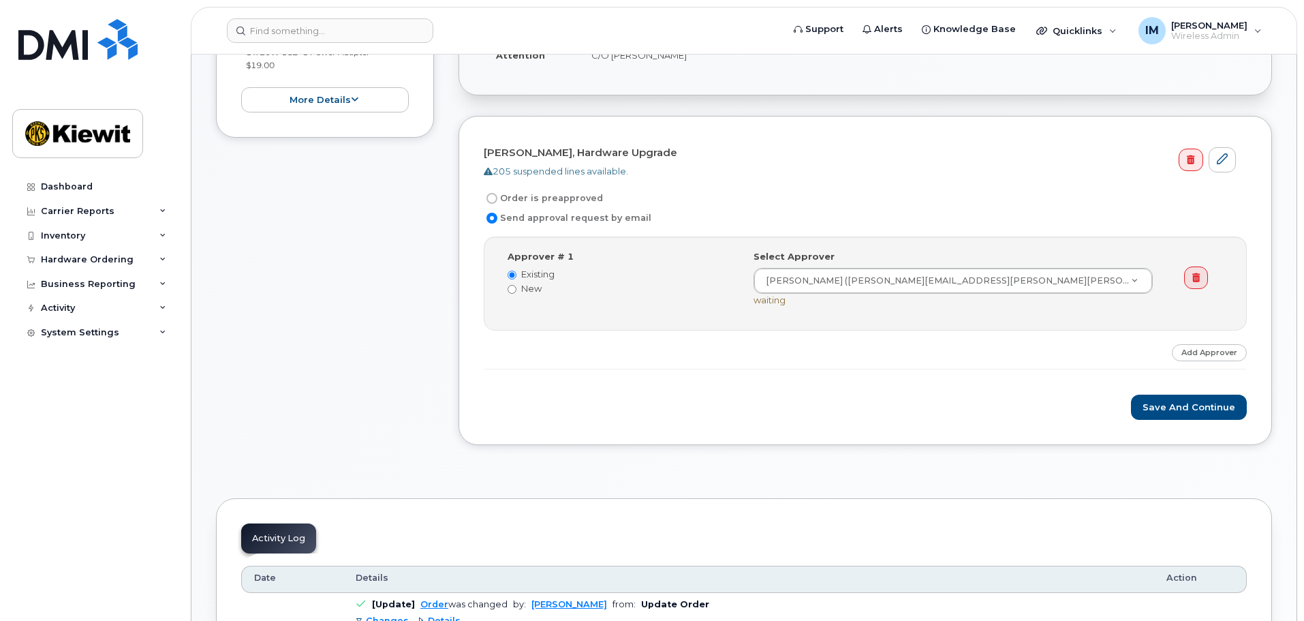
scroll to position [409, 0]
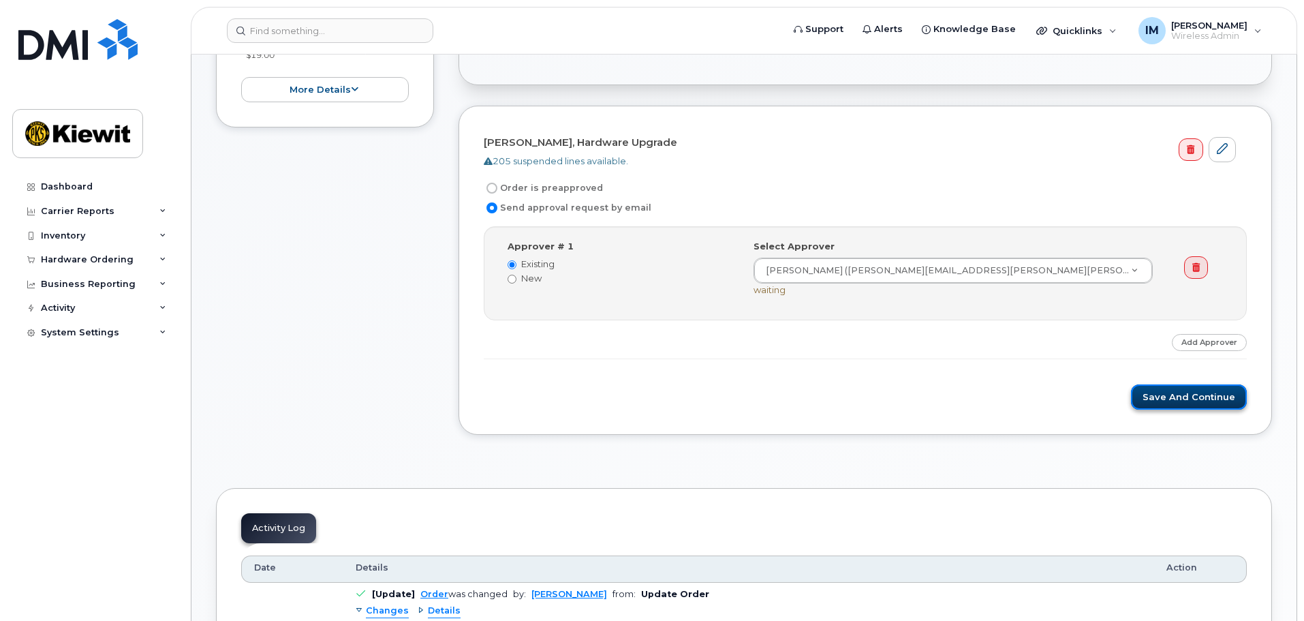
click at [1162, 398] on button "Save and Continue" at bounding box center [1189, 396] width 116 height 25
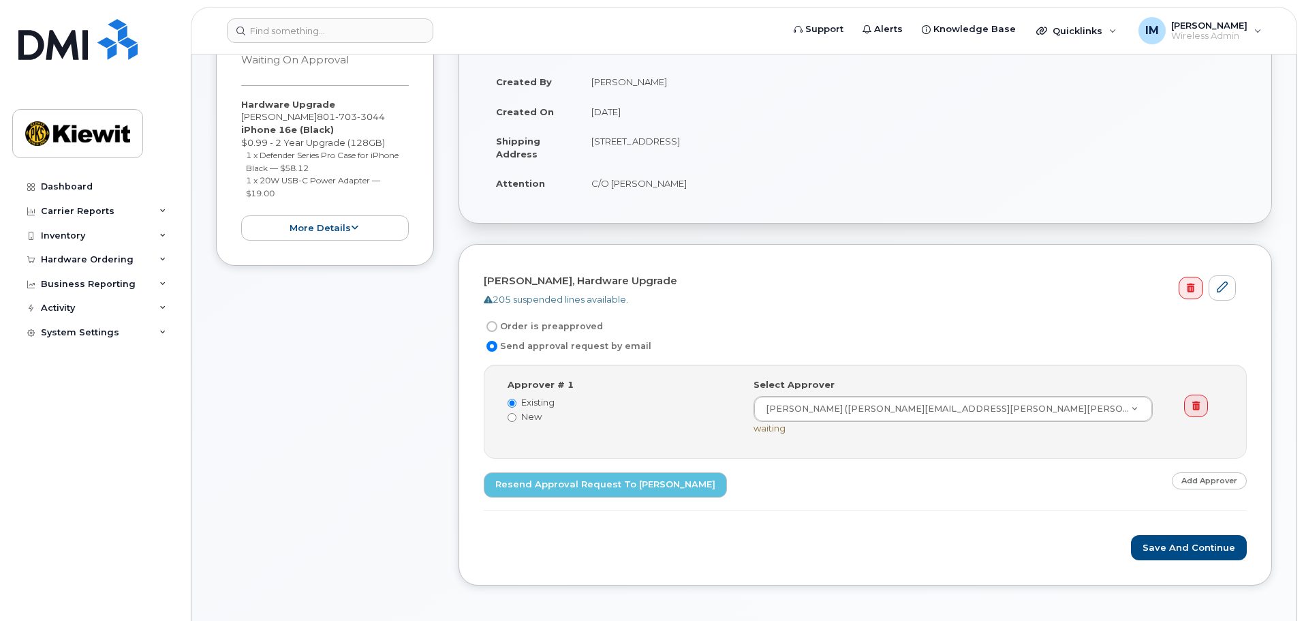
scroll to position [273, 0]
click at [1196, 544] on button "Save and Continue" at bounding box center [1189, 545] width 116 height 25
